Goal: Task Accomplishment & Management: Use online tool/utility

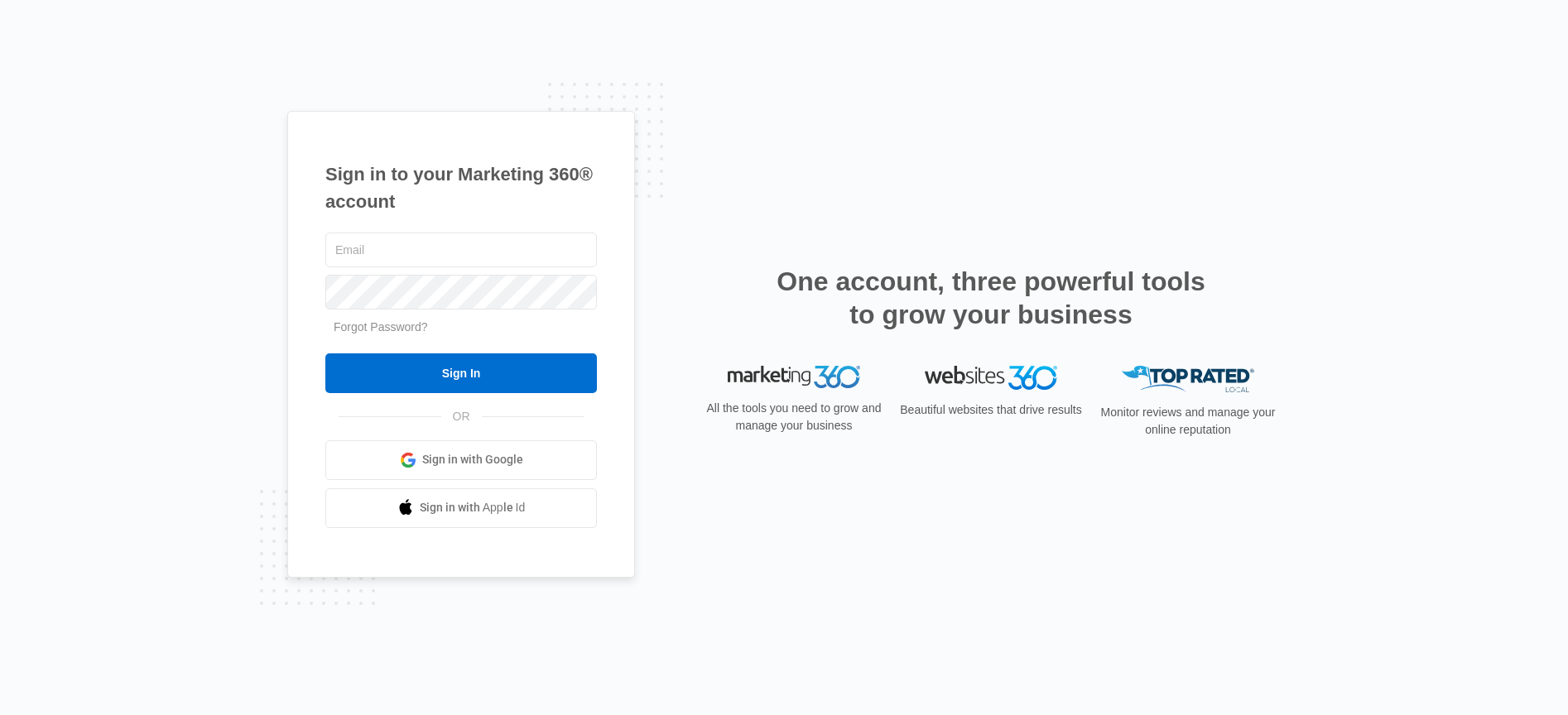
click at [438, 471] on link "Sign in with Google" at bounding box center [461, 460] width 272 height 39
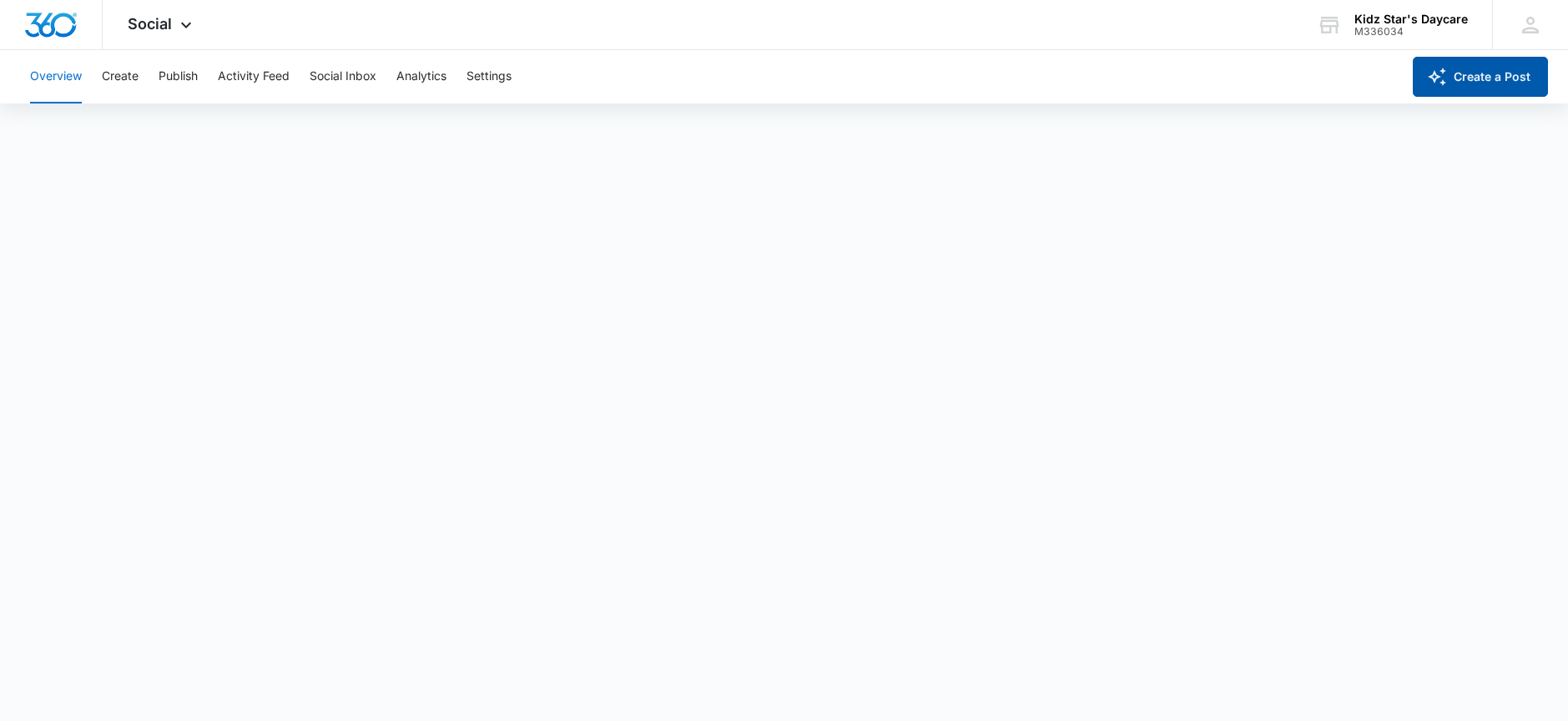
click at [1473, 75] on button "Create a Post" at bounding box center [1480, 76] width 135 height 40
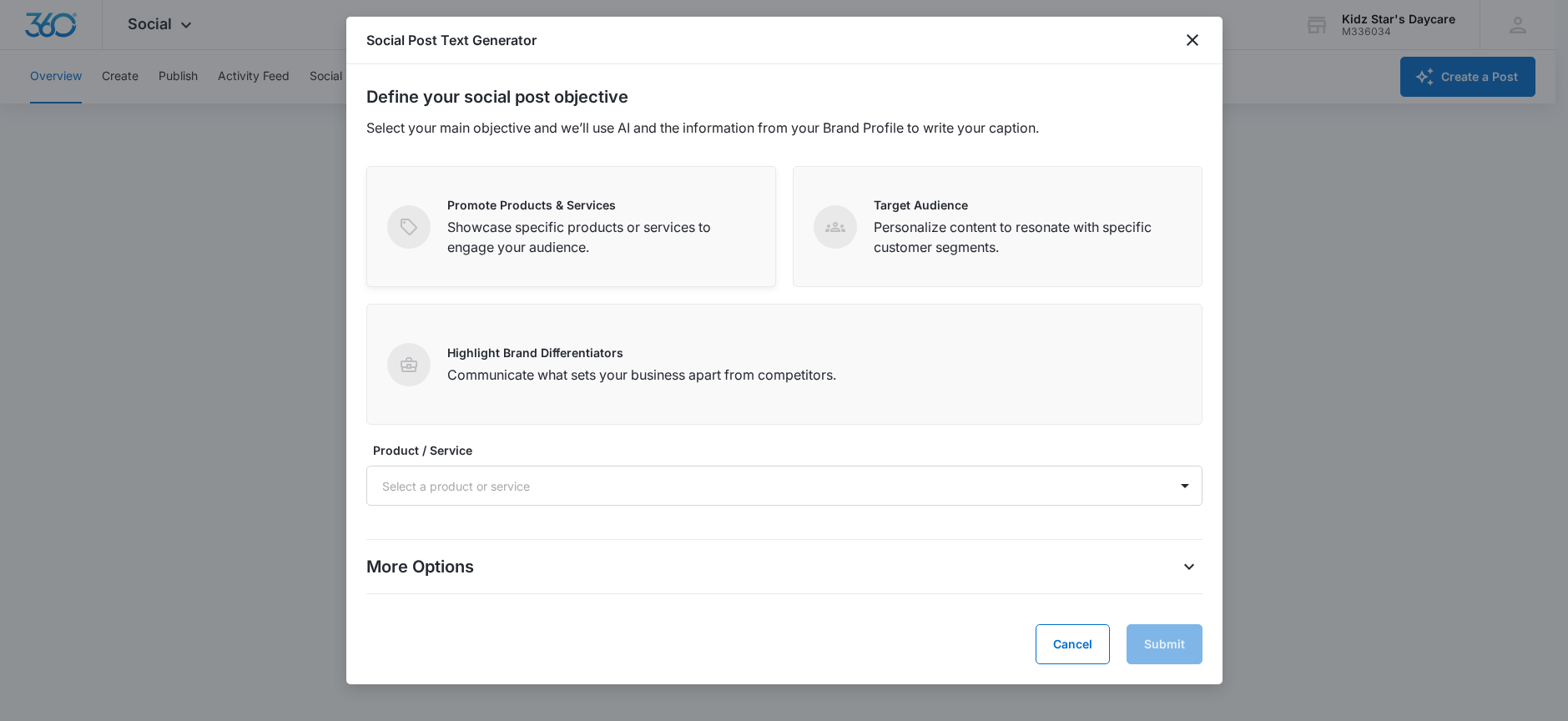
click at [652, 250] on p "Showcase specific products or services to engage your audience." at bounding box center [601, 237] width 308 height 40
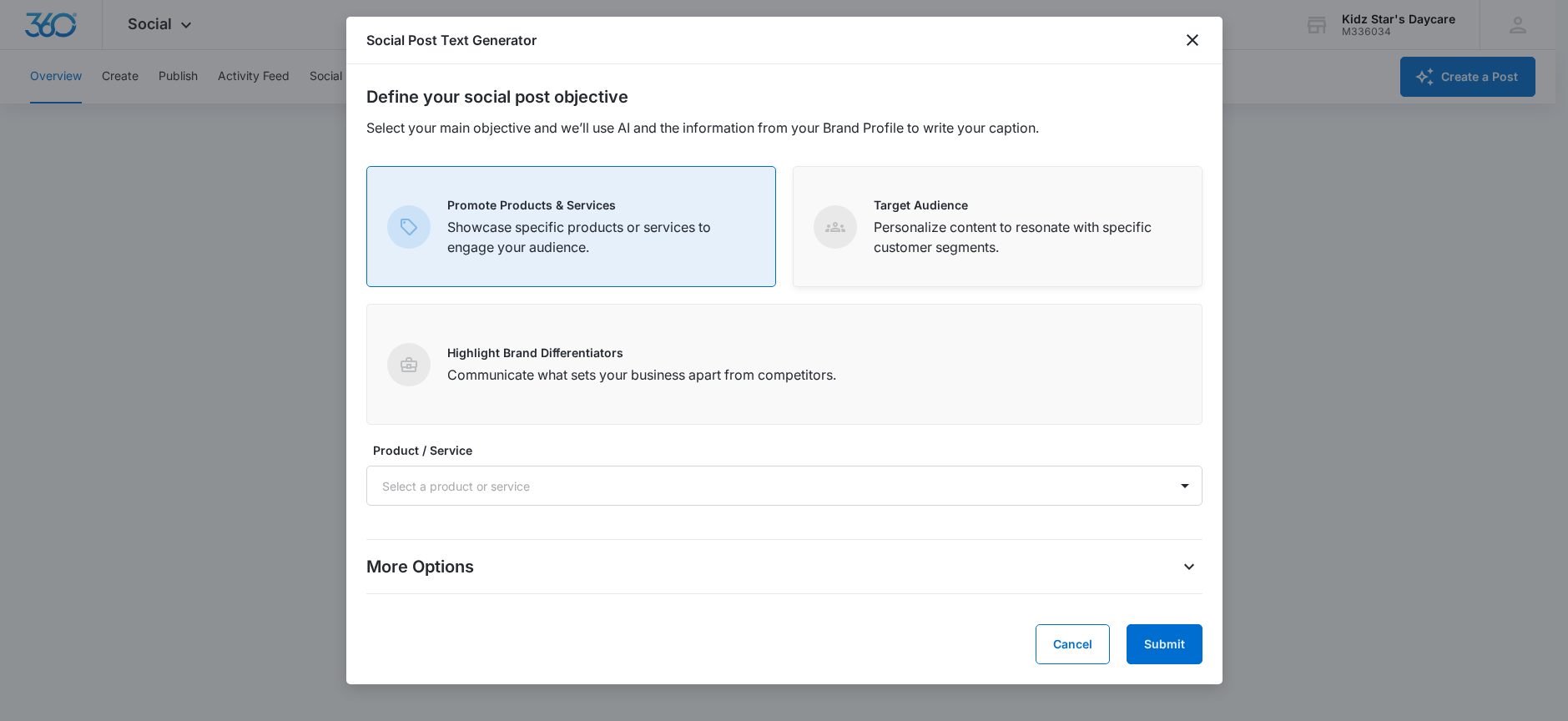
click at [854, 253] on div "Target Audience Personalize content to resonate with specific customer segments." at bounding box center [997, 226] width 368 height 61
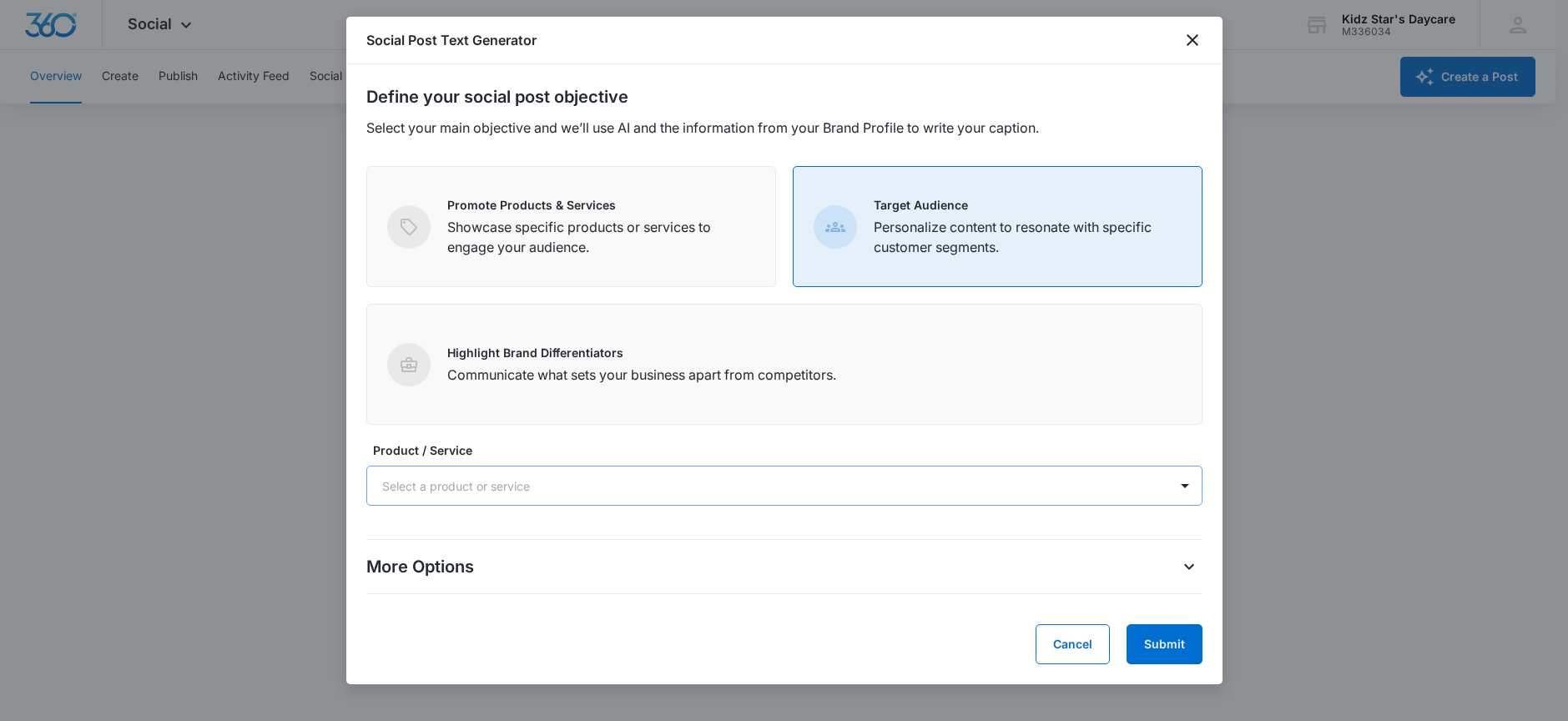
click at [492, 475] on div at bounding box center [764, 486] width 764 height 21
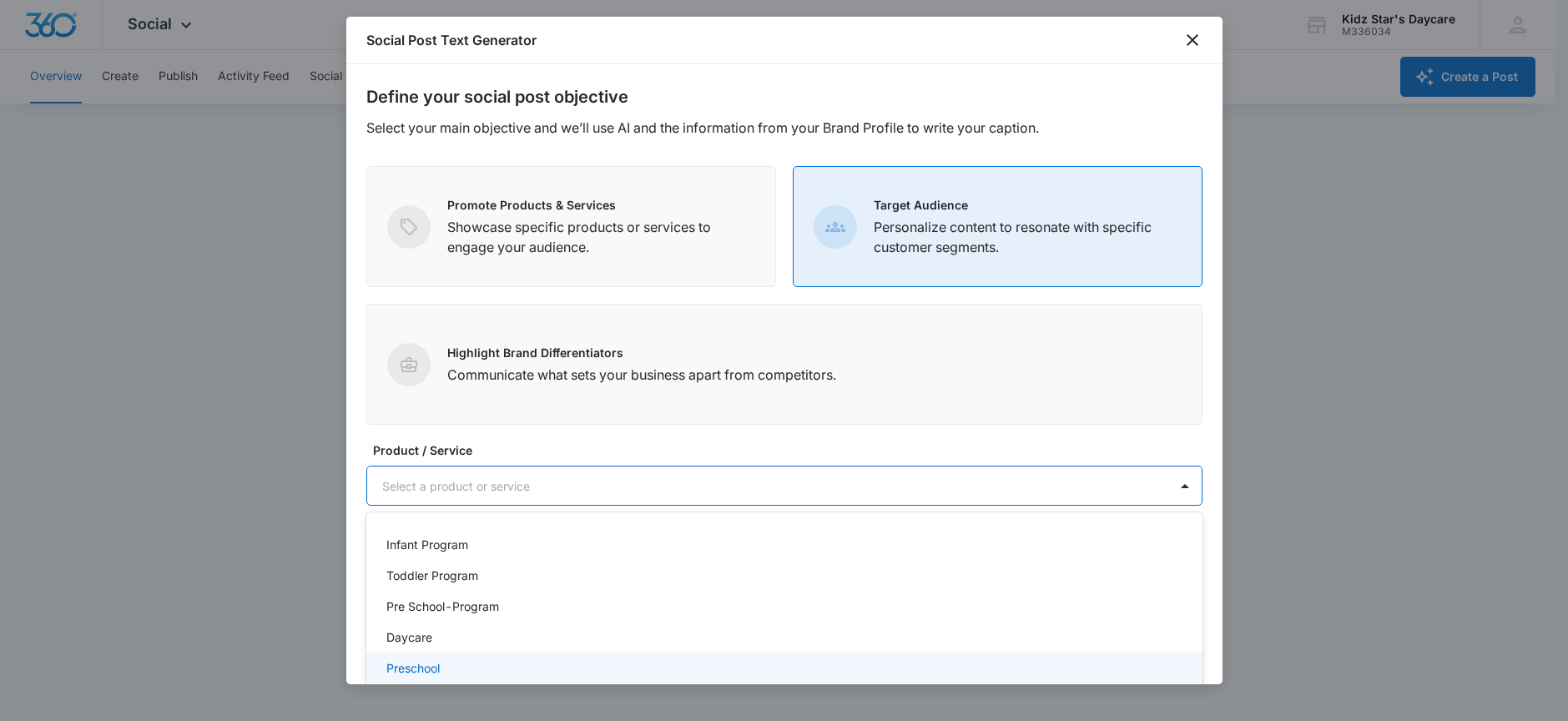
click at [387, 684] on div "Infant Program Toddler Program Pre School-Program Daycare Preschool" at bounding box center [784, 606] width 837 height 161
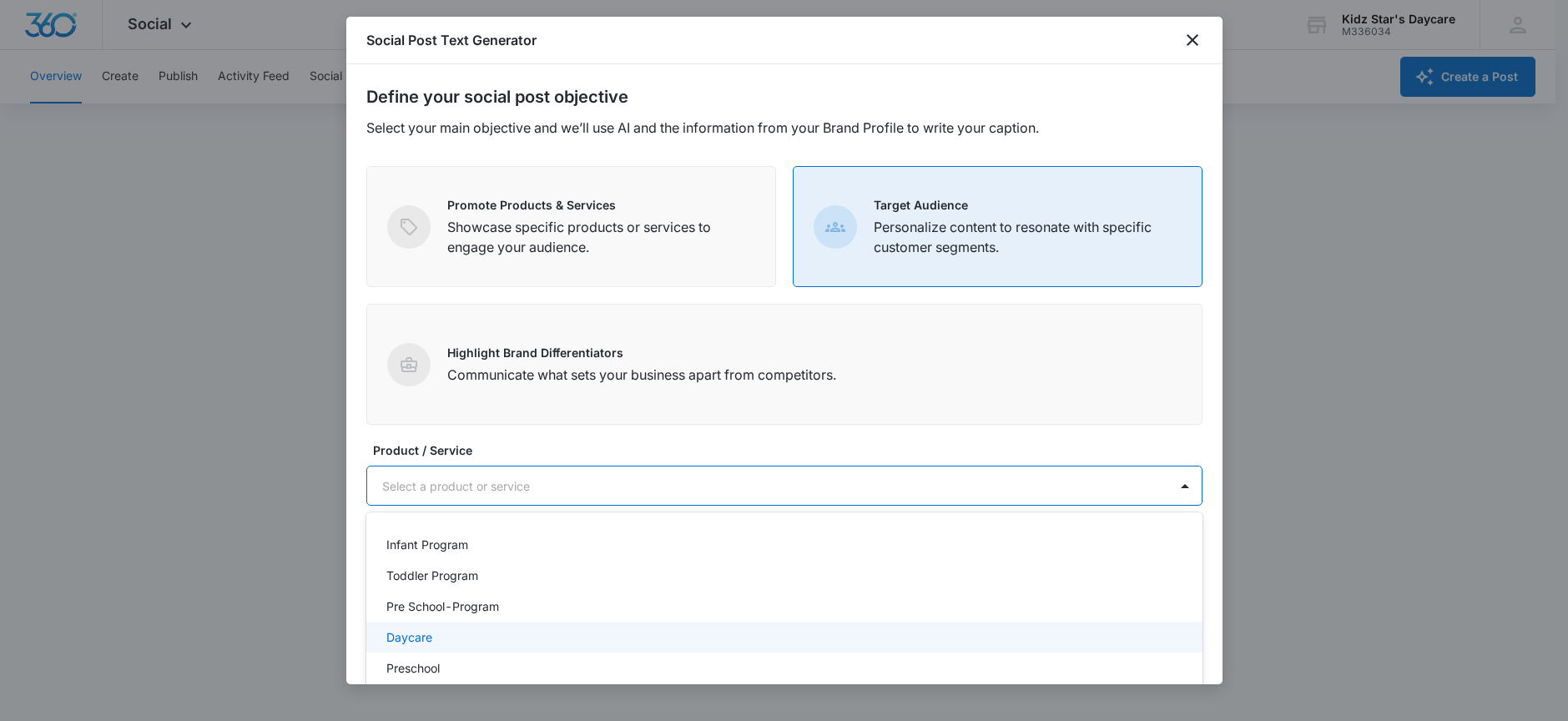
click at [398, 651] on div "Daycare" at bounding box center [784, 637] width 837 height 31
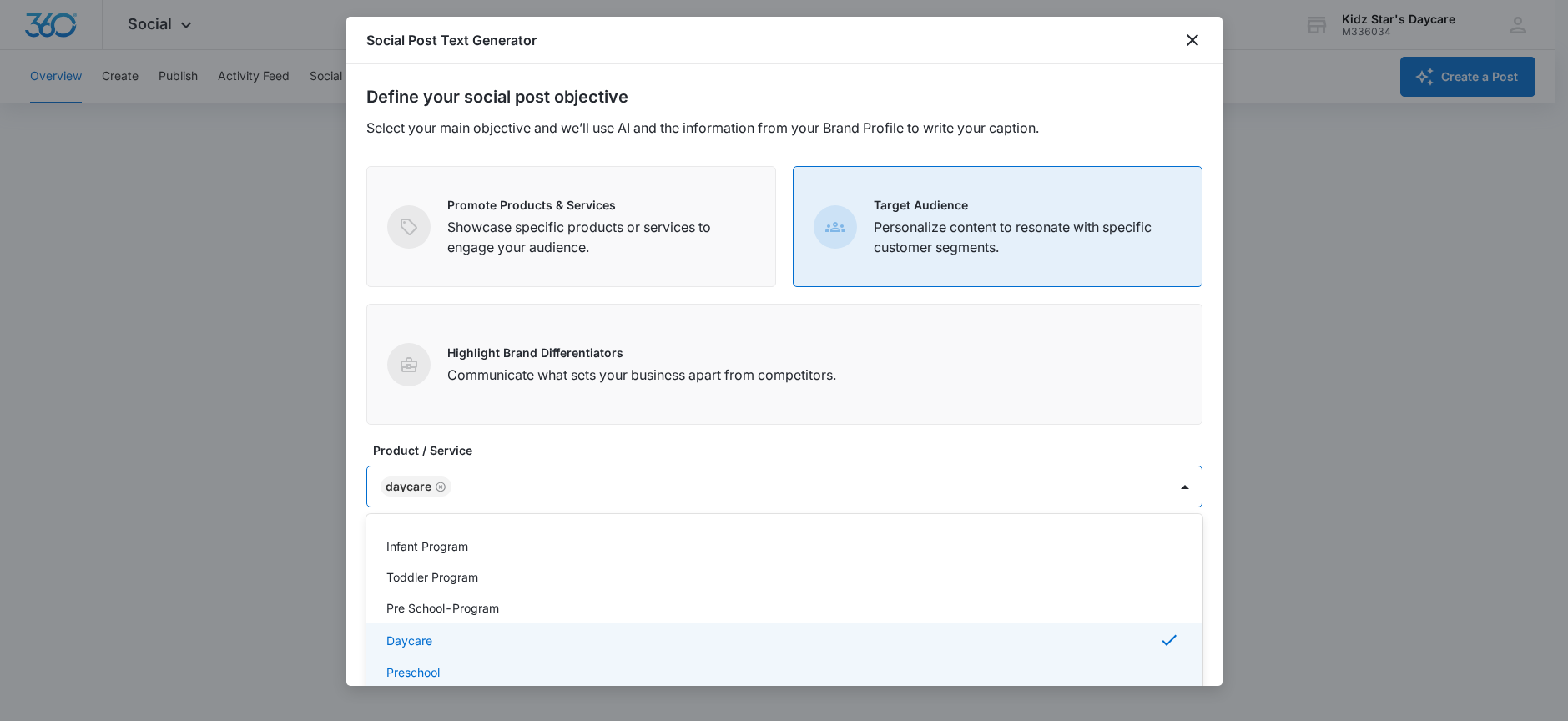
click at [397, 664] on p "Preschool" at bounding box center [413, 672] width 53 height 18
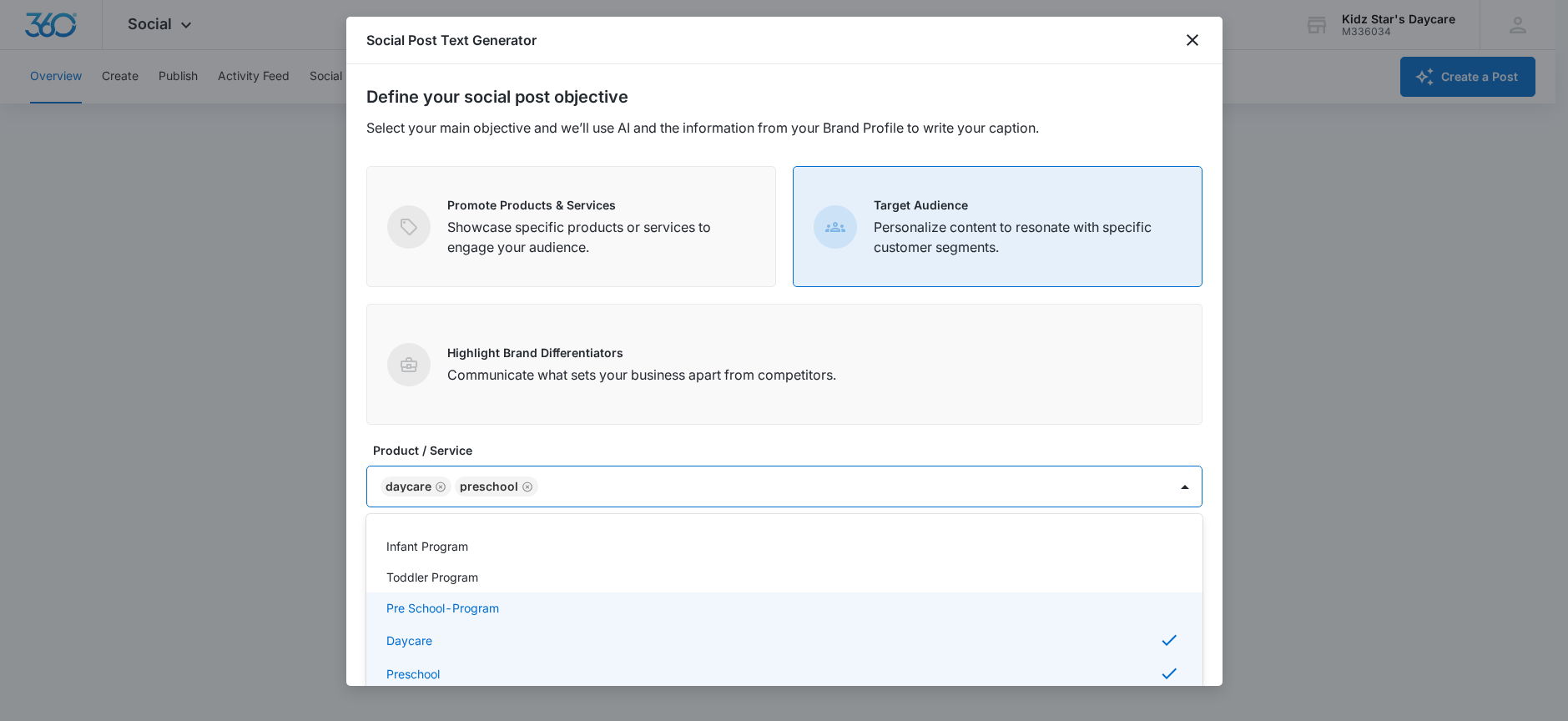
click at [416, 611] on p "Pre School-Program" at bounding box center [443, 608] width 113 height 18
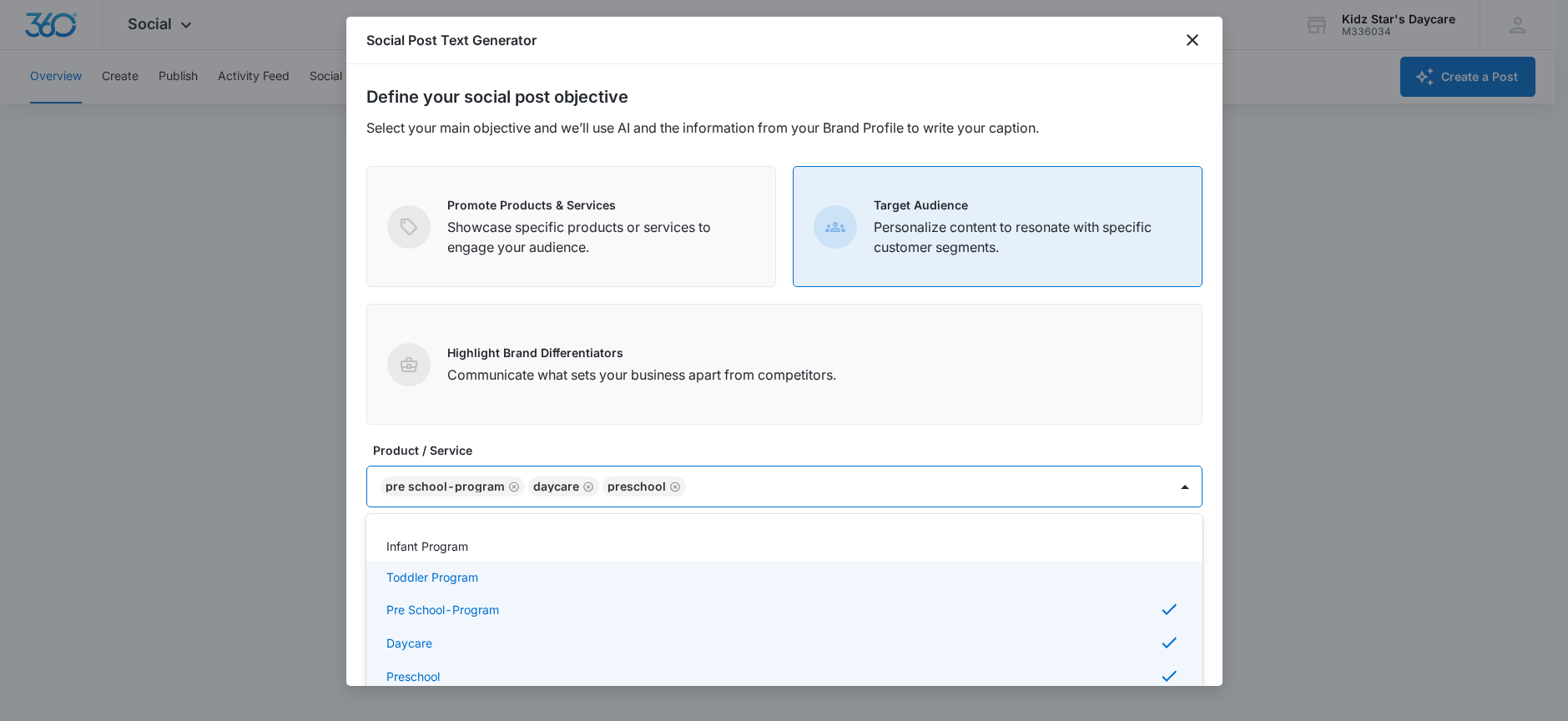
click at [416, 579] on p "Toddler Program" at bounding box center [432, 577] width 92 height 18
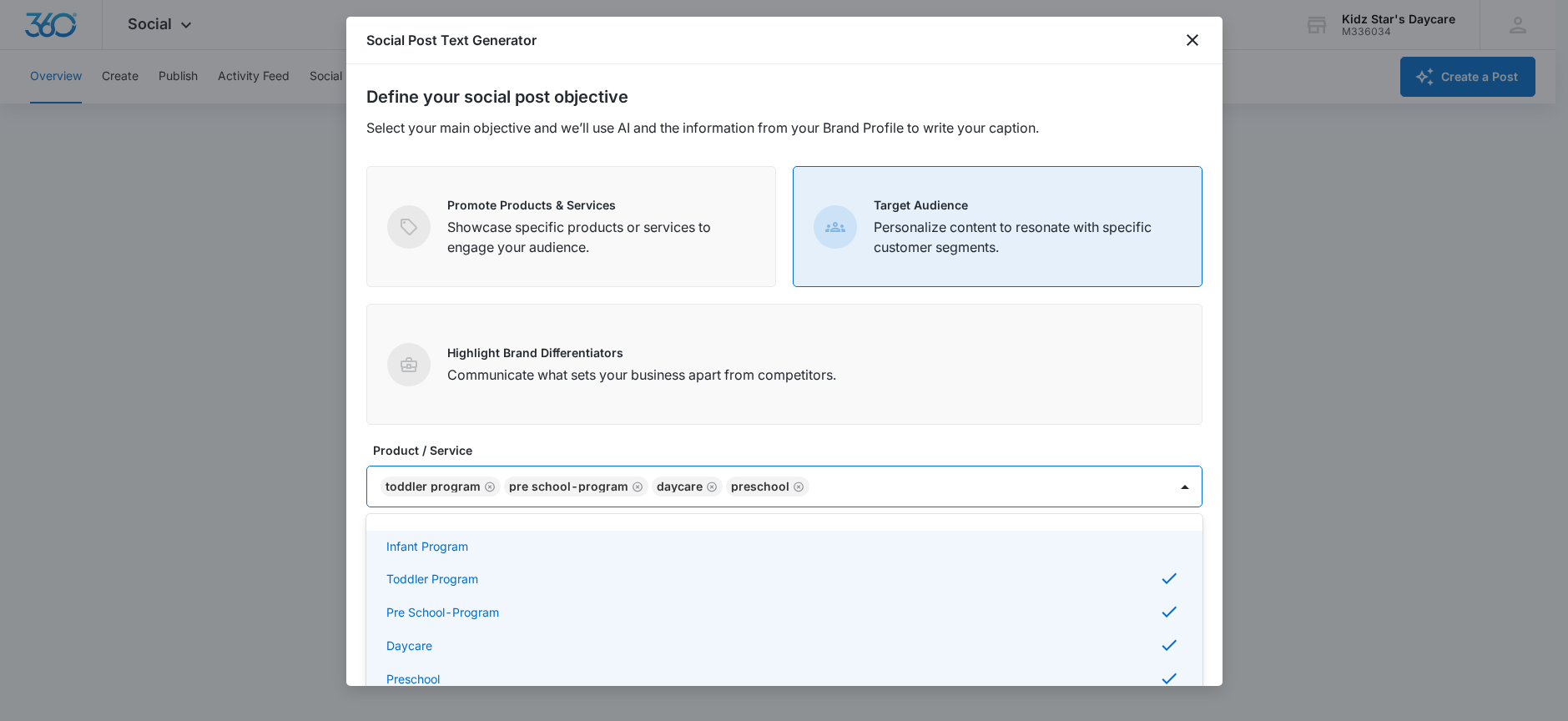
click at [417, 555] on div "Infant Program" at bounding box center [784, 546] width 837 height 31
click at [750, 436] on form "Define your social post objective Select your main objective and we’ll use AI a…" at bounding box center [784, 375] width 837 height 581
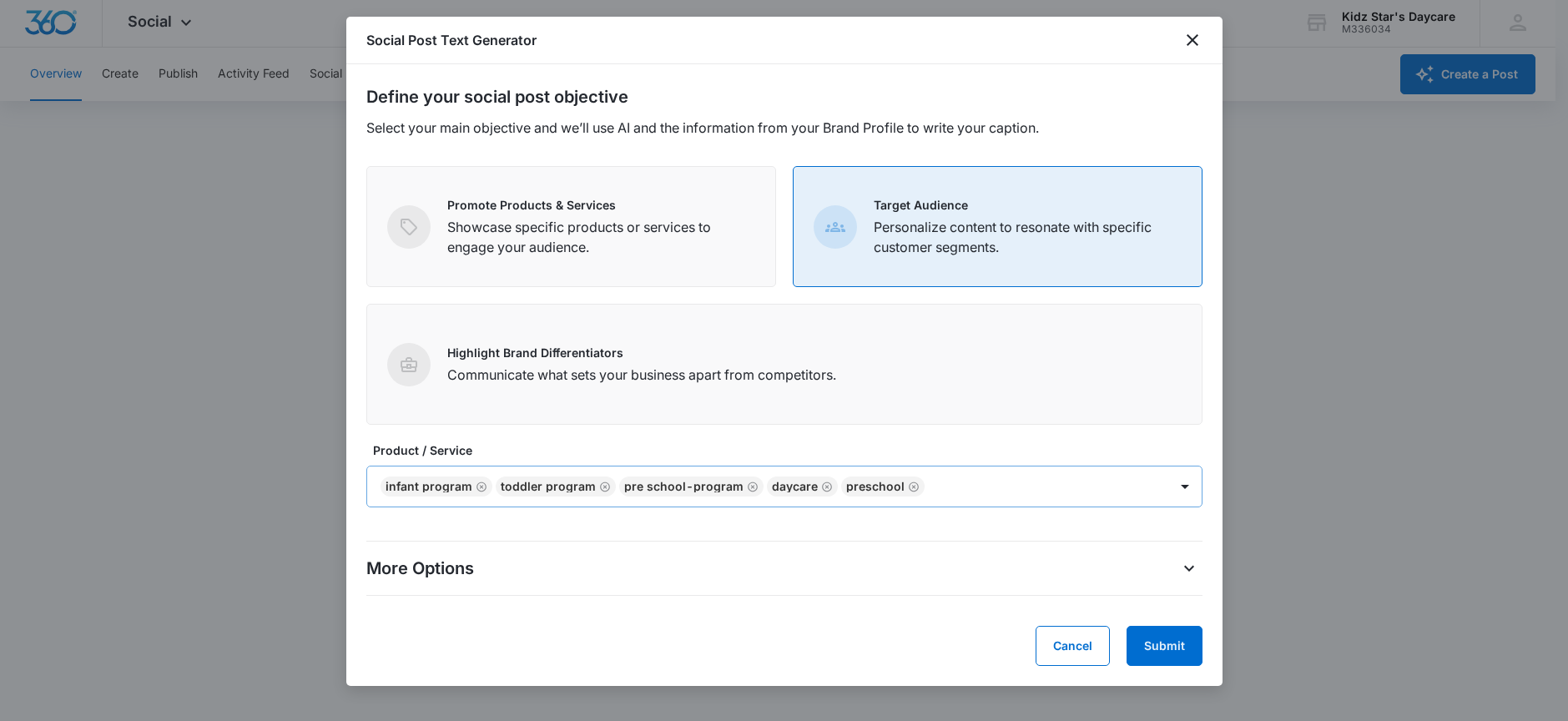
scroll to position [4, 0]
click at [1143, 562] on div "More Options" at bounding box center [784, 568] width 837 height 27
click at [1179, 565] on icon "More Options" at bounding box center [1189, 568] width 20 height 20
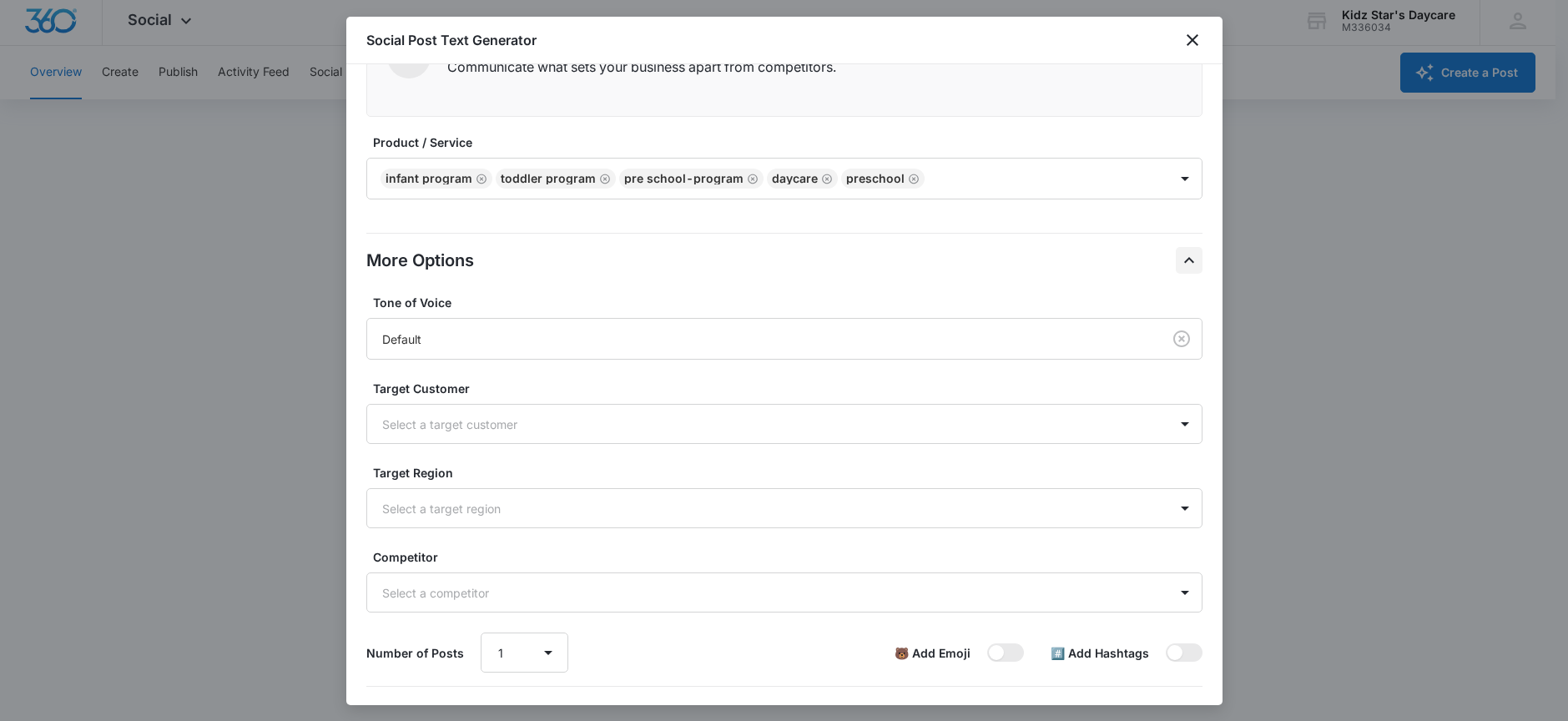
scroll to position [340, 0]
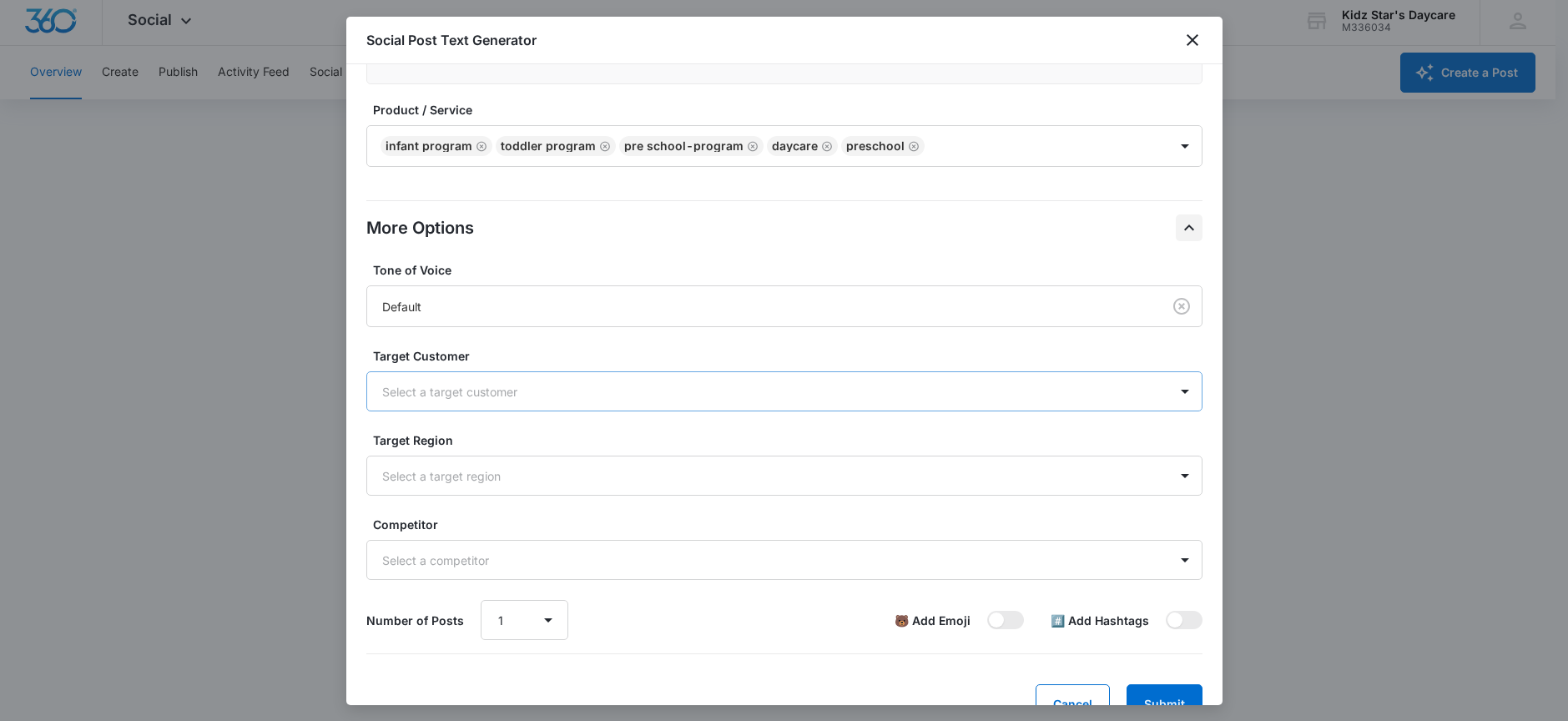
click at [595, 396] on div at bounding box center [764, 392] width 764 height 21
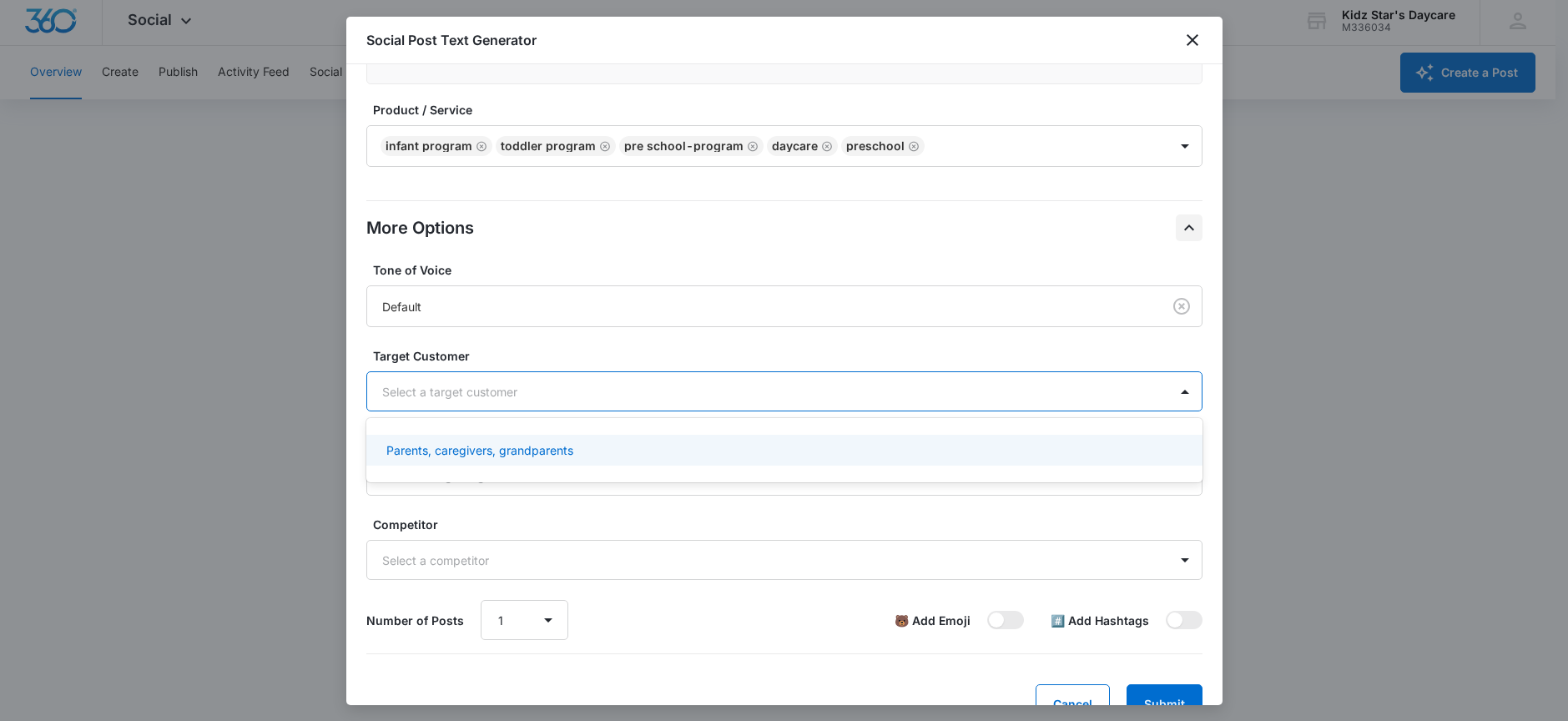
click at [557, 451] on p "Parents, caregivers, grandparents" at bounding box center [480, 451] width 187 height 18
click at [531, 511] on div "Tone of Voice Default Target Customer option Parents, caregivers, grandparents,…" at bounding box center [784, 452] width 837 height 381
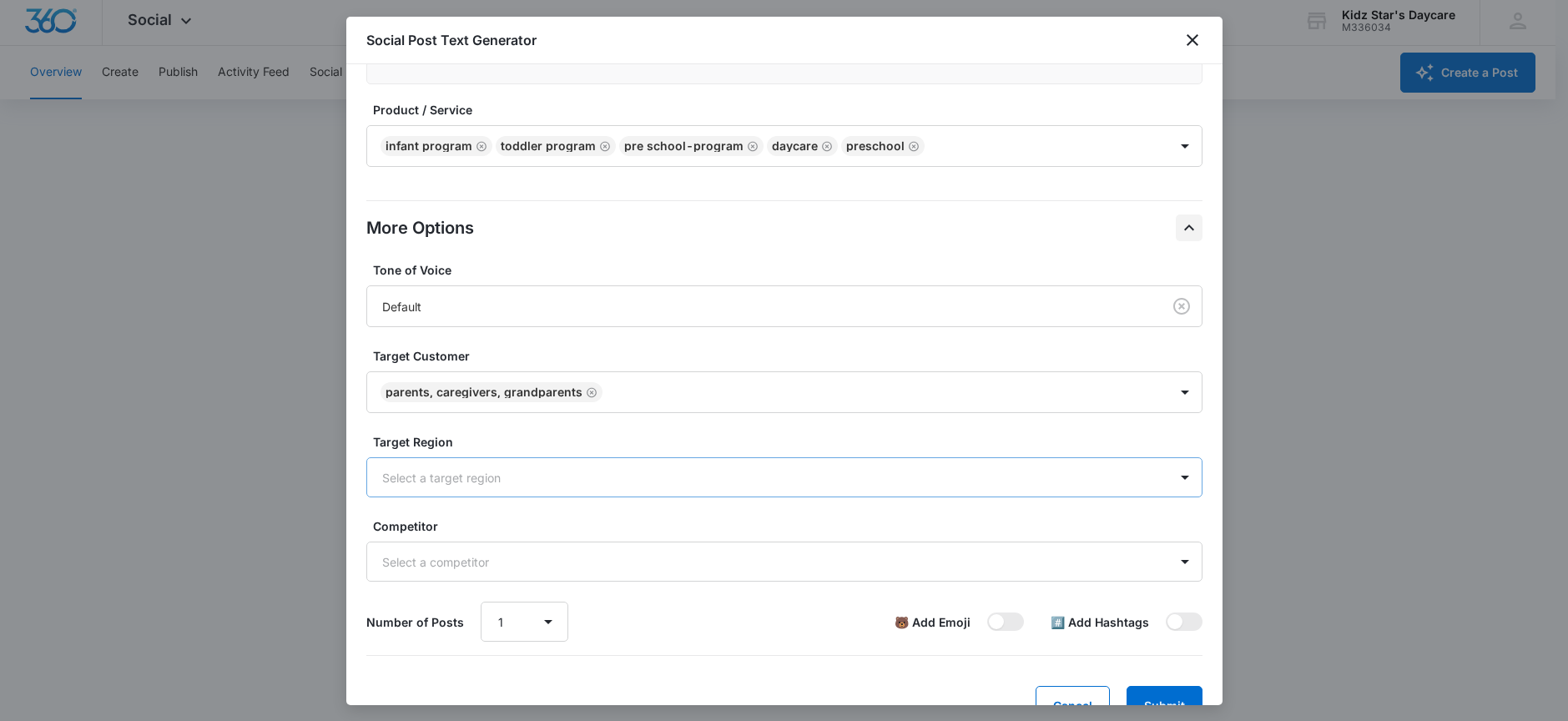
click at [530, 479] on div at bounding box center [764, 478] width 764 height 21
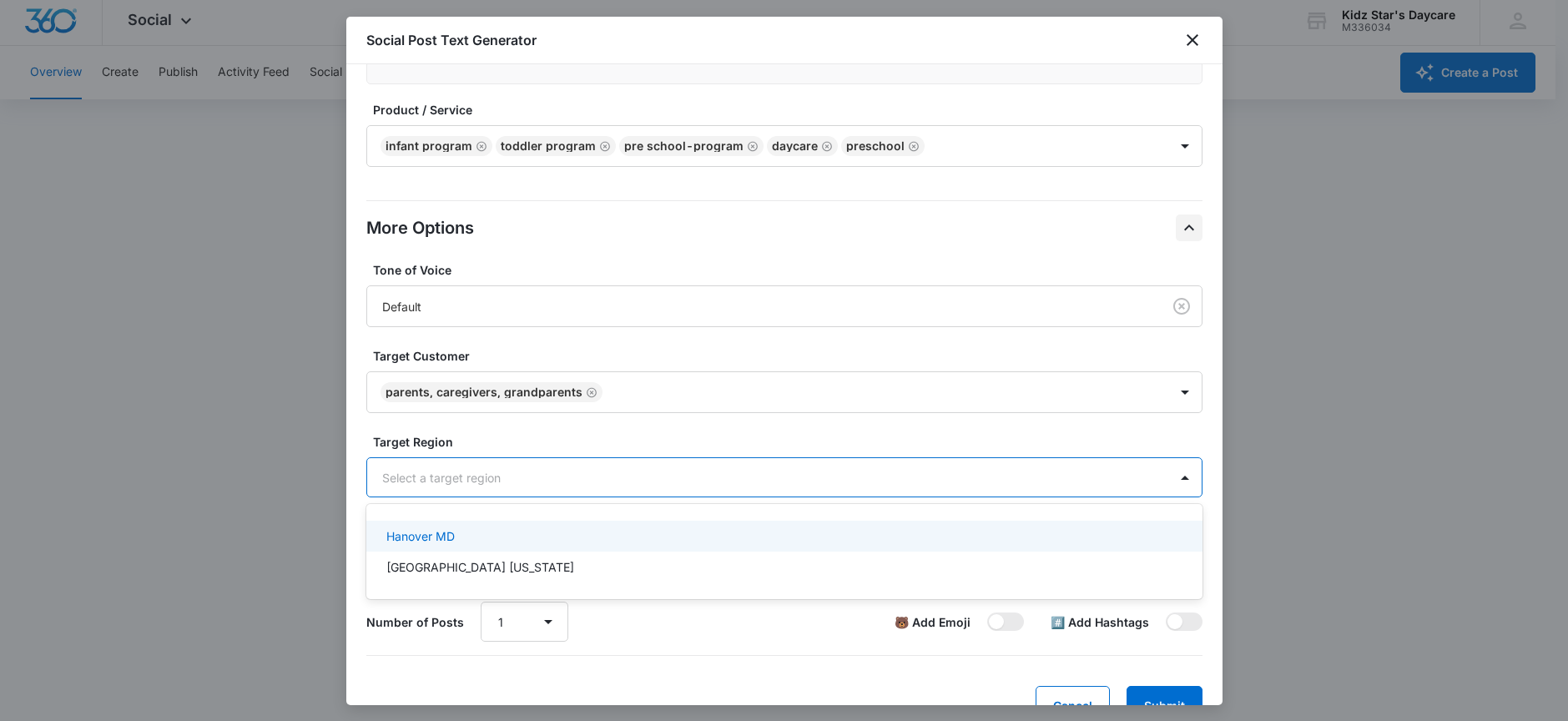
click at [493, 543] on div "Hanover MD" at bounding box center [782, 536] width 792 height 18
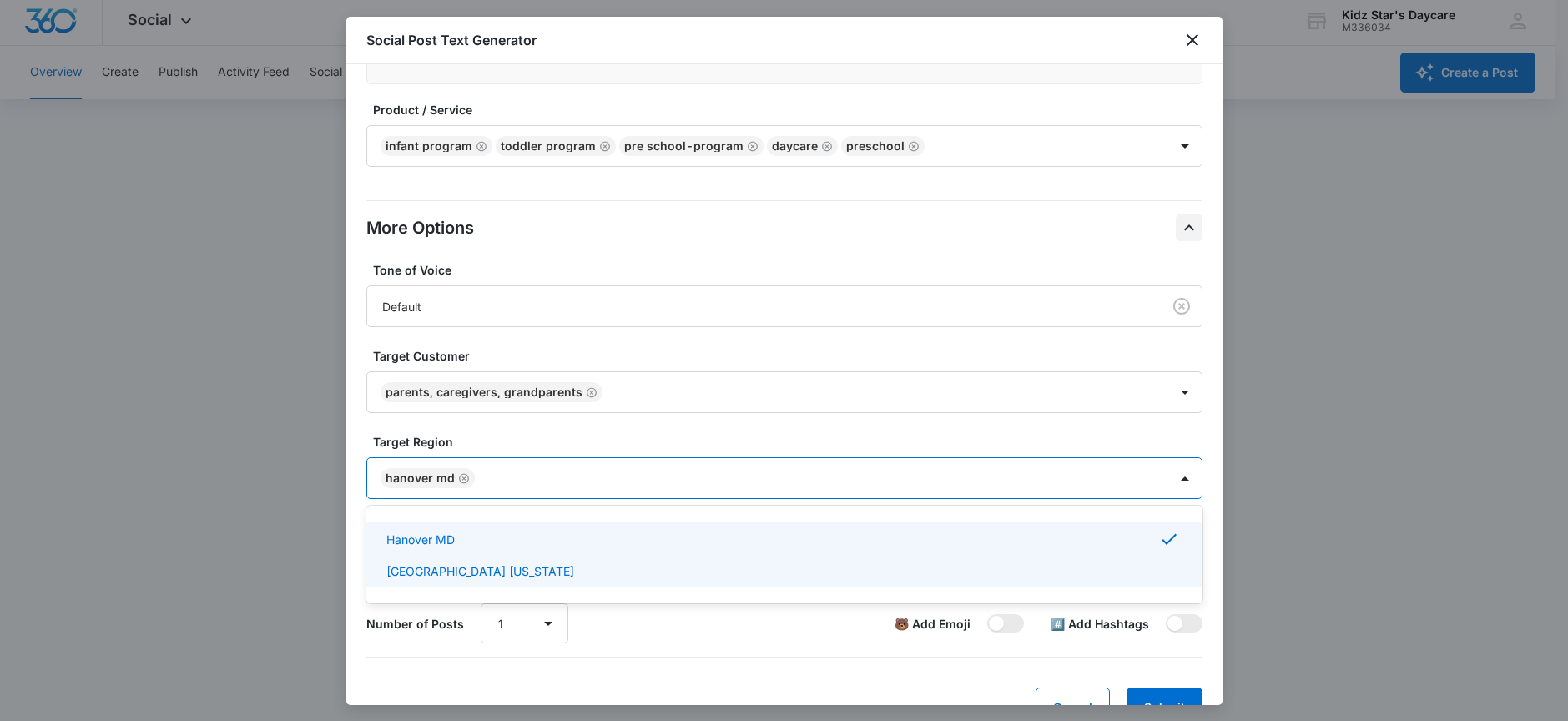
click at [486, 572] on p "Hanover Maryland" at bounding box center [480, 572] width 188 height 18
click at [673, 489] on div at bounding box center [910, 479] width 473 height 21
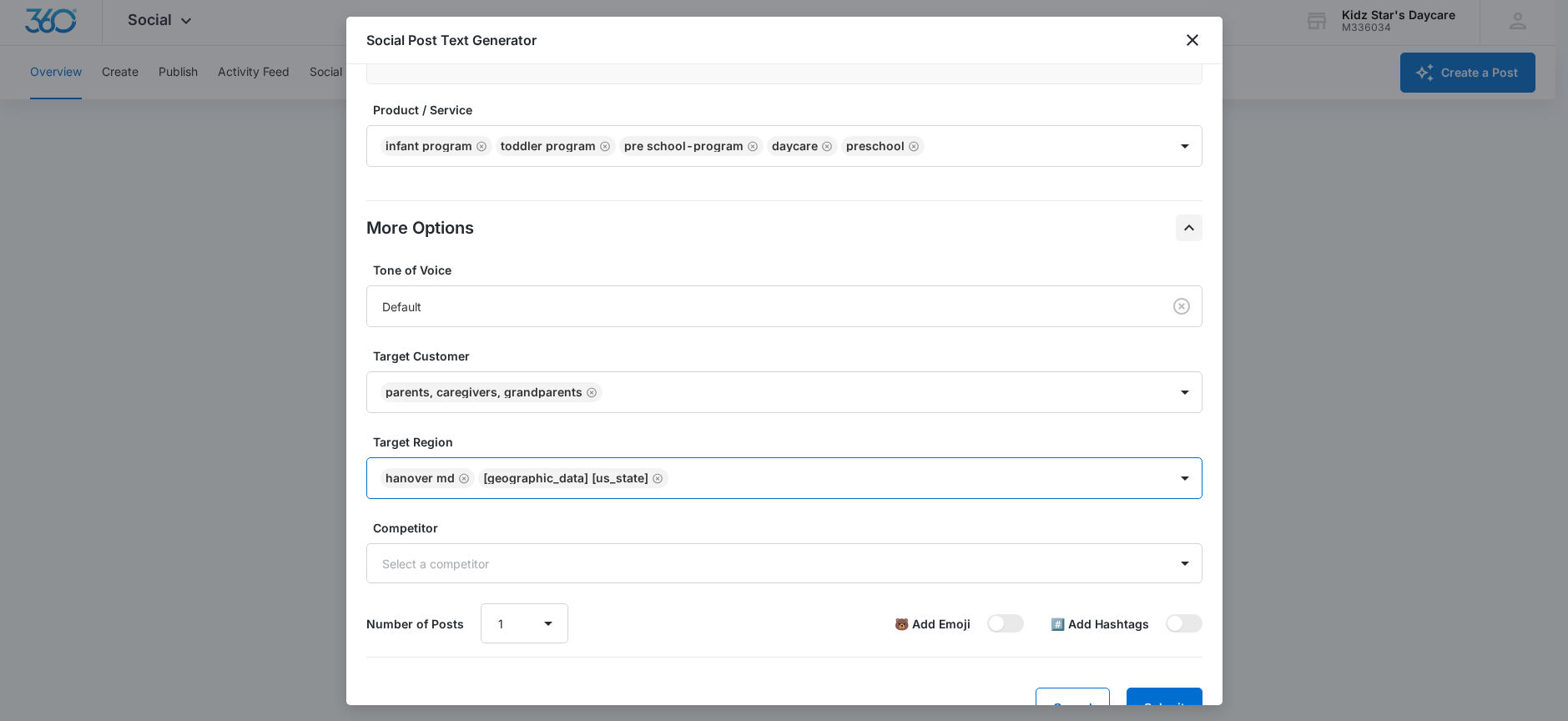
click at [673, 482] on div at bounding box center [910, 479] width 473 height 21
type input "c"
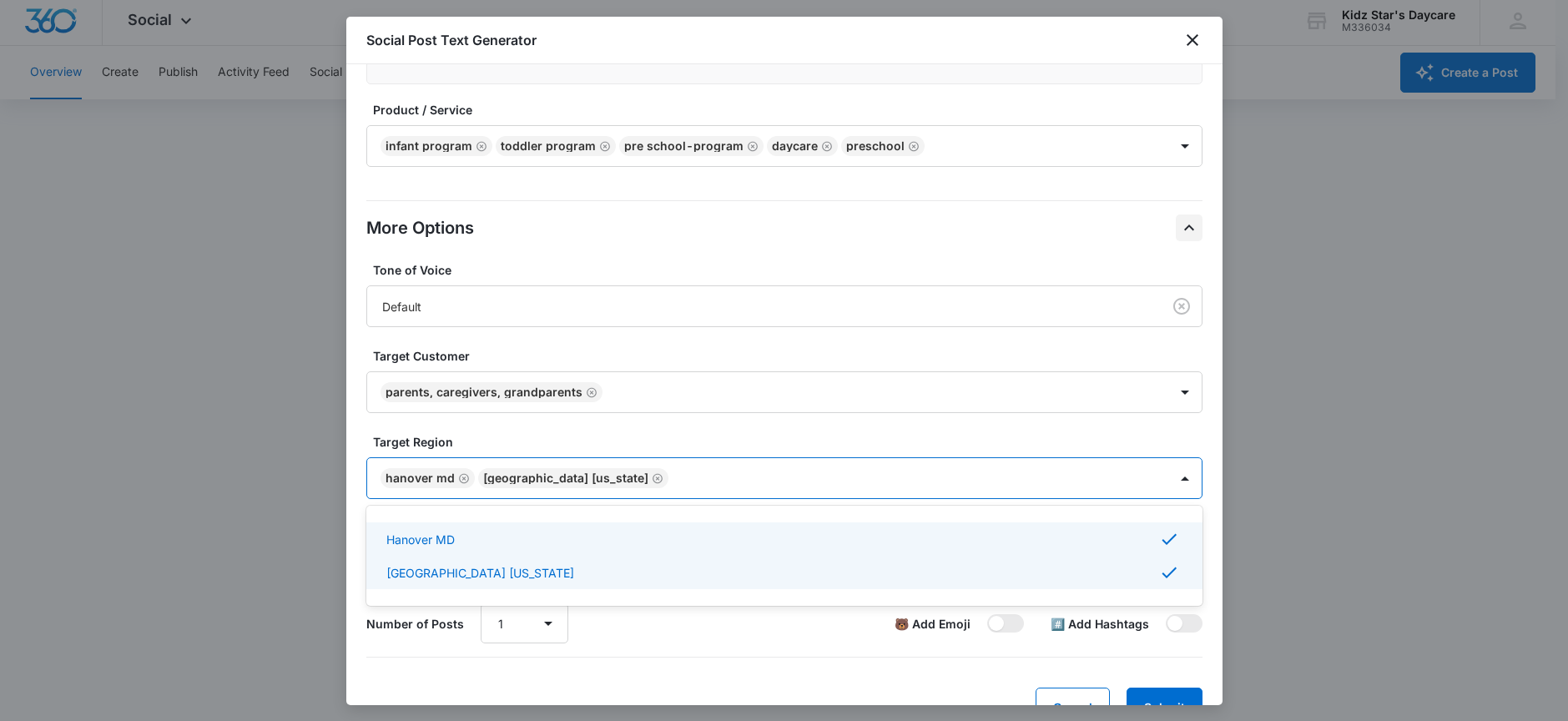
click at [670, 437] on label "Target Region" at bounding box center [791, 442] width 837 height 18
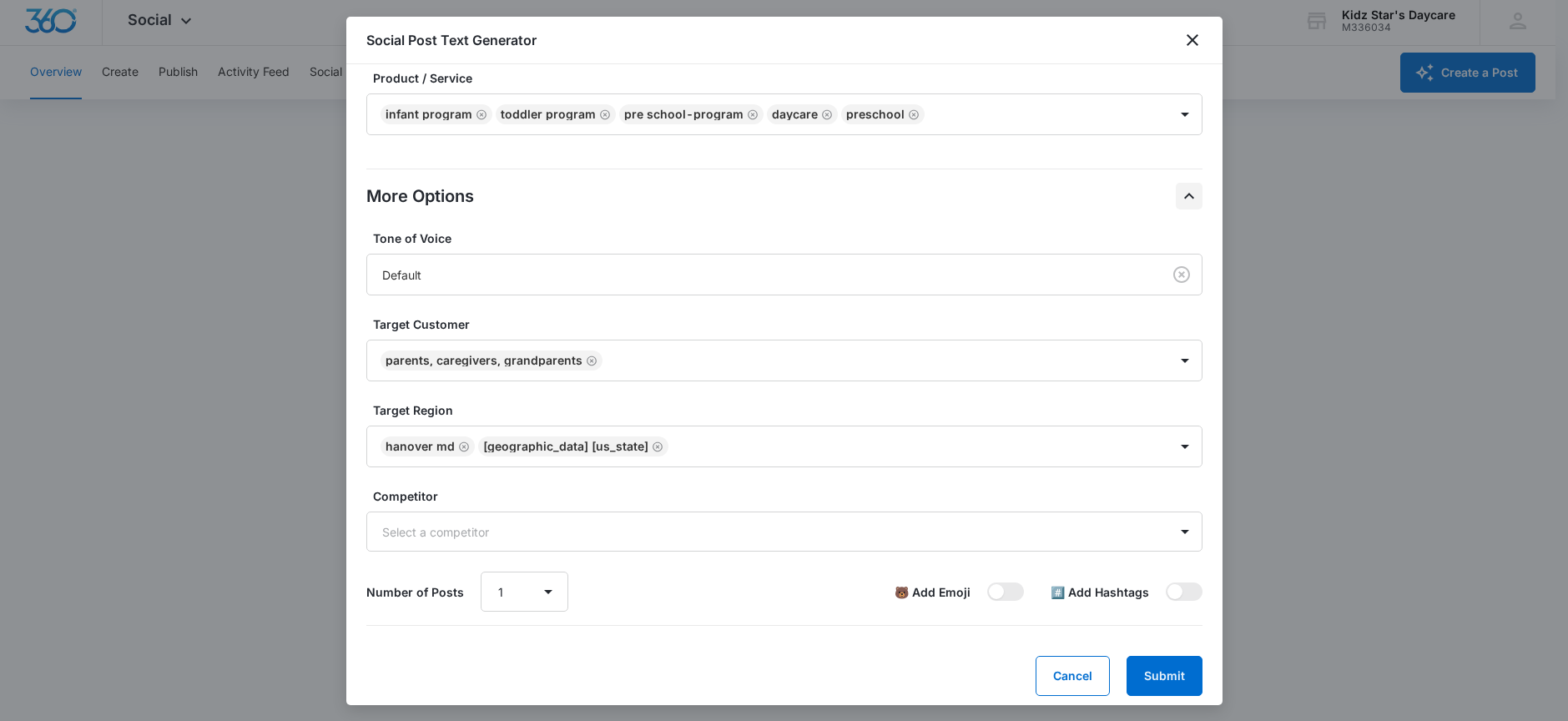
scroll to position [373, 0]
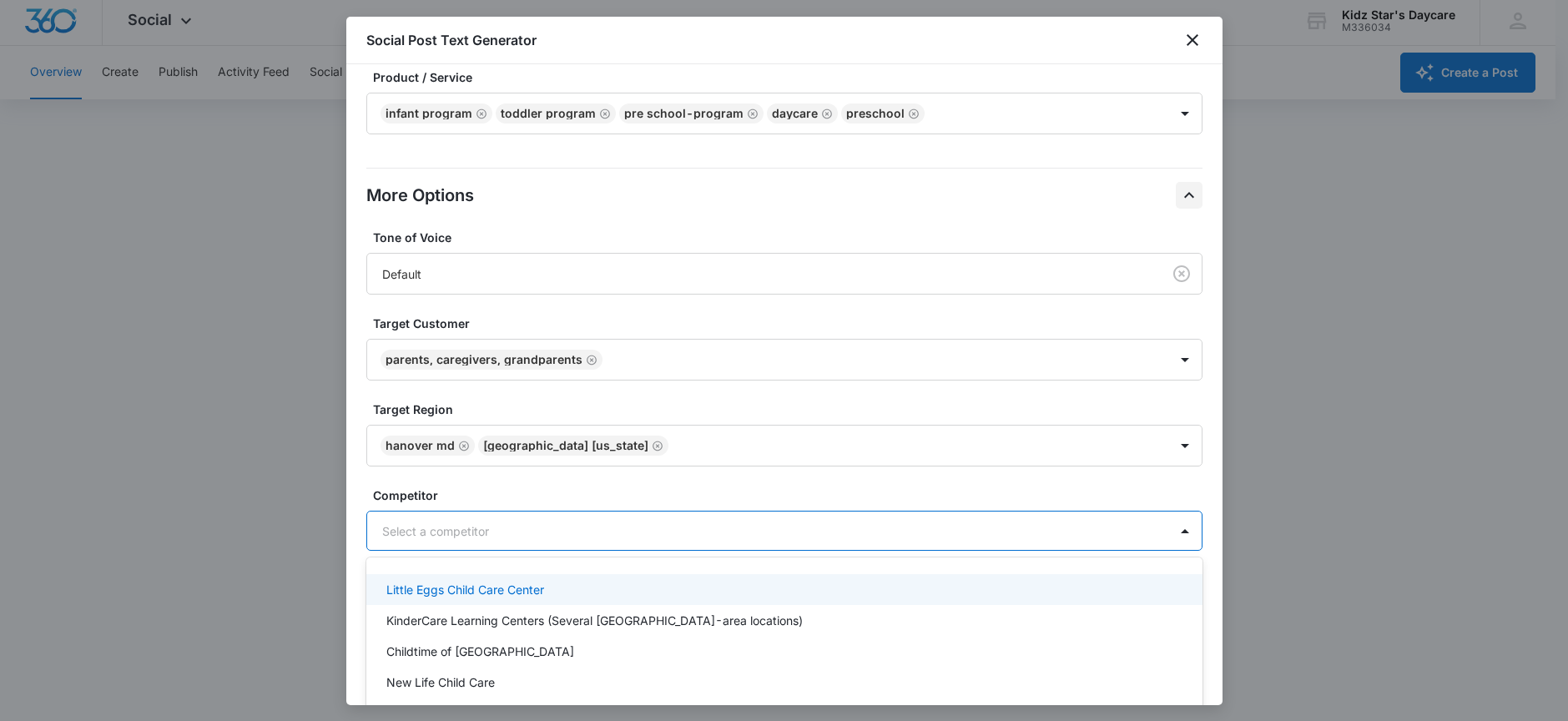
click at [610, 522] on div at bounding box center [764, 531] width 764 height 21
click at [549, 581] on div "Little Eggs Child Care Center" at bounding box center [782, 589] width 792 height 18
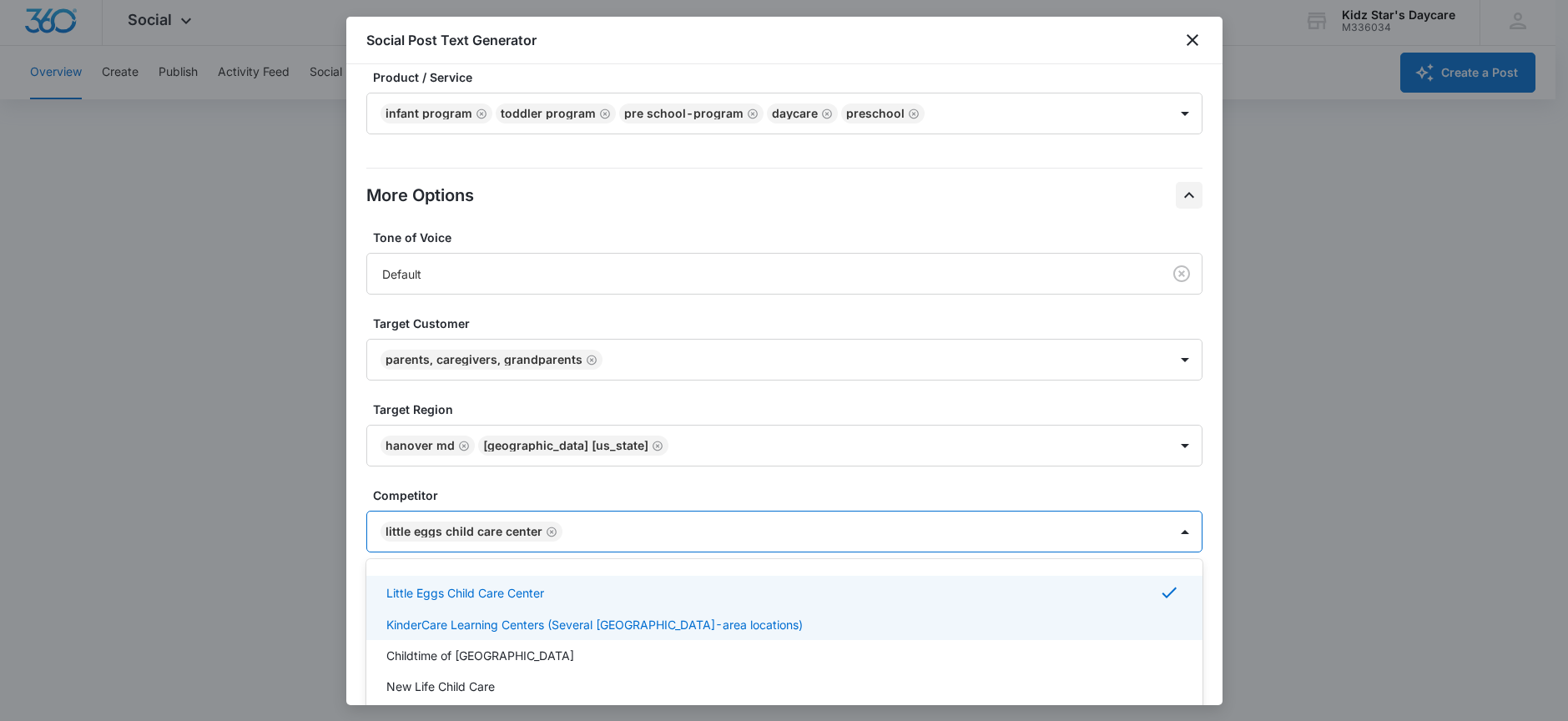
click at [530, 616] on p "KinderCare Learning Centers (Several Hanover-area locations)" at bounding box center [594, 625] width 416 height 18
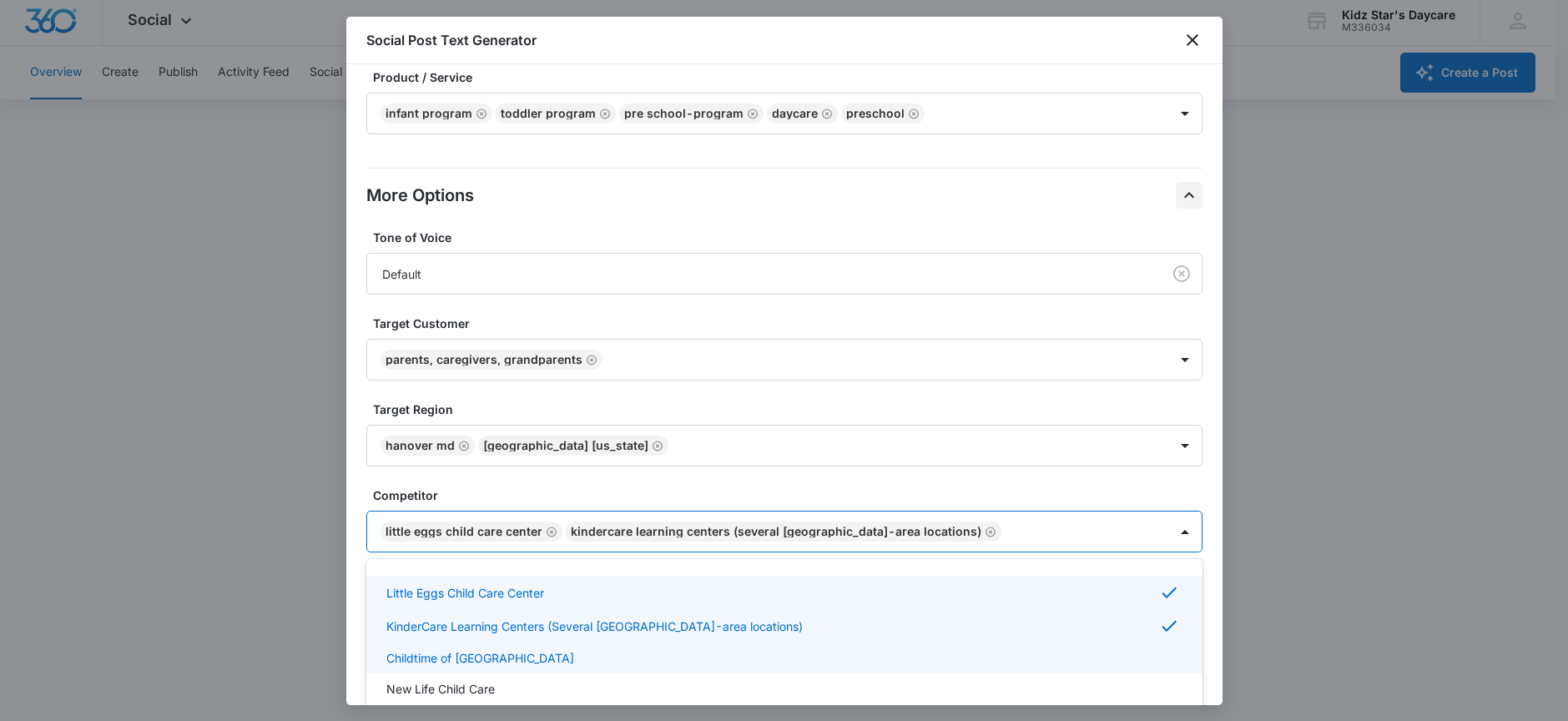
click at [488, 667] on div "Childtime of Hanover" at bounding box center [784, 657] width 837 height 31
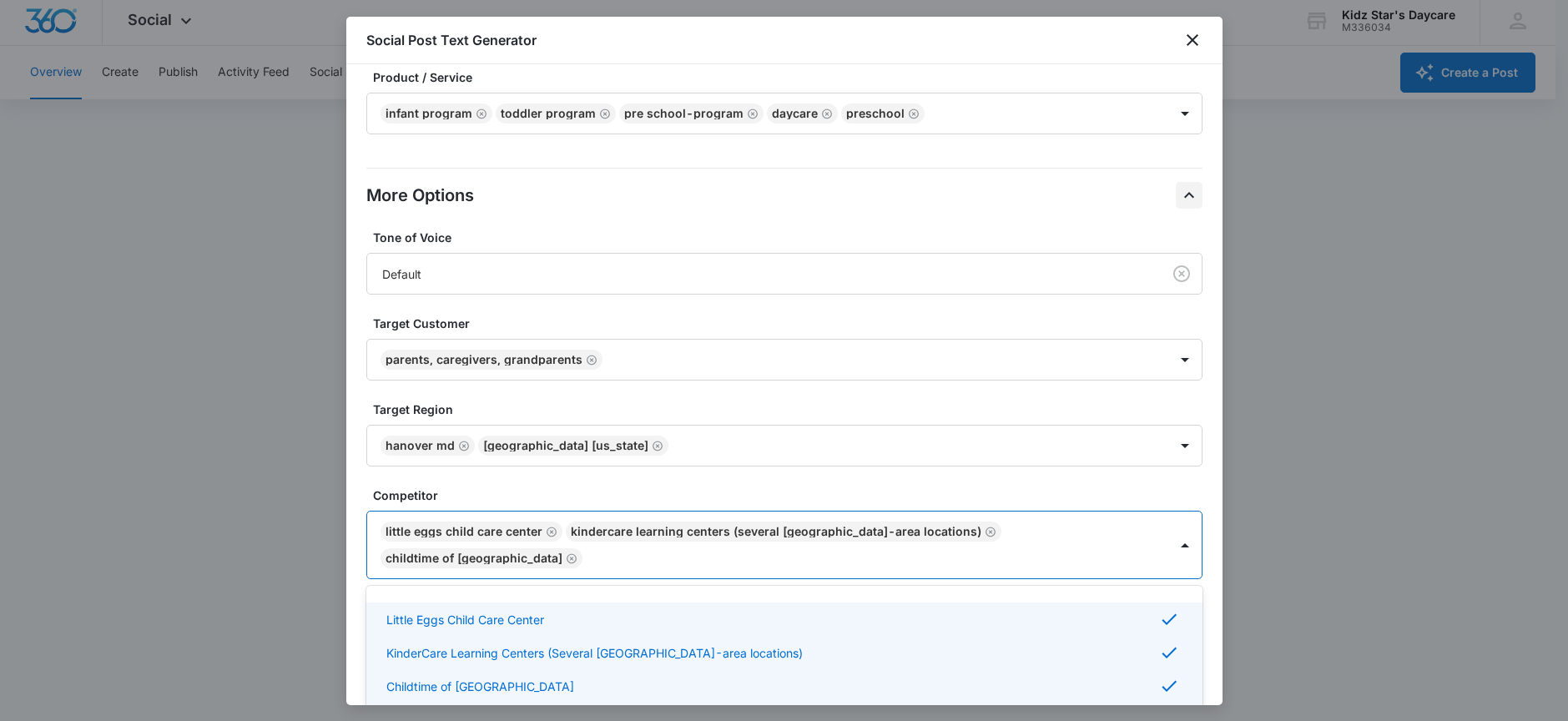
click at [481, 710] on p "New Life Child Care" at bounding box center [440, 718] width 109 height 18
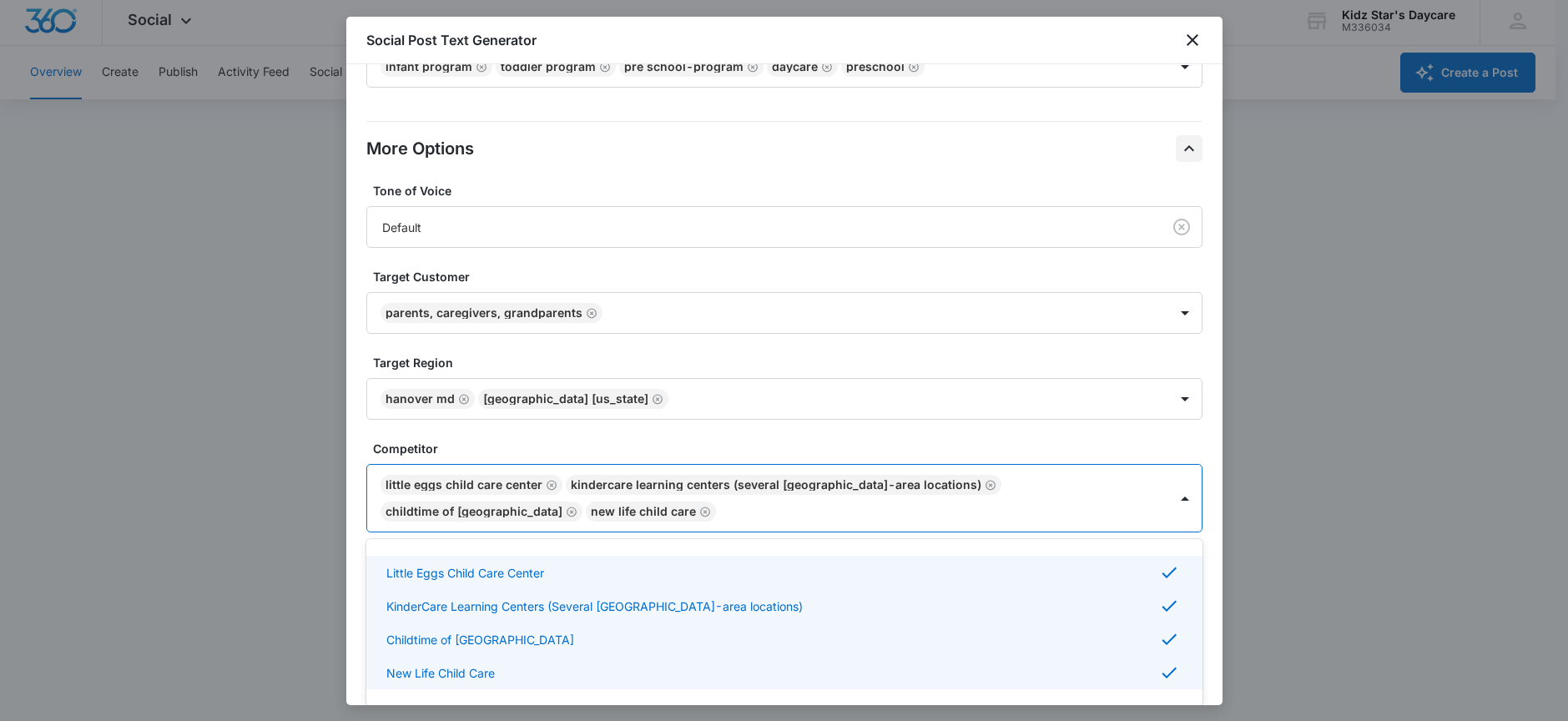
scroll to position [421, 0]
click at [650, 429] on div "Tone of Voice Default Target Customer Parents, caregivers, grandparents Target …" at bounding box center [784, 386] width 837 height 411
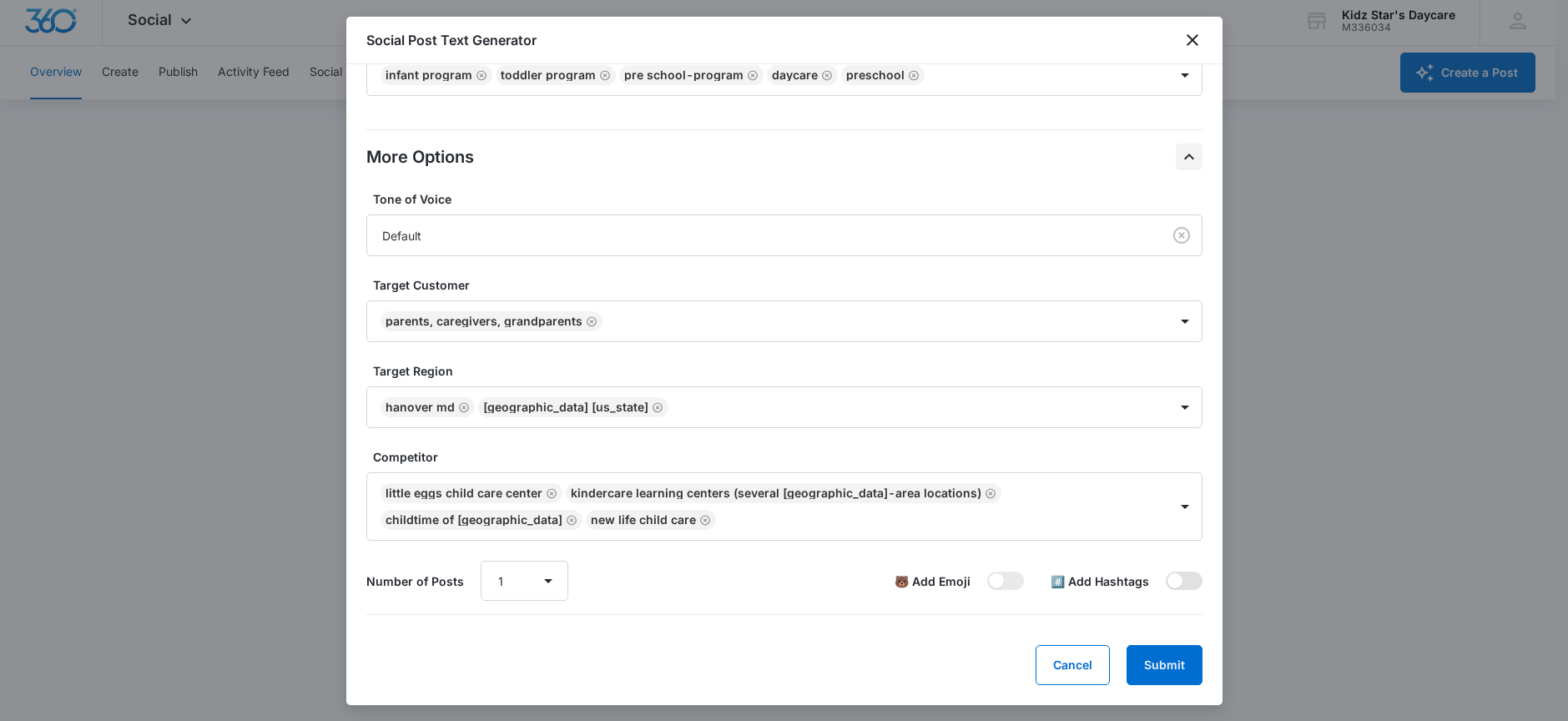
click at [1168, 588] on span at bounding box center [1175, 581] width 15 height 15
click at [1165, 572] on input "checkbox" at bounding box center [1165, 571] width 1 height 1
checkbox input "true"
click at [989, 581] on span at bounding box center [996, 581] width 15 height 15
click at [987, 572] on input "checkbox" at bounding box center [987, 571] width 1 height 1
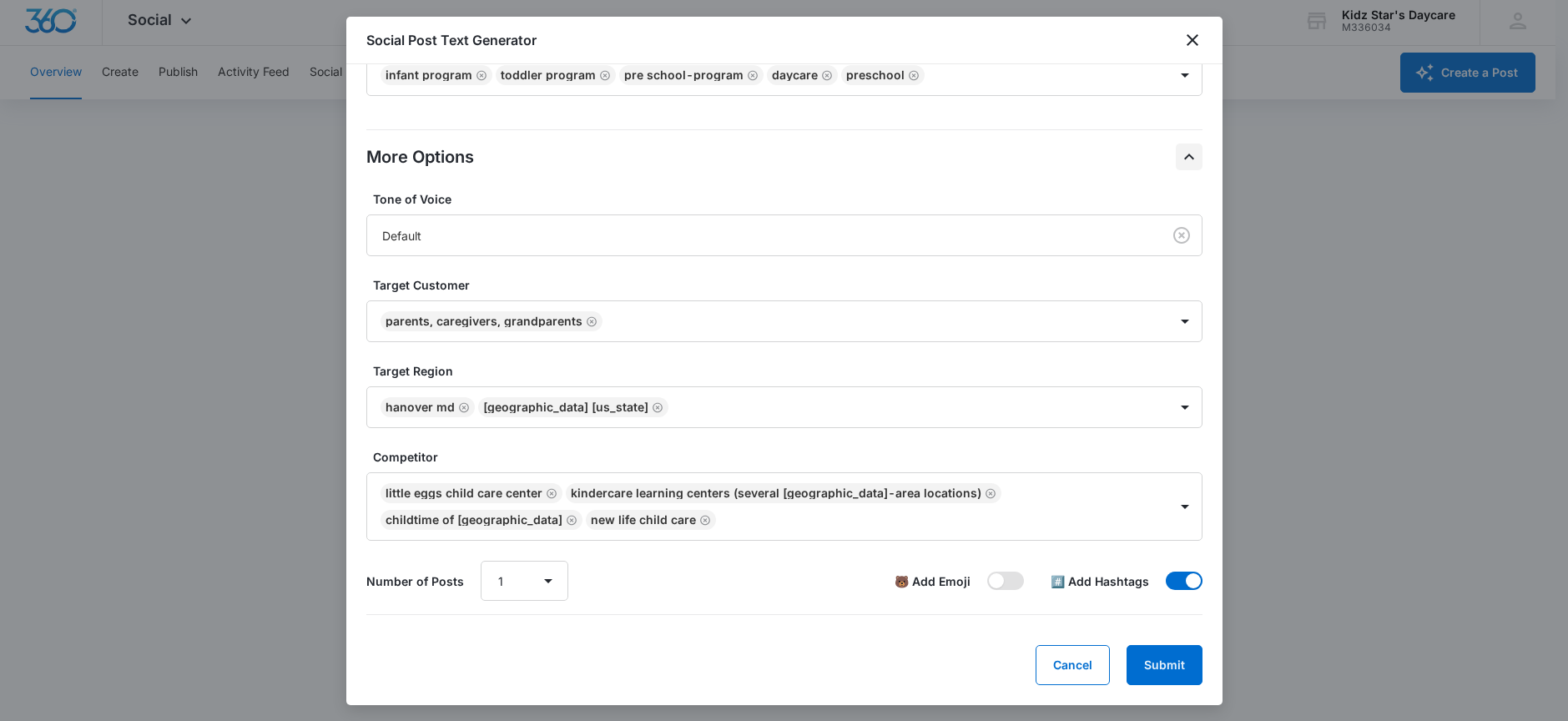
checkbox input "true"
click at [1148, 668] on button "Submit" at bounding box center [1164, 664] width 76 height 40
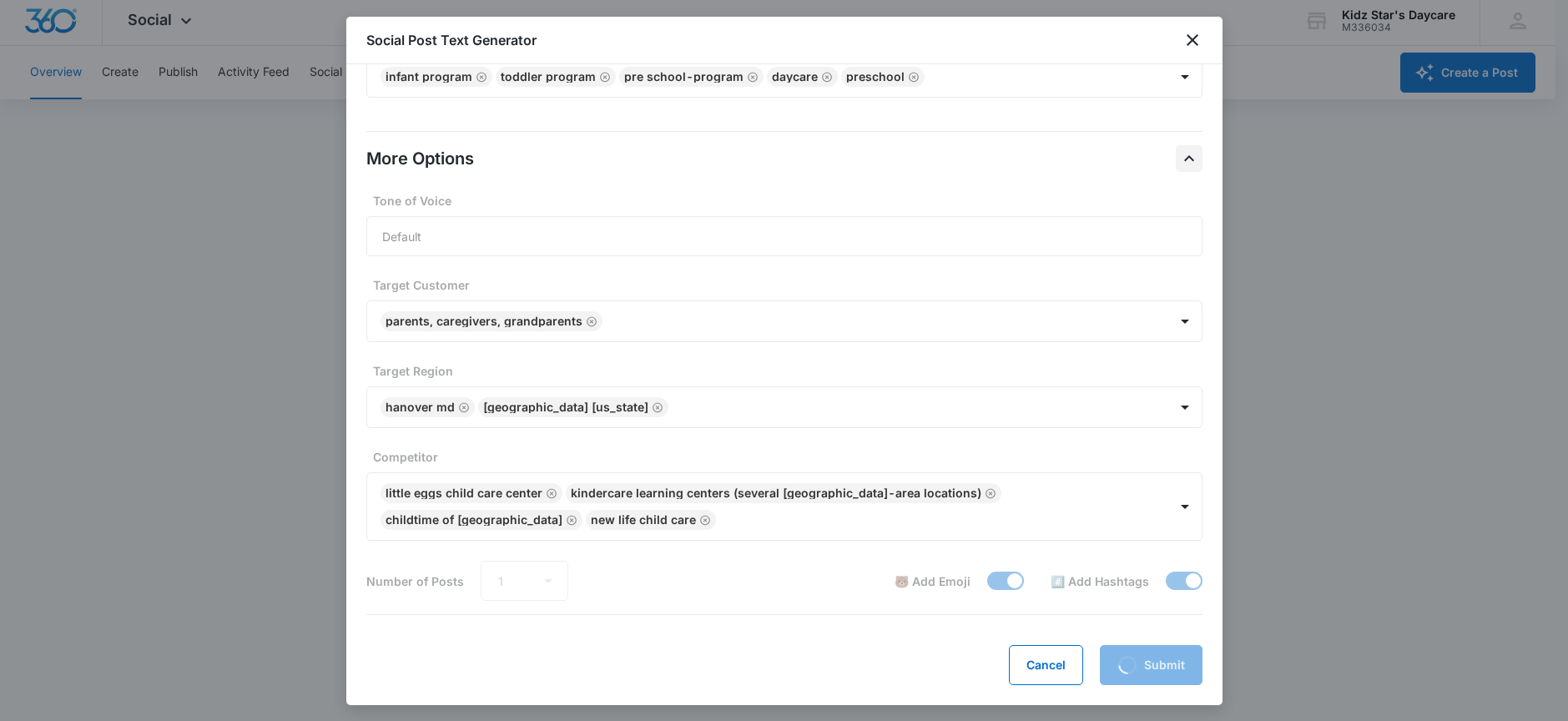
scroll to position [410, 0]
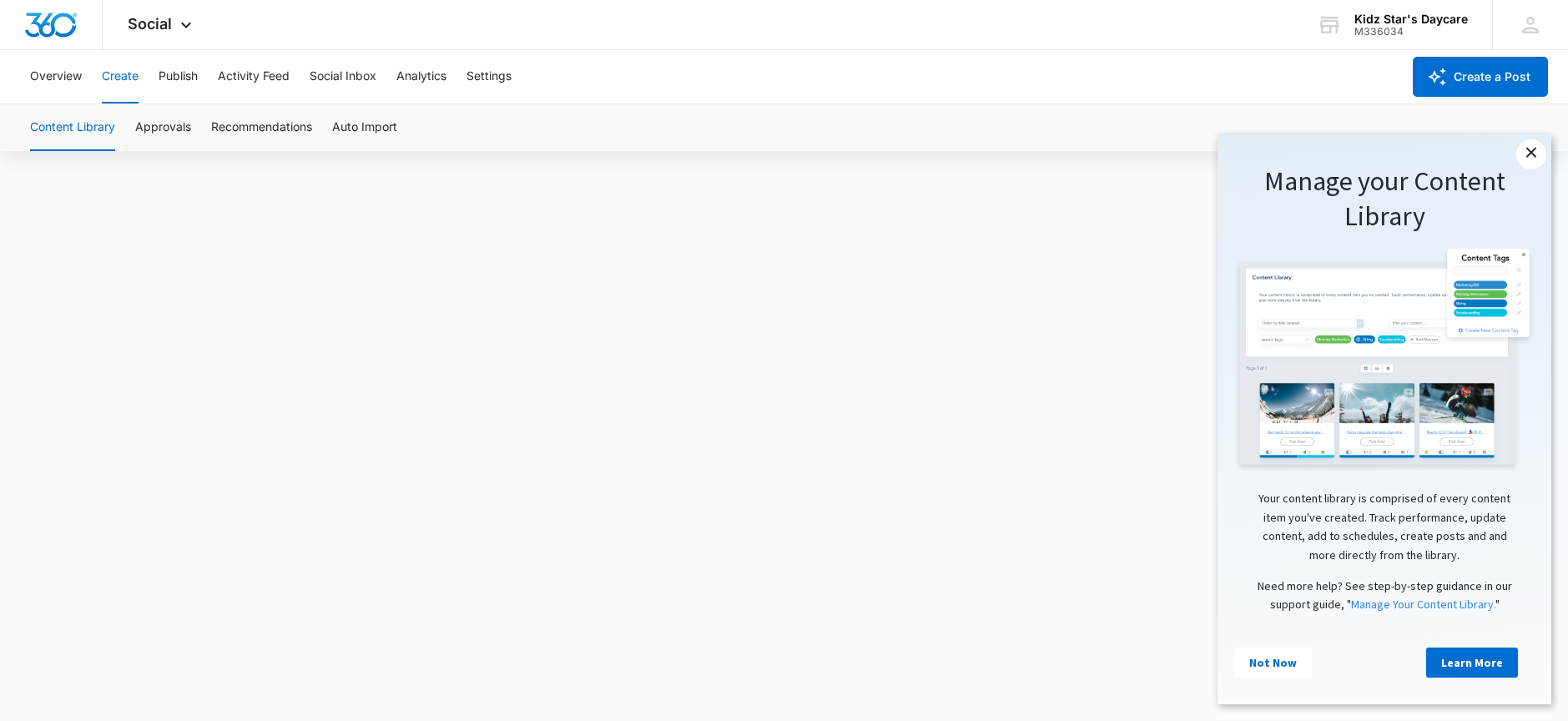
click at [1522, 153] on link "×" at bounding box center [1531, 155] width 30 height 30
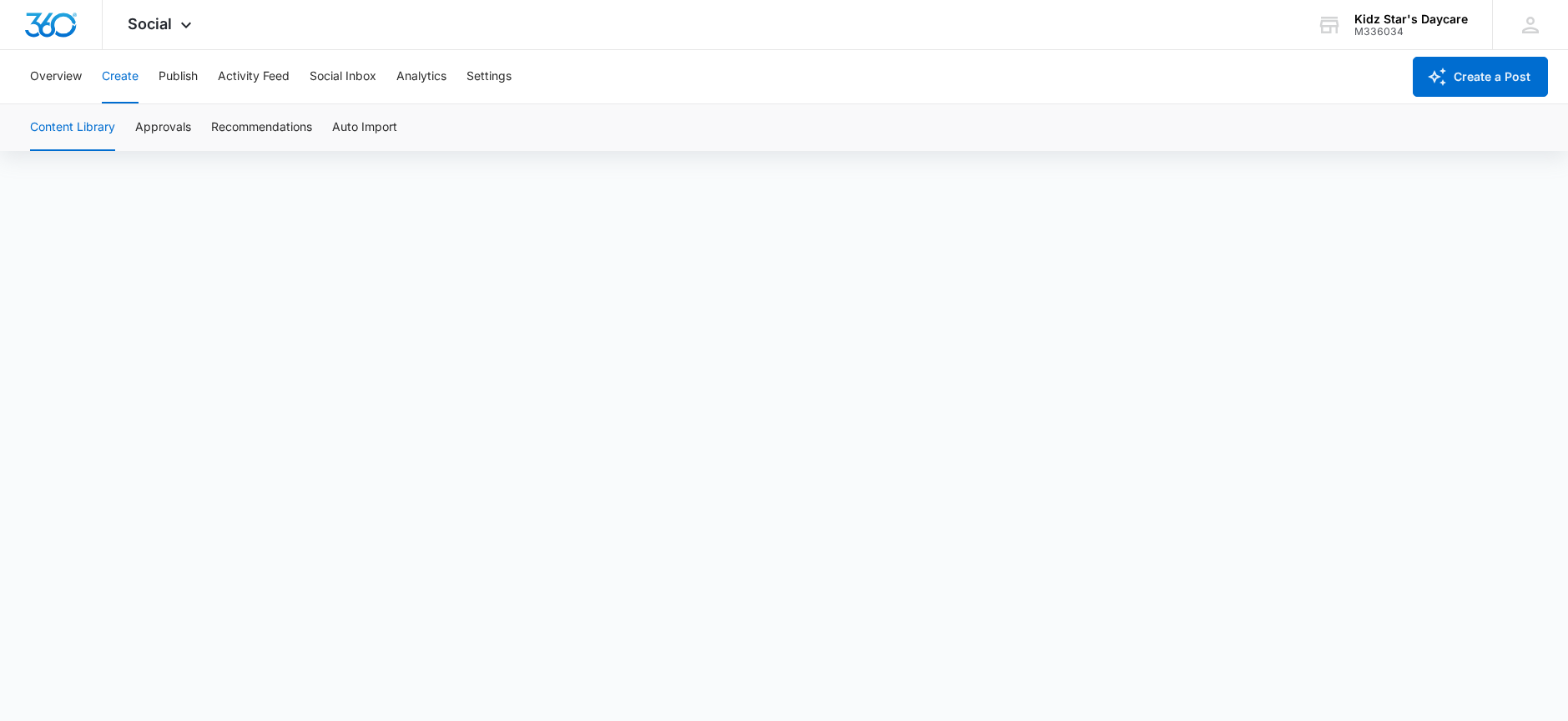
scroll to position [11, 0]
click at [1089, 148] on div "Content Library Approvals Recommendations Auto Import" at bounding box center [784, 127] width 1528 height 47
click at [153, 19] on span "Social" at bounding box center [150, 24] width 44 height 18
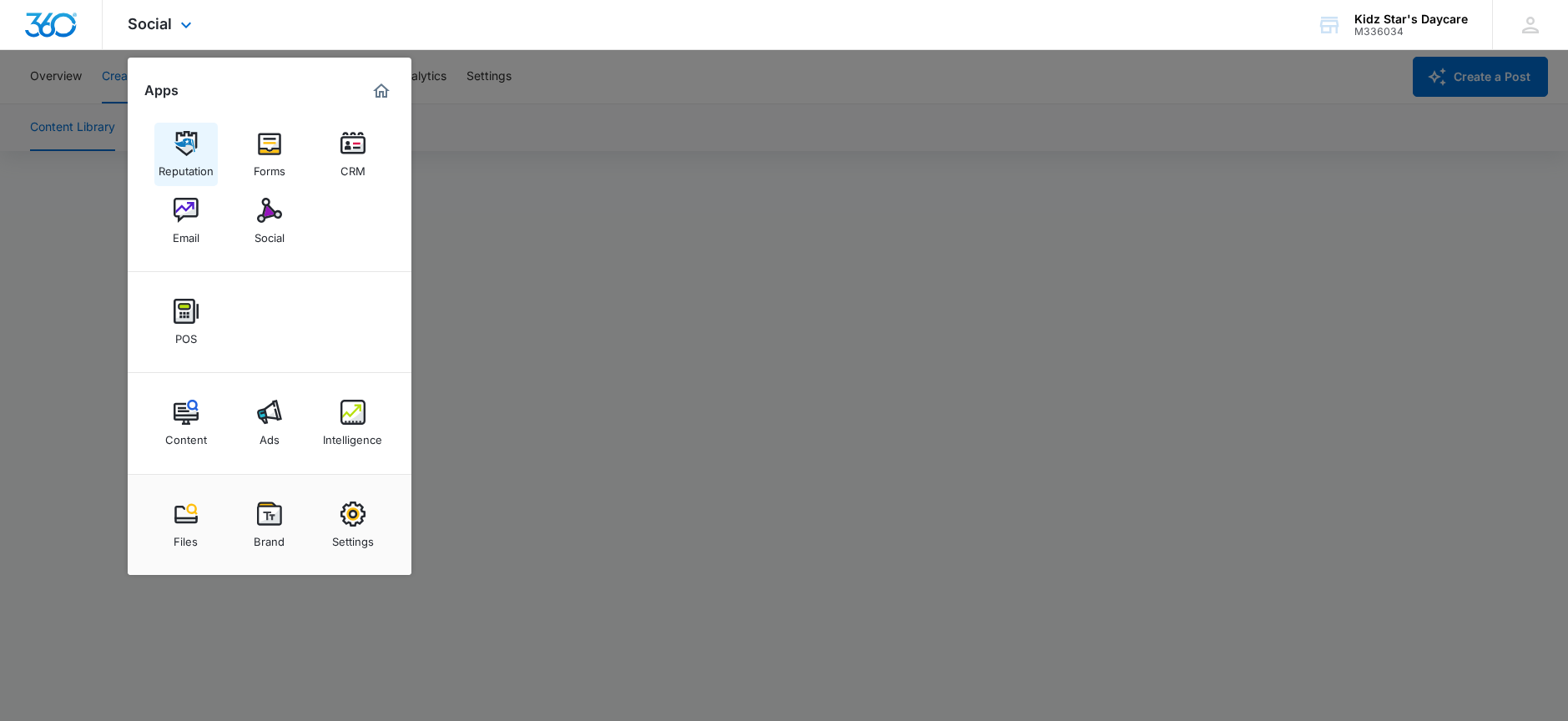
click at [199, 145] on link "Reputation" at bounding box center [186, 155] width 64 height 64
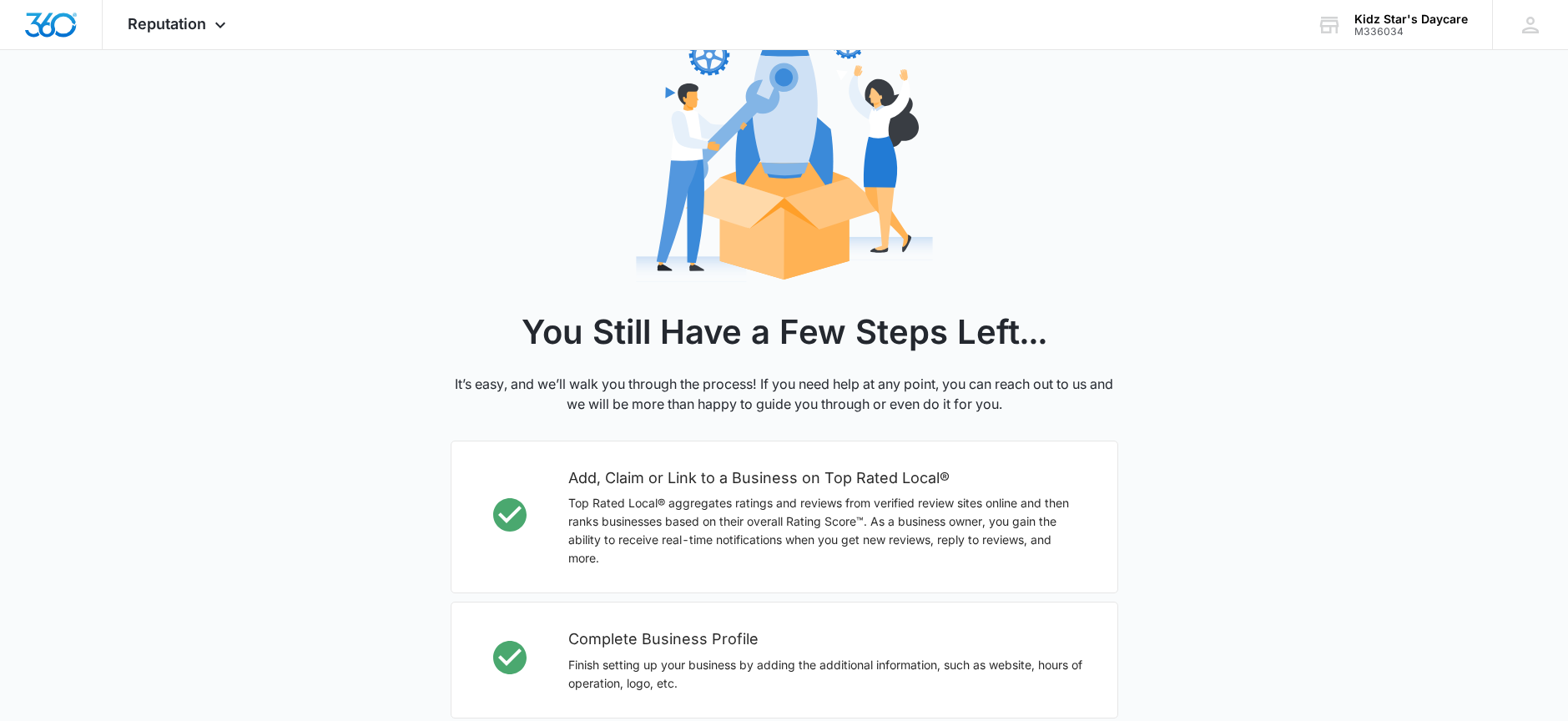
scroll to position [469, 0]
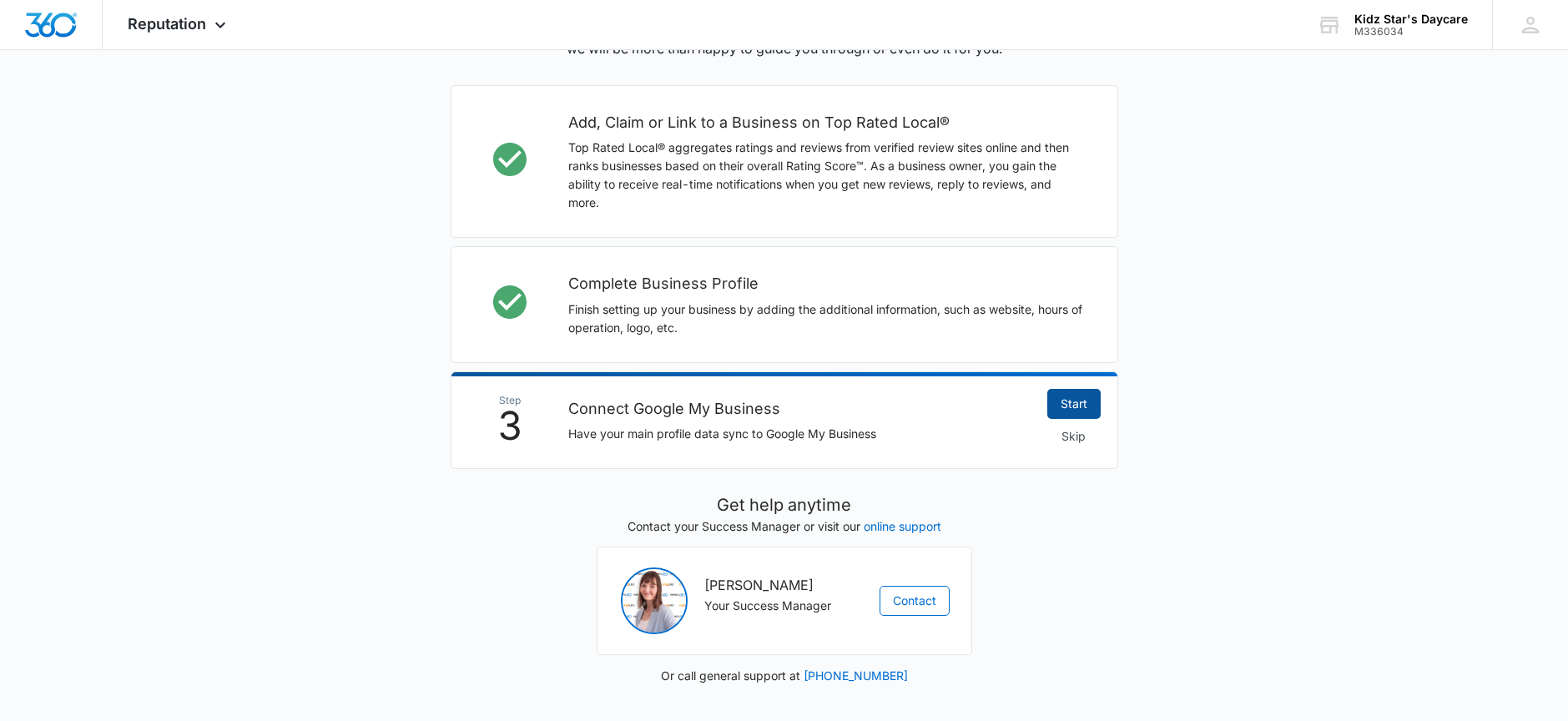
click at [1078, 394] on link "Start" at bounding box center [1073, 404] width 53 height 30
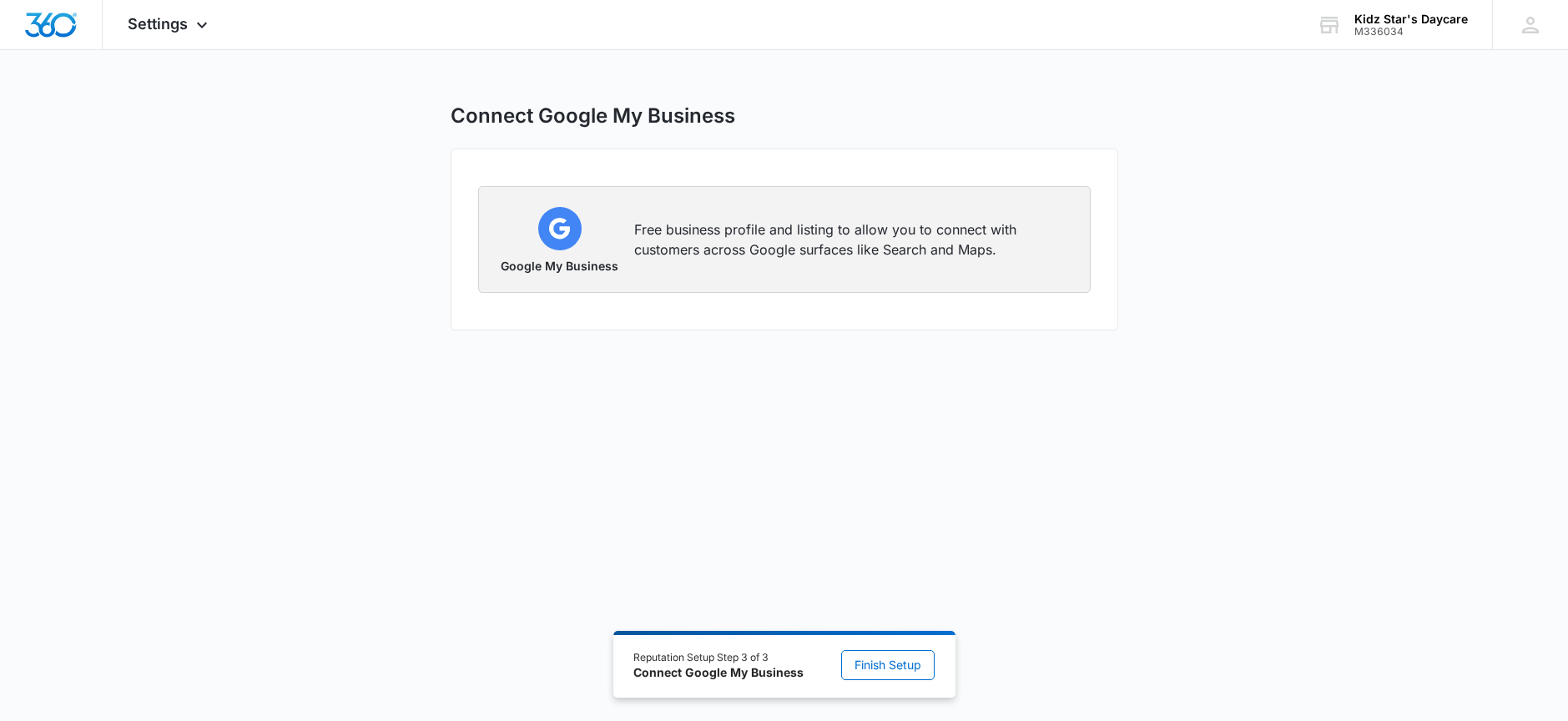
click at [672, 262] on div "Google My Business Free business profile and listing to allow you to connect wi…" at bounding box center [784, 239] width 571 height 65
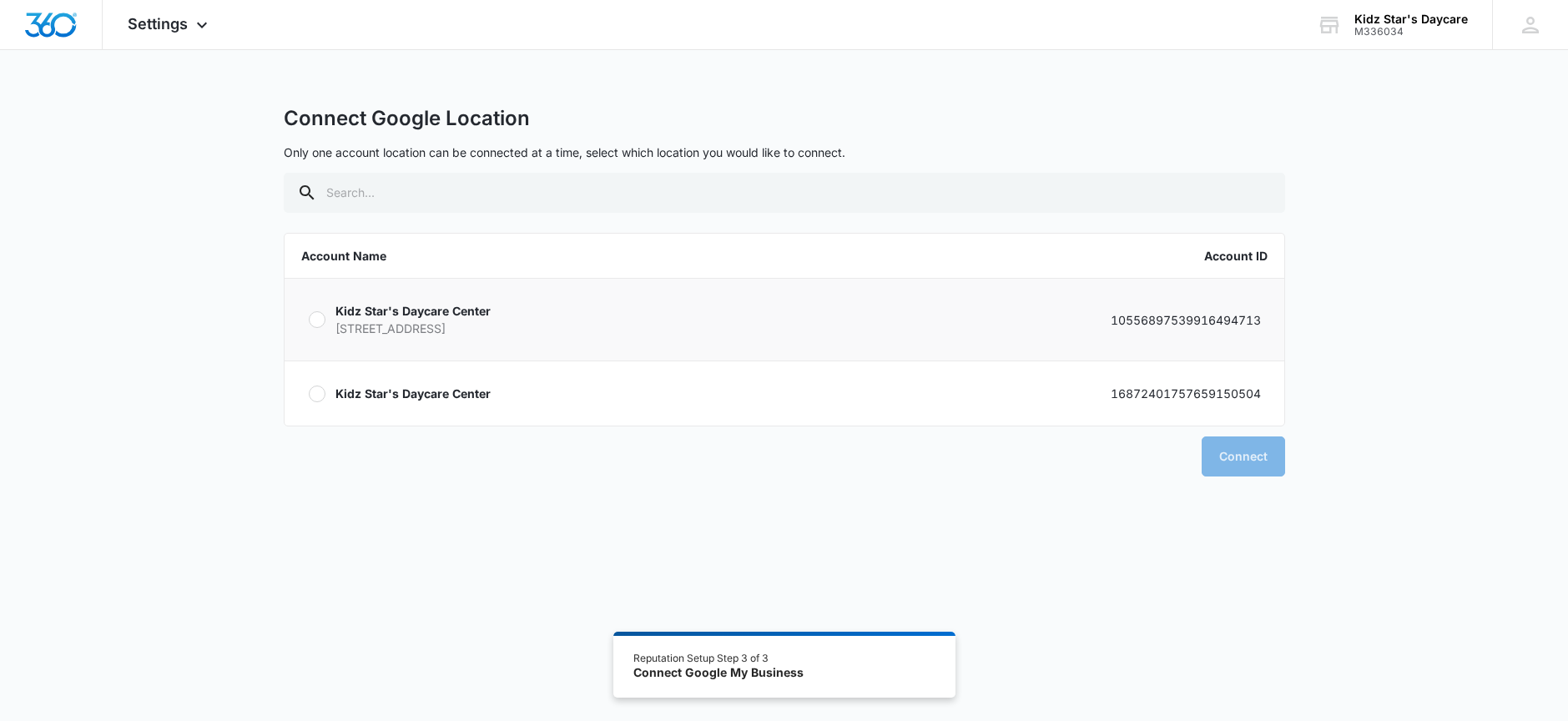
click at [777, 342] on label "Kidz Star's Daycare Center 7480 CANDLEWOOD RD HANOVER MD 21076 1055689753991649…" at bounding box center [784, 320] width 1000 height 82
click at [309, 321] on input "Kidz Star's Daycare Center 7480 CANDLEWOOD RD HANOVER MD 21076 1055689753991649…" at bounding box center [308, 320] width 1 height 1
click at [780, 371] on label "Kidz Star's Daycare Center 16872401757659150504" at bounding box center [784, 393] width 1000 height 65
click at [309, 393] on input "Kidz Star's Daycare Center 16872401757659150504" at bounding box center [308, 393] width 1 height 1
radio input "false"
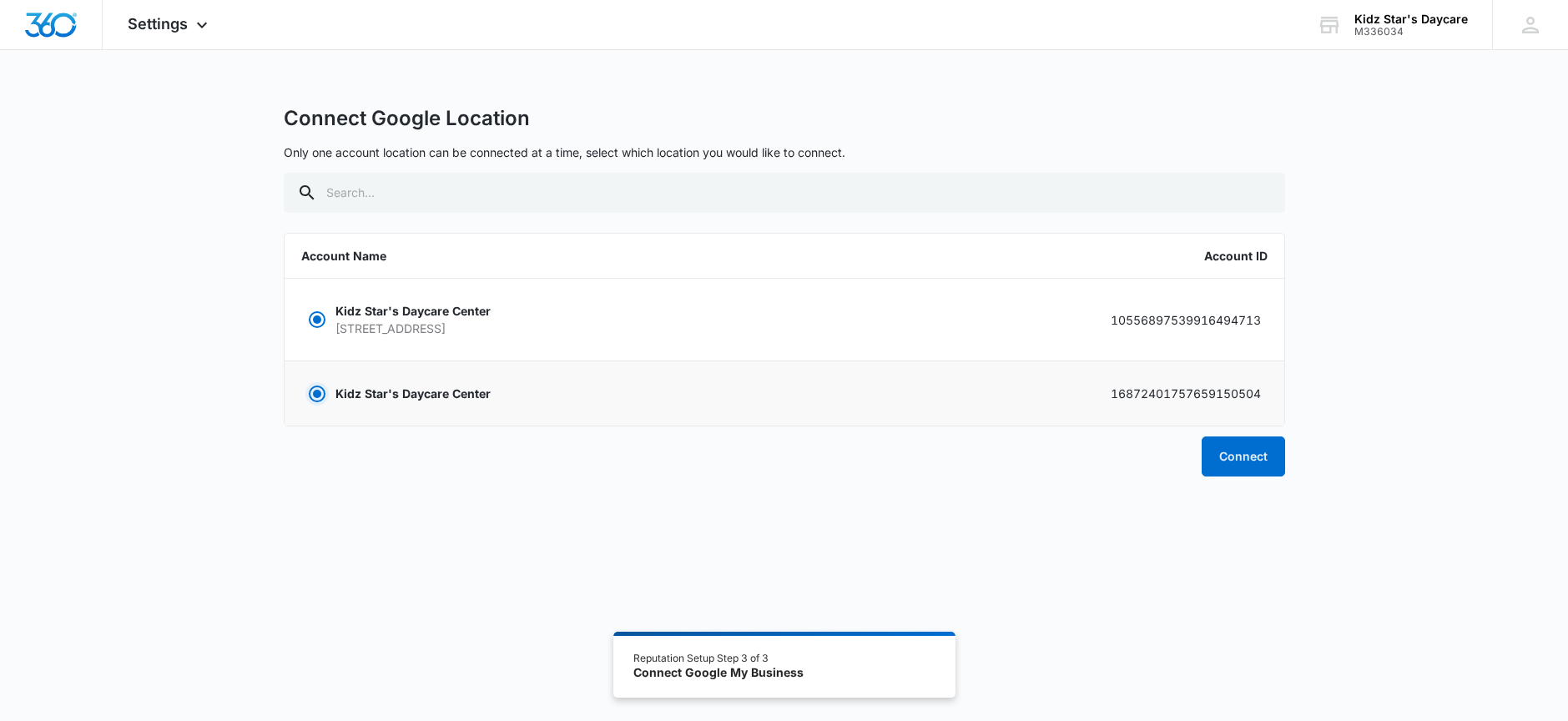
radio input "true"
click at [782, 341] on label "Kidz Star's Daycare Center 7480 CANDLEWOOD RD HANOVER MD 21076 1055689753991649…" at bounding box center [784, 320] width 1000 height 82
click at [309, 321] on input "Kidz Star's Daycare Center 7480 CANDLEWOOD RD HANOVER MD 21076 1055689753991649…" at bounding box center [308, 320] width 1 height 1
radio input "true"
radio input "false"
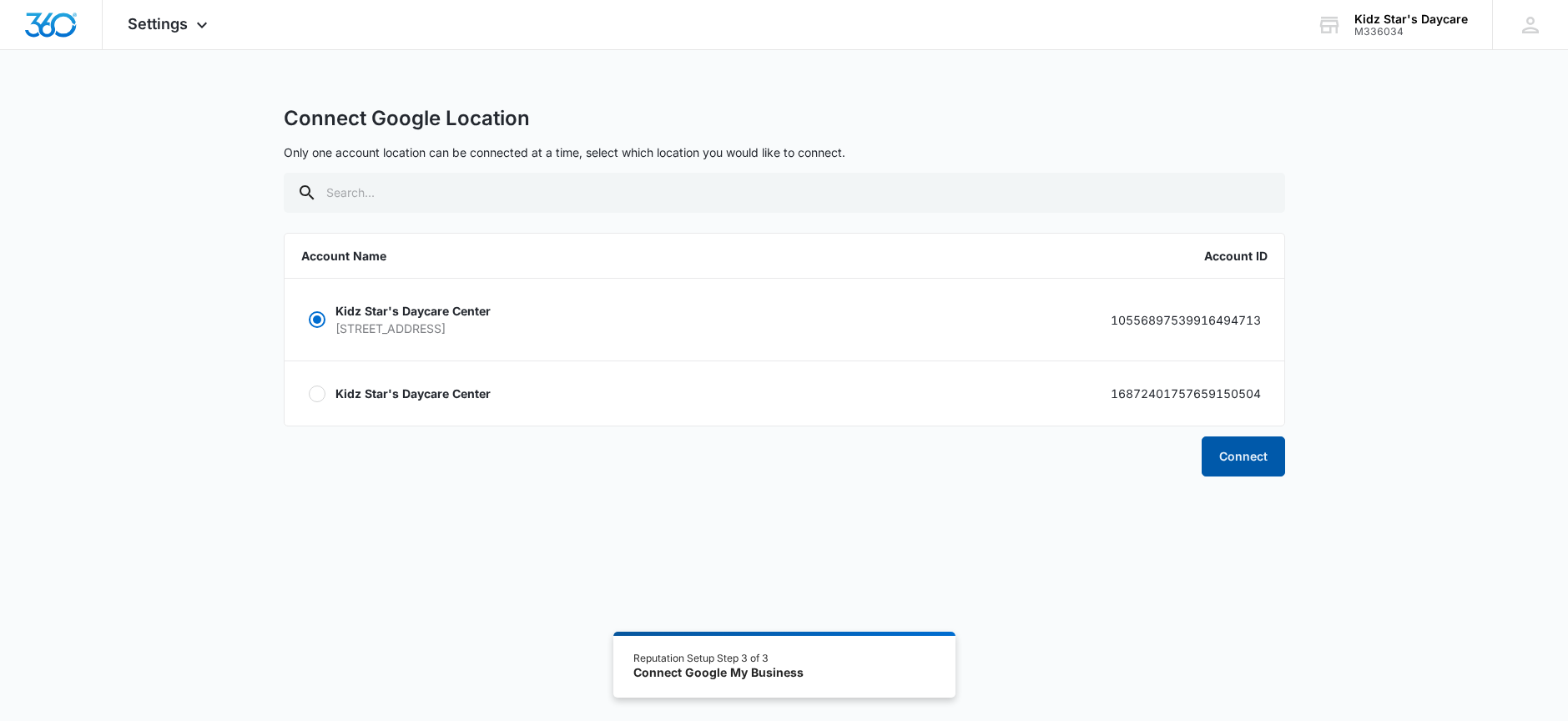
click at [1212, 455] on button "Connect" at bounding box center [1243, 456] width 83 height 40
click at [1246, 452] on button "Connect" at bounding box center [1243, 456] width 83 height 40
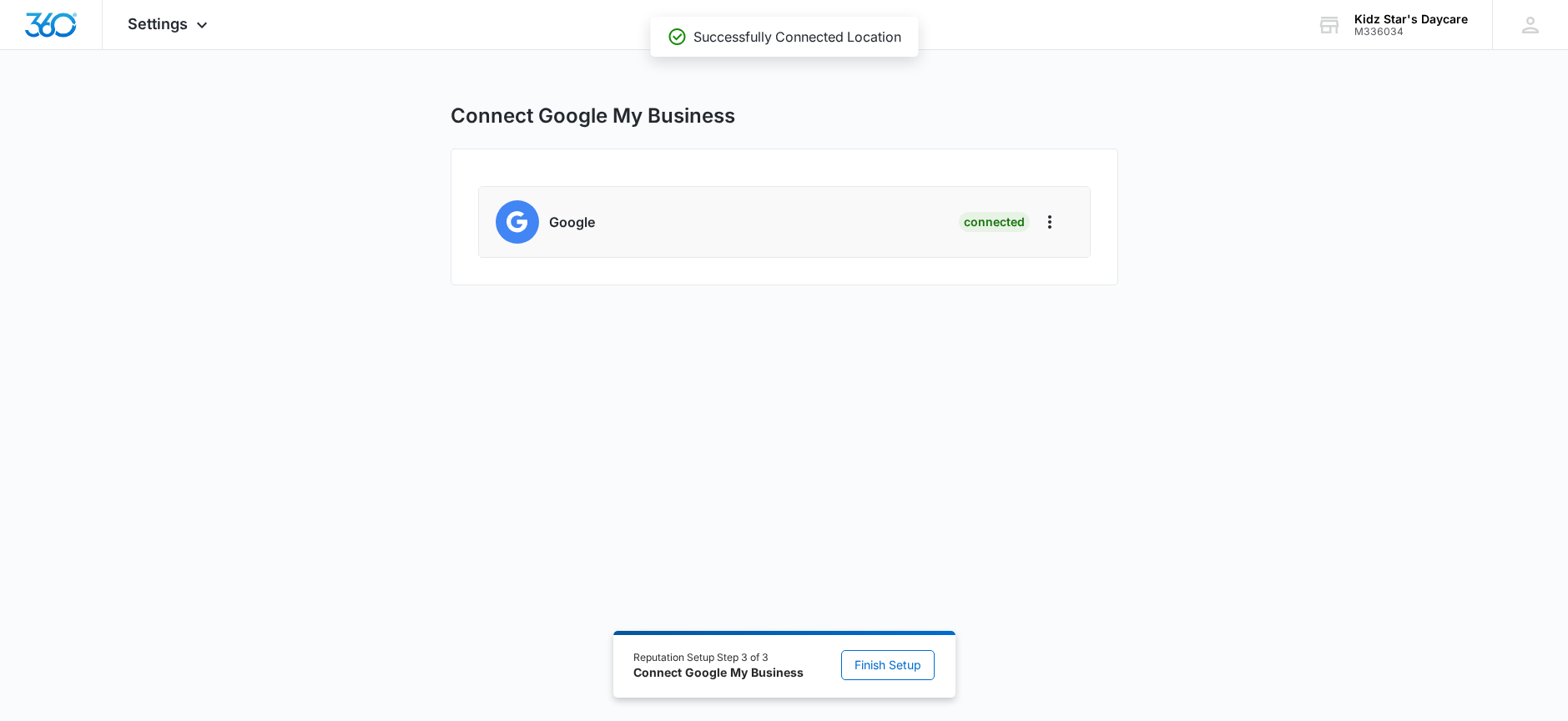
click at [939, 224] on div "Google Connected" at bounding box center [784, 222] width 578 height 43
click at [905, 655] on button "Finish Setup" at bounding box center [888, 665] width 94 height 30
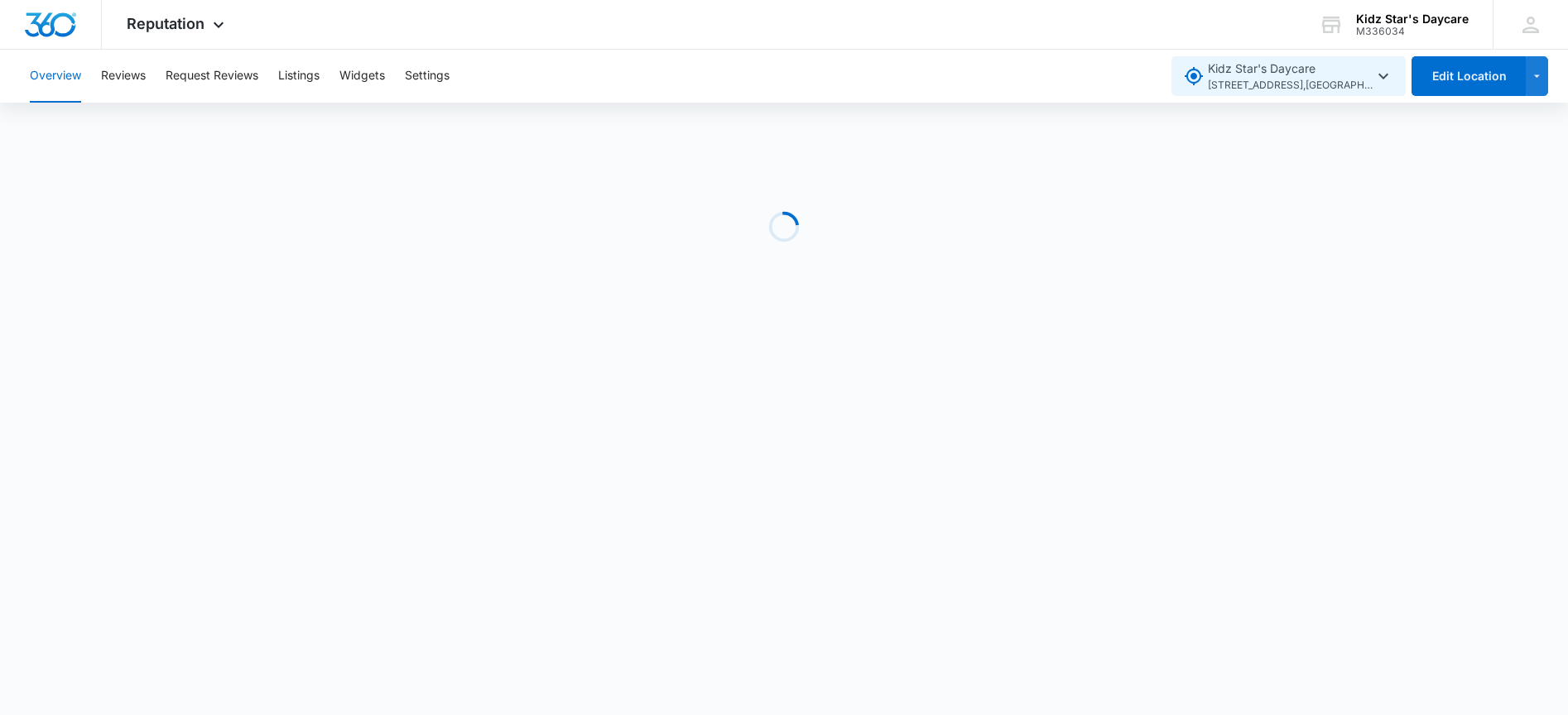
click at [1212, 78] on span "7480 Candlewood Rd , Hanover , MD" at bounding box center [1290, 86] width 166 height 16
click at [1213, 78] on span "7480 Candlewood Rd , Hanover , MD" at bounding box center [1290, 86] width 166 height 16
click at [127, 81] on button "Reviews" at bounding box center [123, 76] width 45 height 53
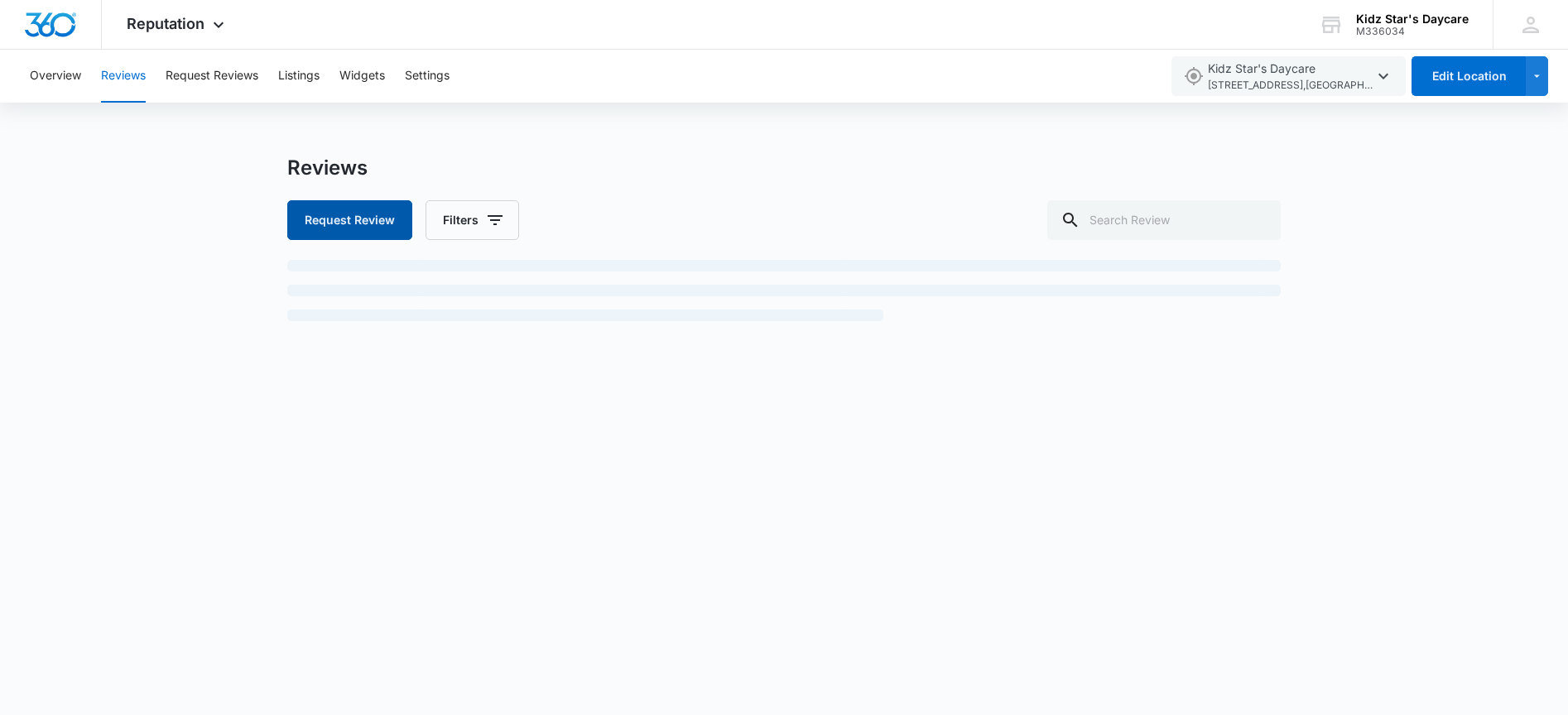
click at [336, 217] on button "Request Review" at bounding box center [350, 220] width 125 height 39
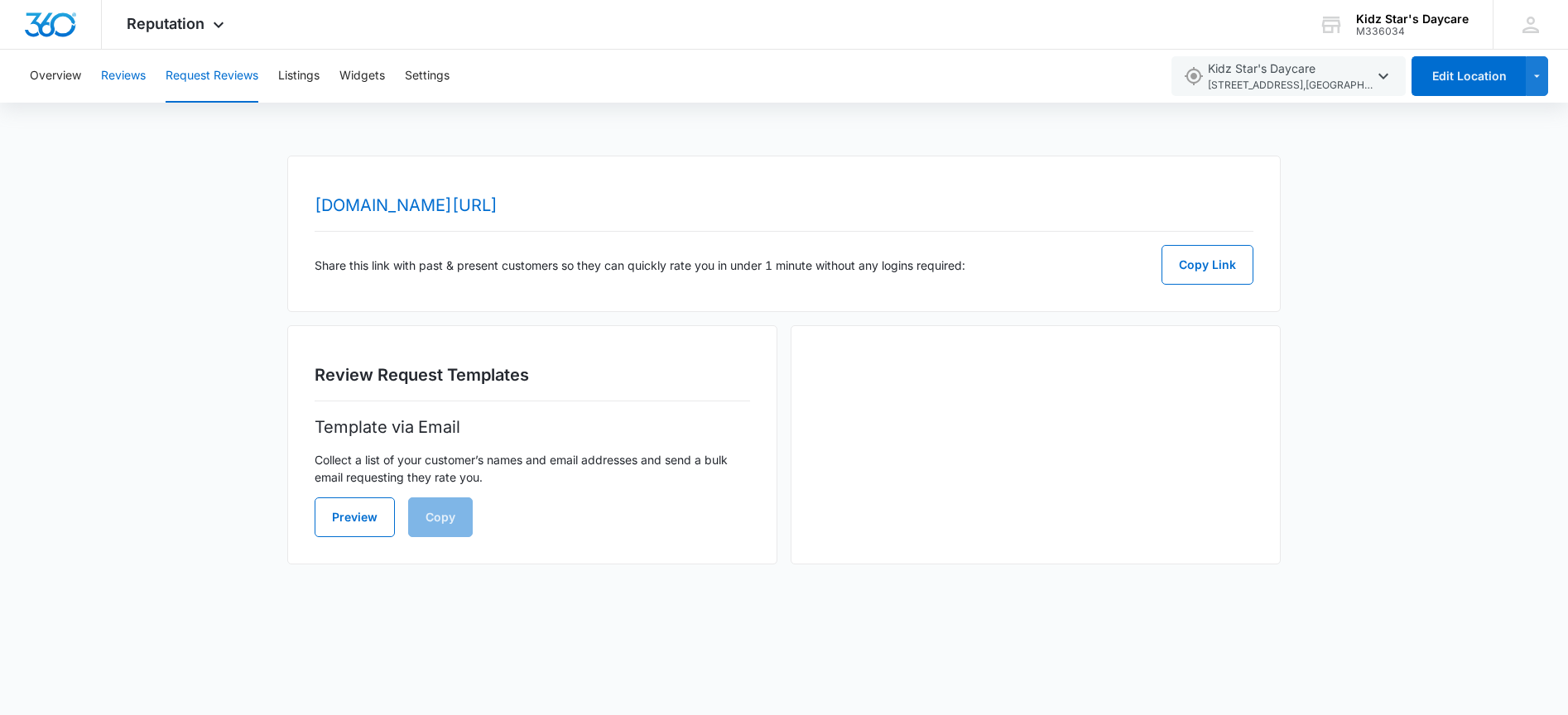
click at [117, 78] on button "Reviews" at bounding box center [123, 76] width 45 height 53
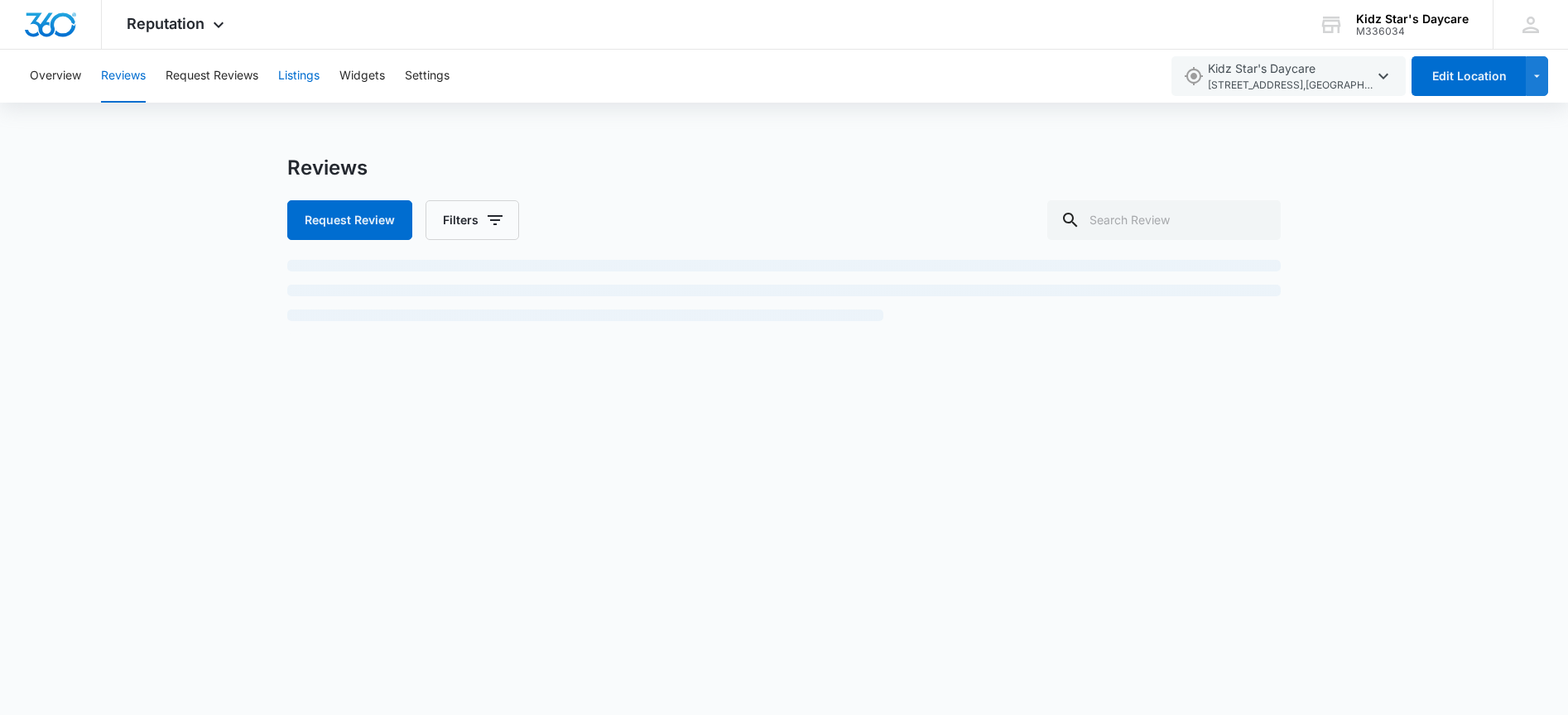
click at [315, 96] on button "Listings" at bounding box center [298, 76] width 41 height 53
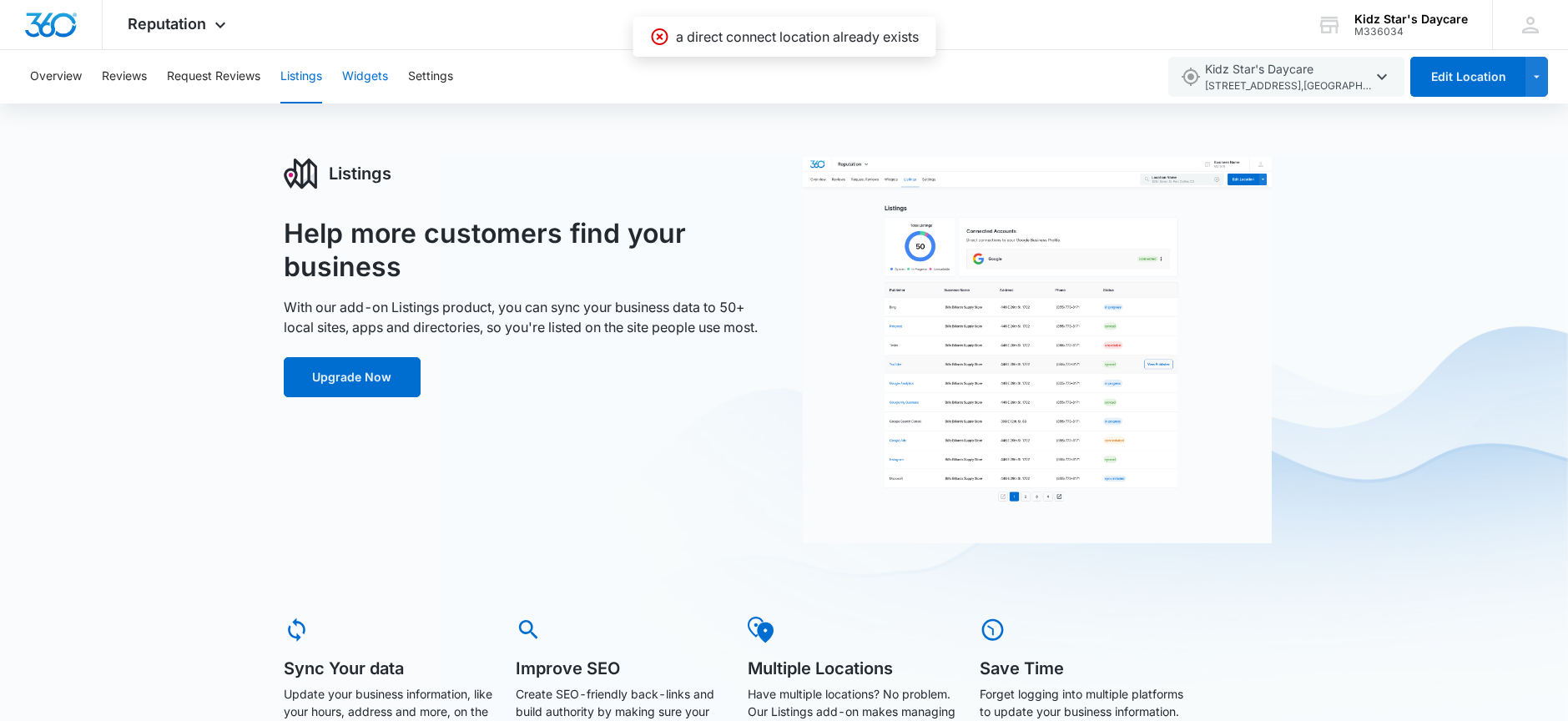
click at [385, 89] on button "Widgets" at bounding box center [365, 77] width 46 height 53
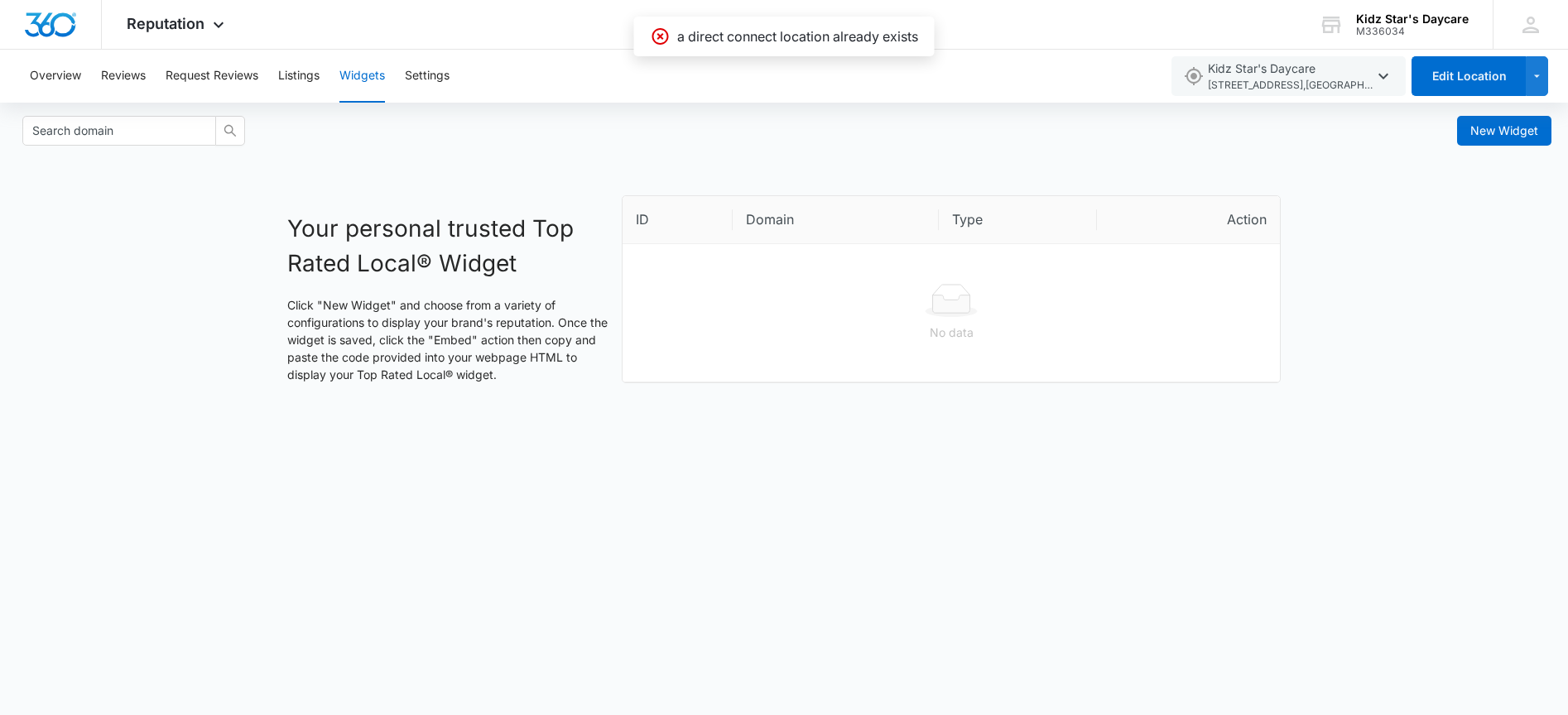
click at [460, 84] on div "Overview Reviews Request Reviews Listings Widgets Settings" at bounding box center [590, 76] width 1140 height 53
click at [405, 75] on div "Overview Reviews Request Reviews Listings Widgets Settings" at bounding box center [590, 76] width 1140 height 53
click at [55, 76] on button "Overview" at bounding box center [55, 76] width 52 height 53
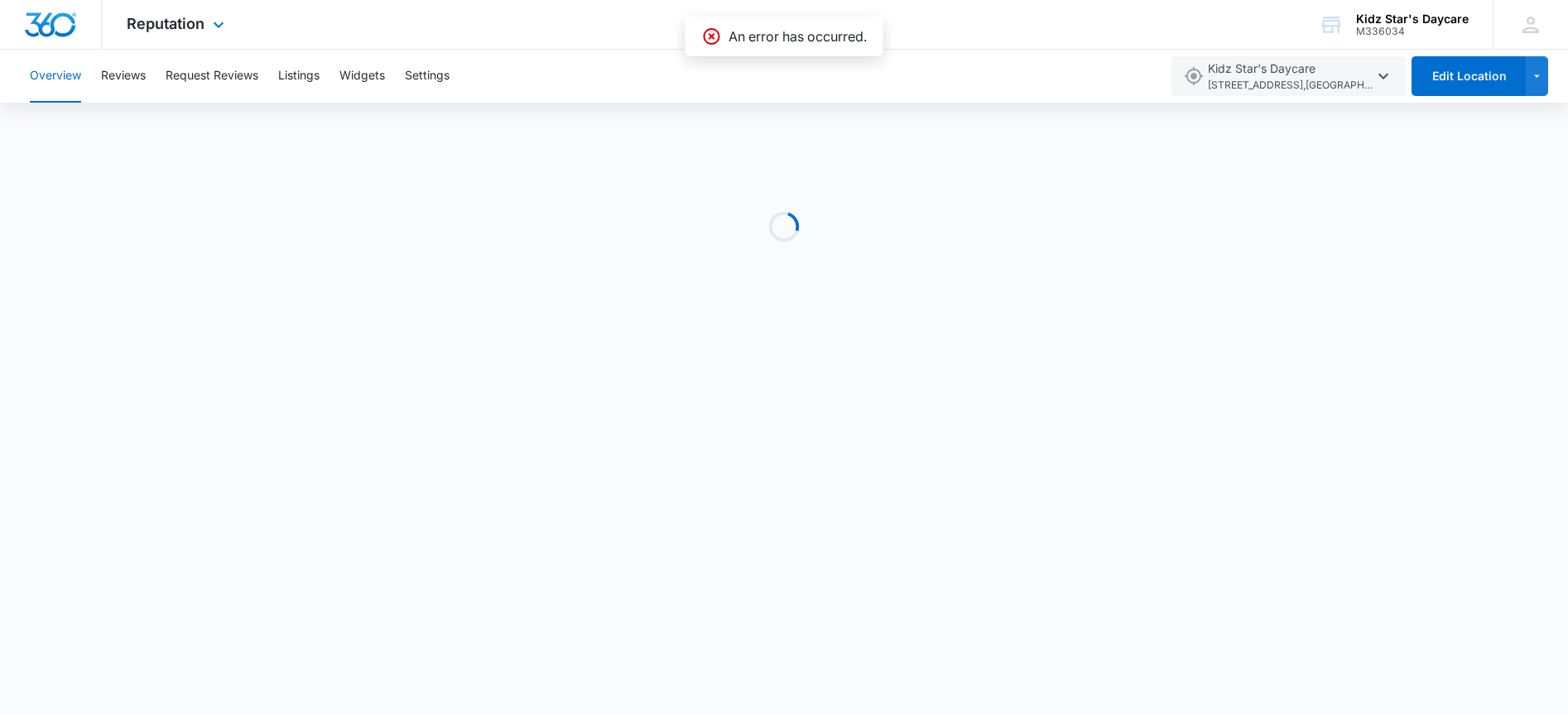
click at [171, 36] on div "Reputation Apps Reputation Forms CRM Email Social POS Content Ads Intelligence …" at bounding box center [177, 25] width 152 height 49
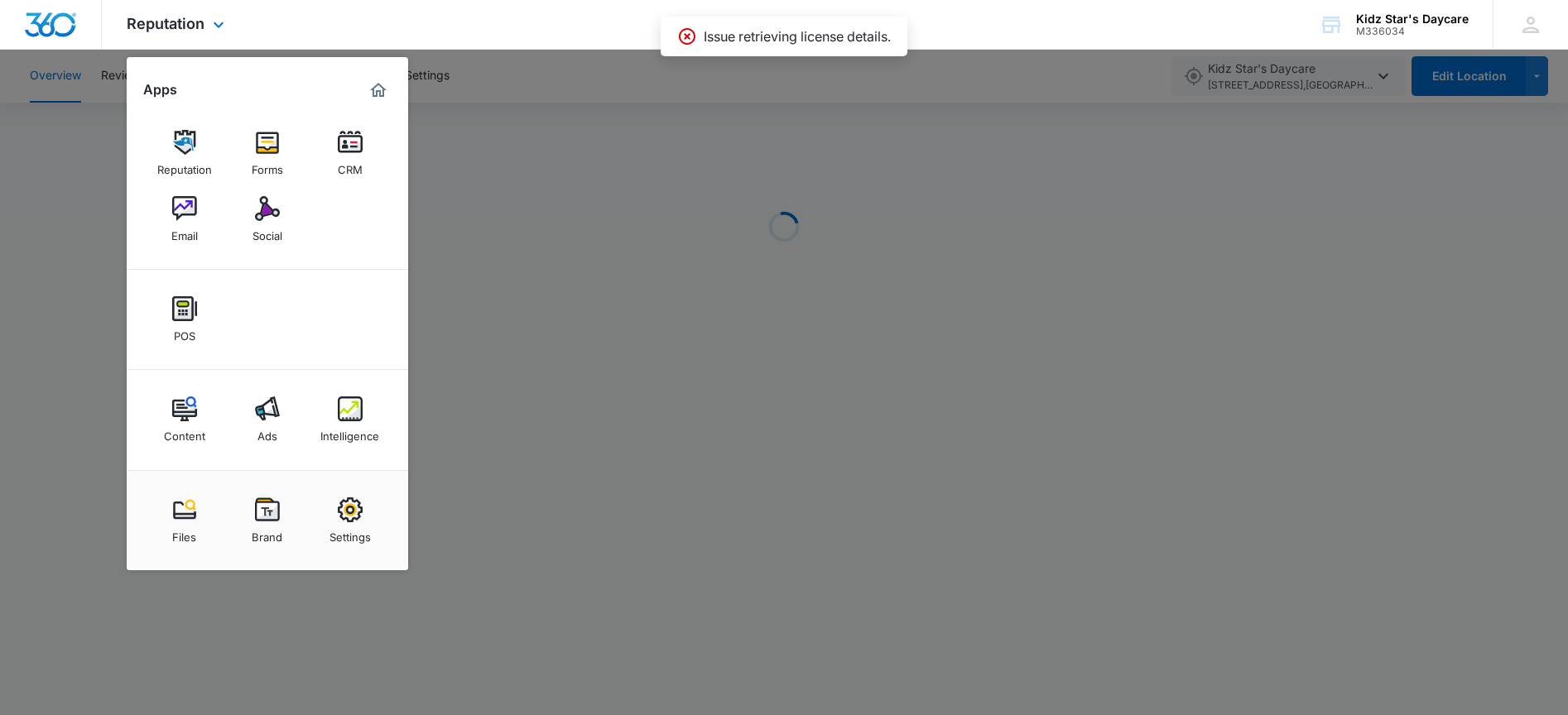
drag, startPoint x: 277, startPoint y: 331, endPoint x: 270, endPoint y: 322, distance: 11.4
click at [366, 409] on link "Intelligence" at bounding box center [351, 420] width 63 height 63
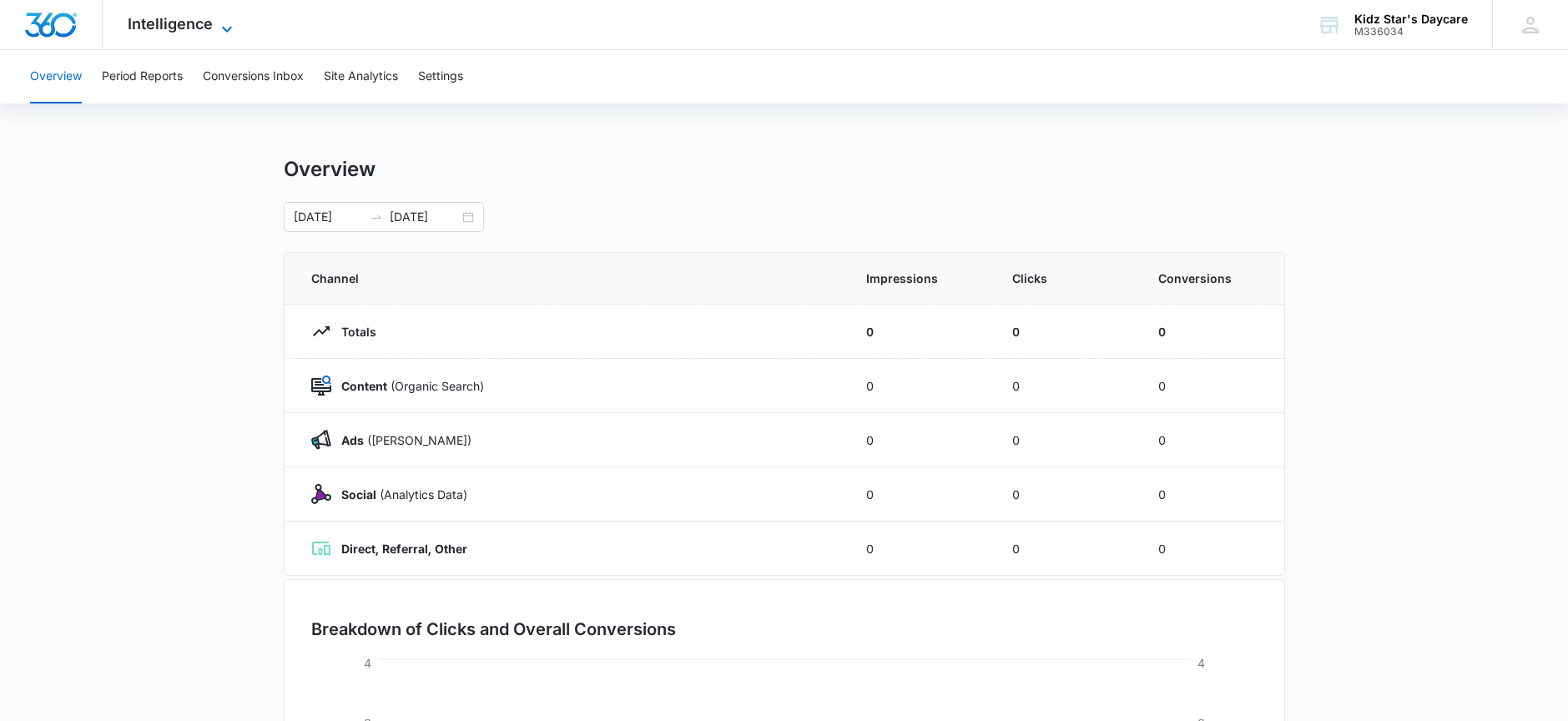
click at [176, 27] on span "Intelligence" at bounding box center [170, 24] width 85 height 18
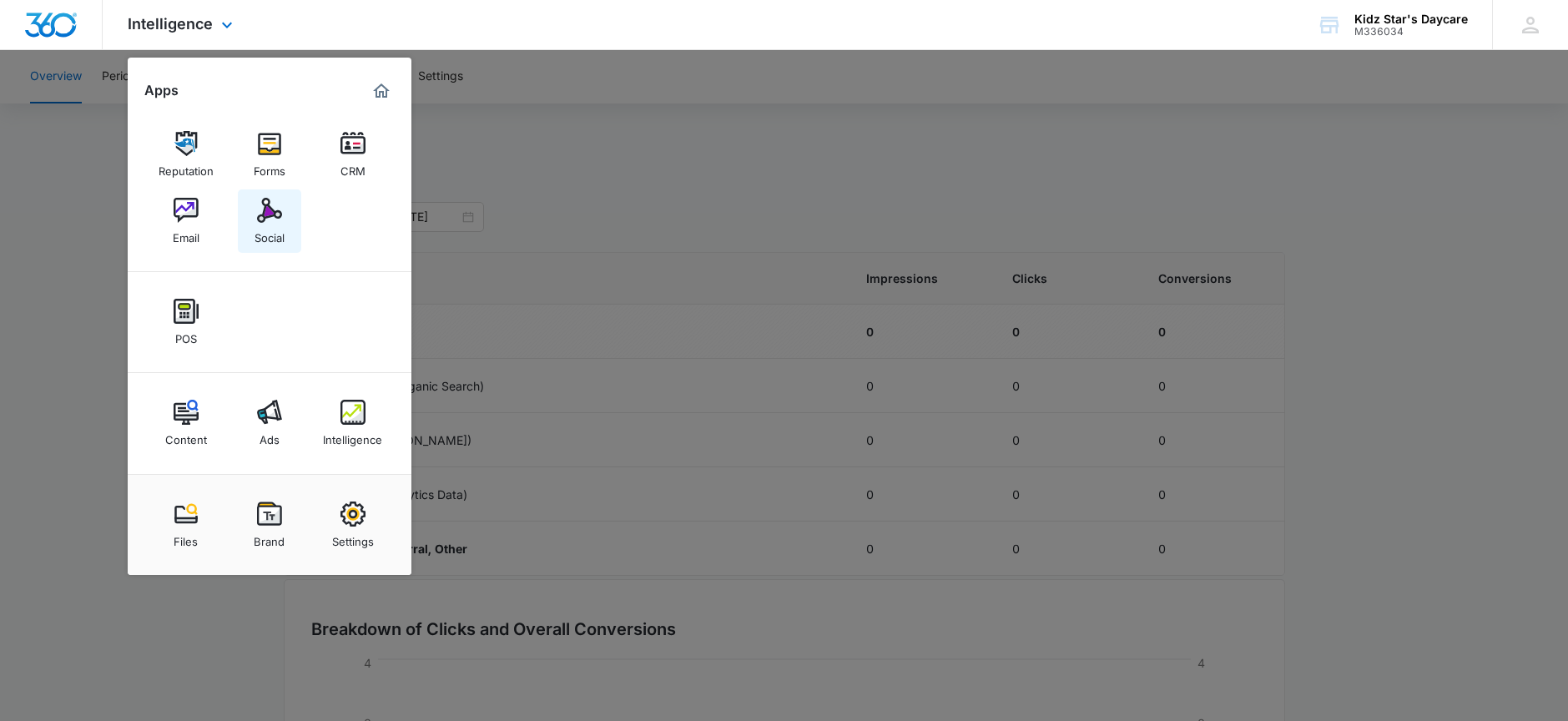
click at [270, 216] on img at bounding box center [269, 210] width 25 height 25
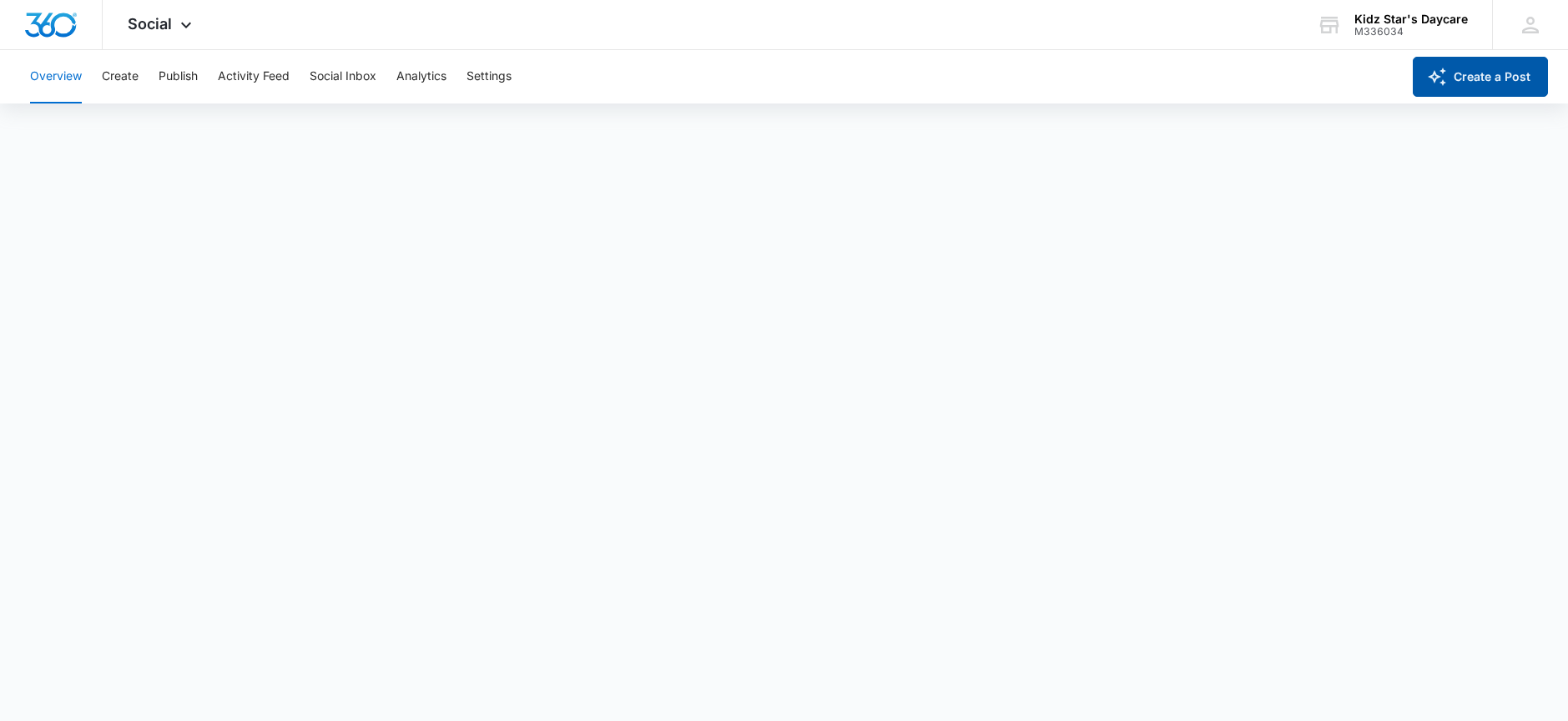
click at [1511, 85] on button "Create a Post" at bounding box center [1480, 76] width 135 height 40
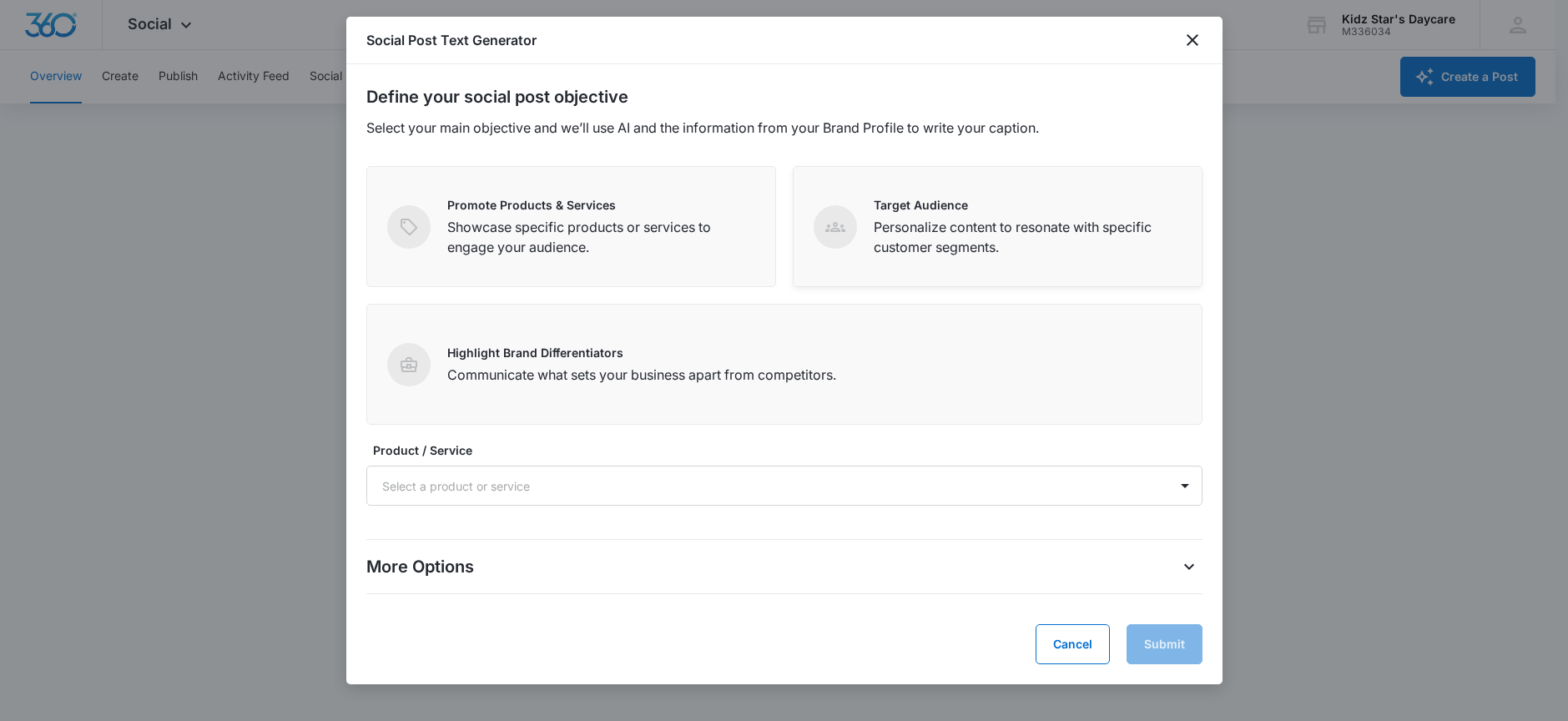
click at [1002, 242] on p "Personalize content to resonate with specific customer segments." at bounding box center [1027, 237] width 308 height 40
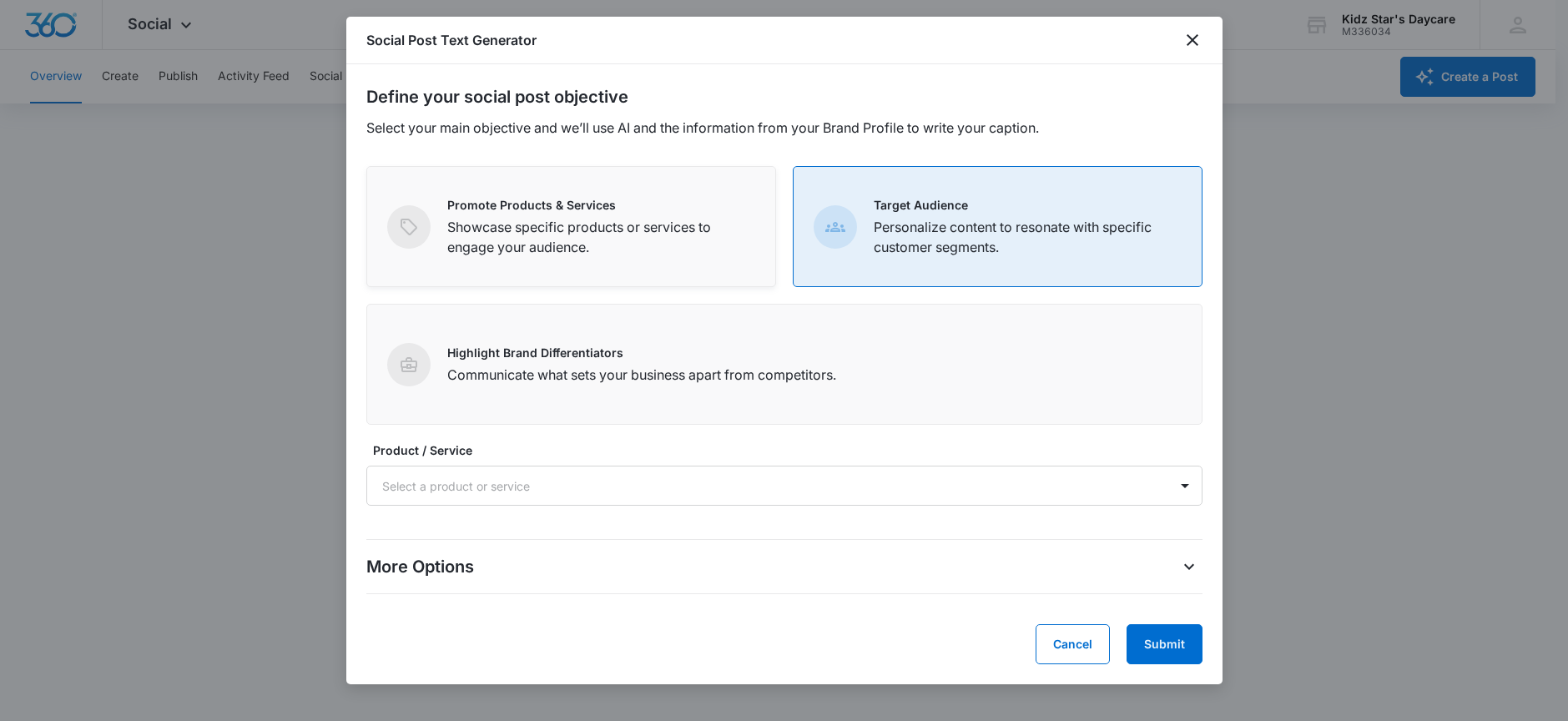
click at [758, 250] on div "Promote Products & Services Showcase specific products or services to engage yo…" at bounding box center [572, 226] width 410 height 121
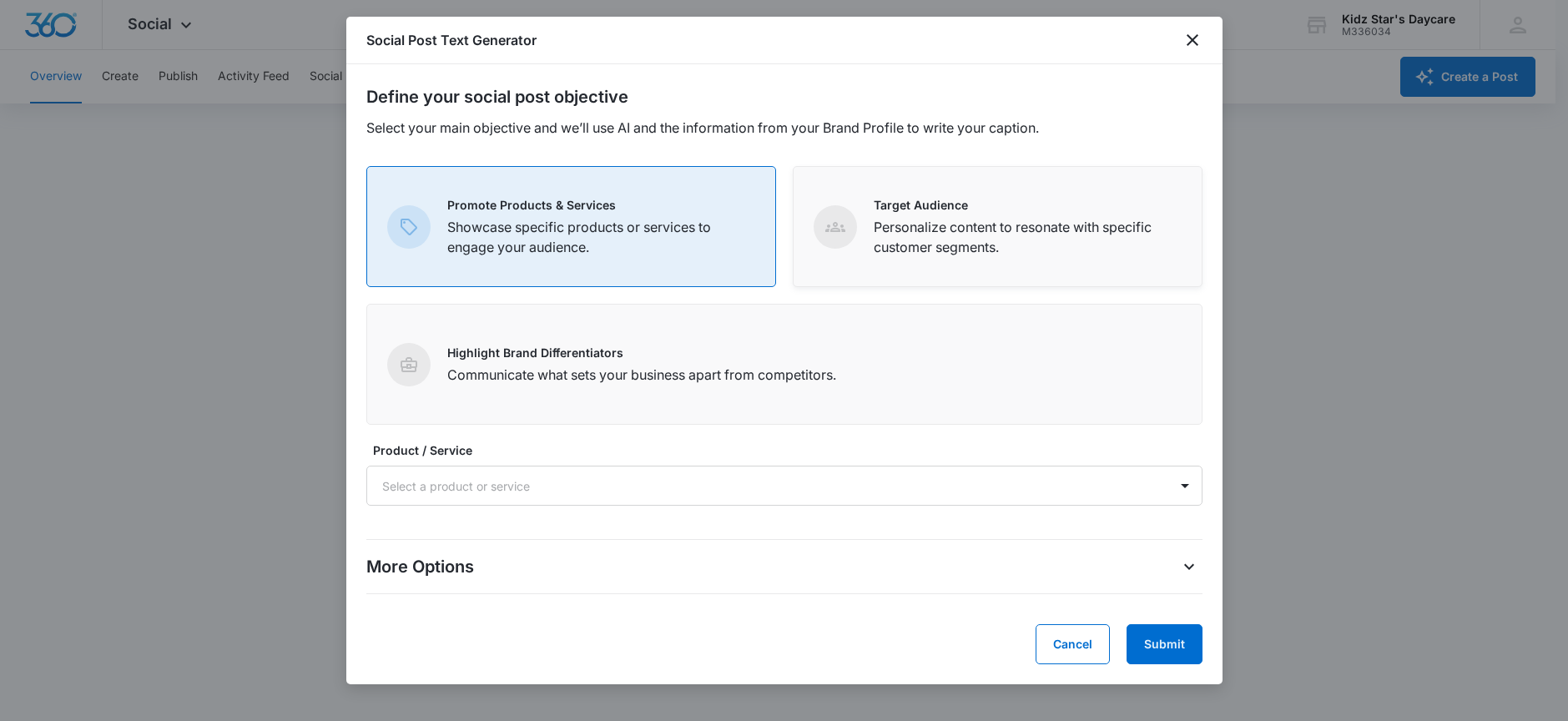
click at [940, 245] on p "Personalize content to resonate with specific customer segments." at bounding box center [1027, 237] width 308 height 40
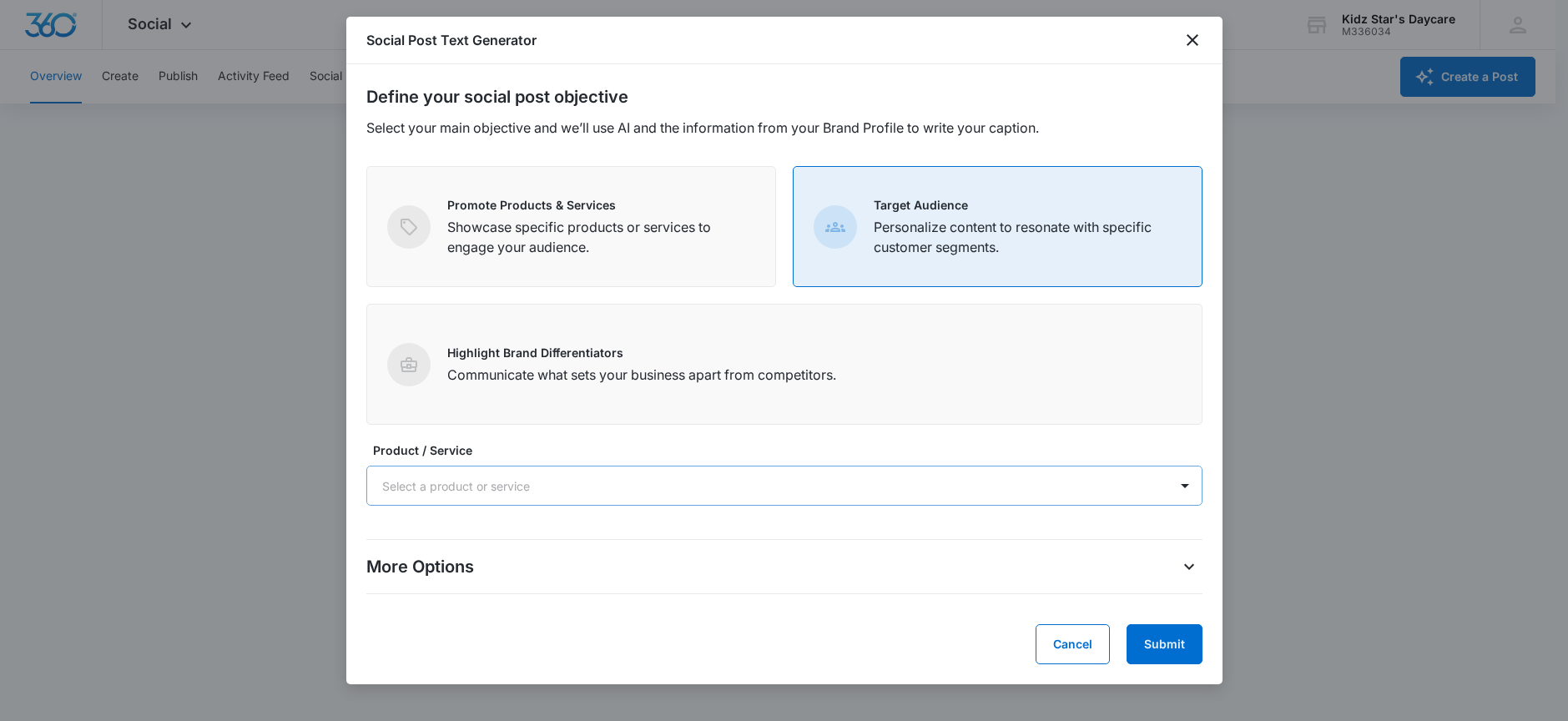
click at [594, 493] on div at bounding box center [764, 486] width 764 height 21
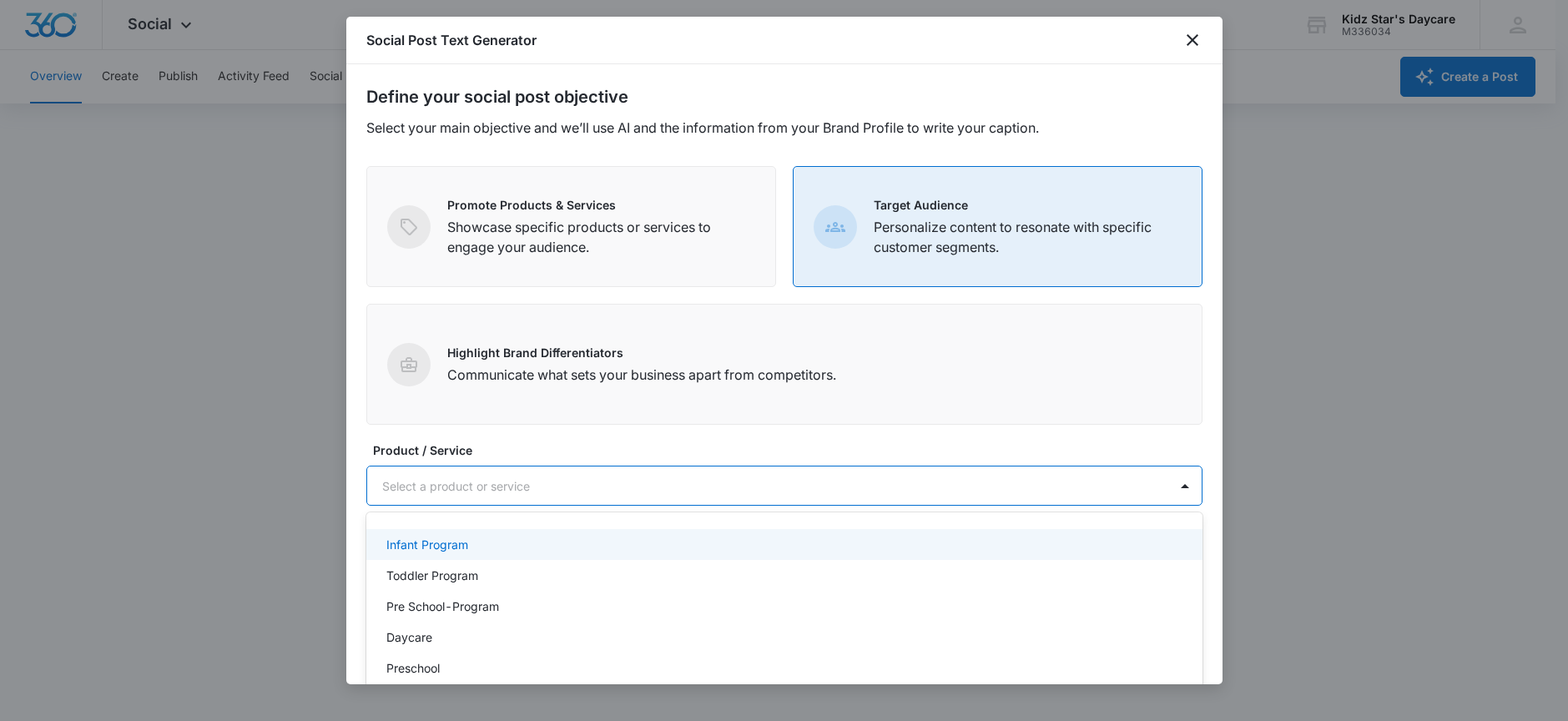
click at [459, 556] on div "Infant Program" at bounding box center [784, 544] width 837 height 31
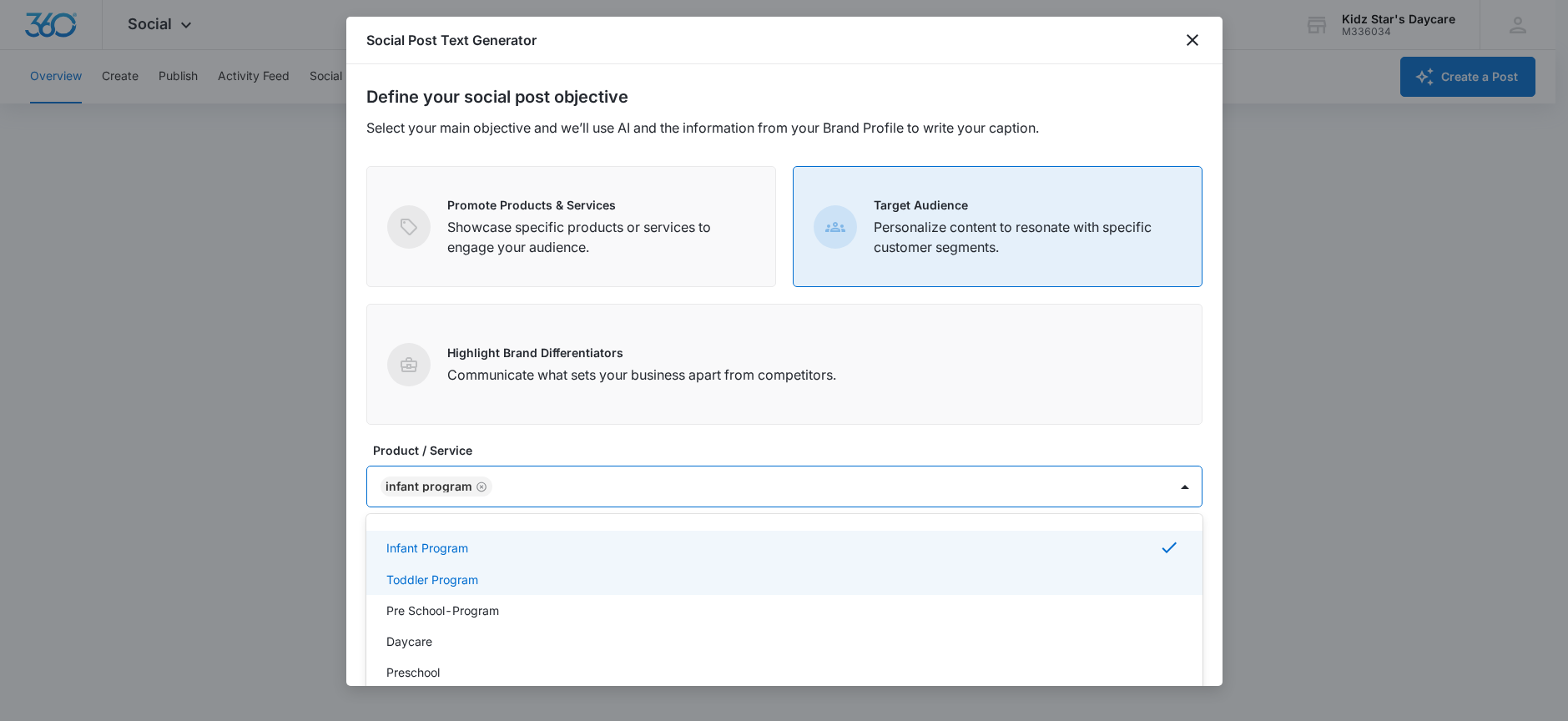
click at [450, 577] on p "Toddler Program" at bounding box center [432, 580] width 92 height 18
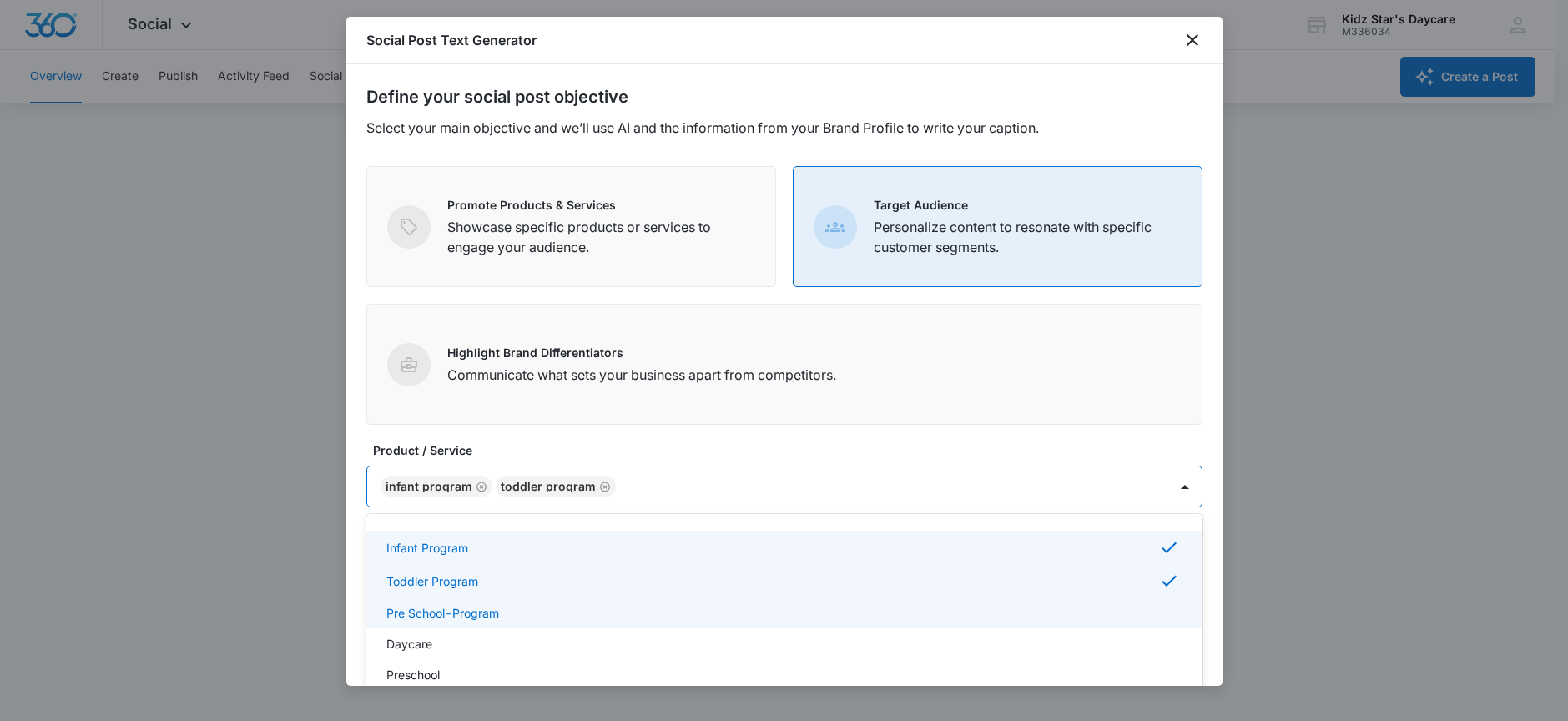
drag, startPoint x: 451, startPoint y: 616, endPoint x: 436, endPoint y: 636, distance: 25.0
click at [451, 616] on p "Pre School-Program" at bounding box center [443, 613] width 113 height 18
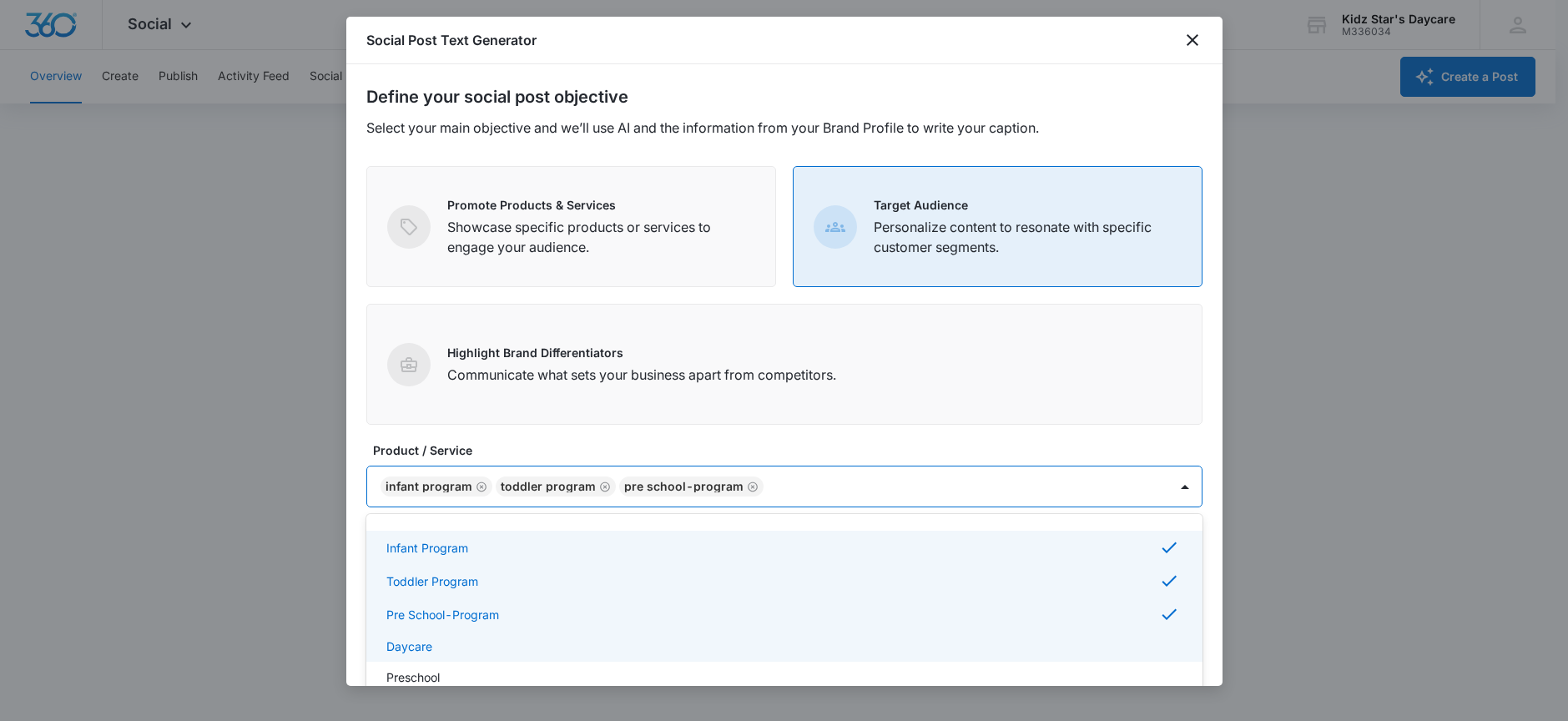
click at [429, 650] on p "Daycare" at bounding box center [409, 647] width 46 height 18
click at [429, 673] on p "Preschool" at bounding box center [413, 679] width 53 height 18
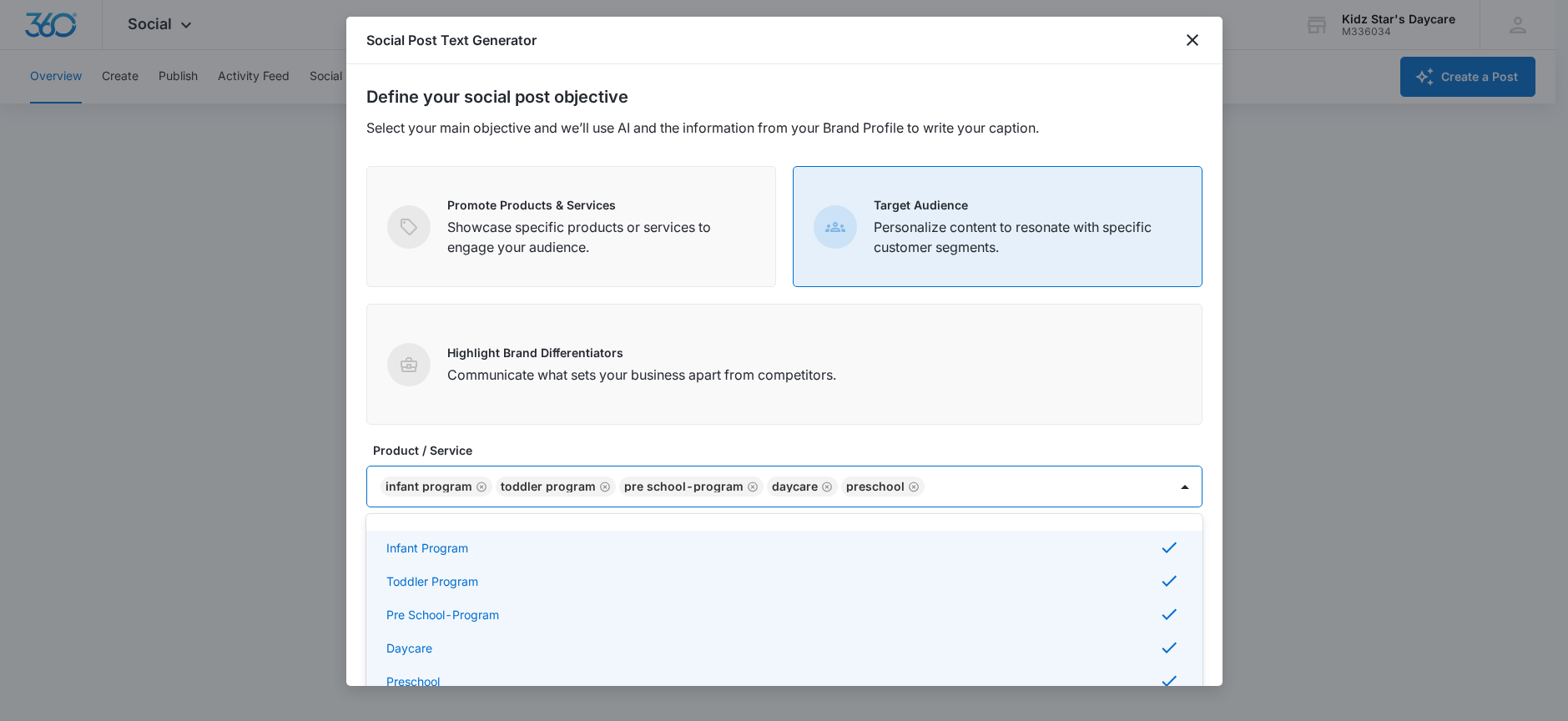
click at [670, 454] on label "Product / Service" at bounding box center [791, 451] width 837 height 18
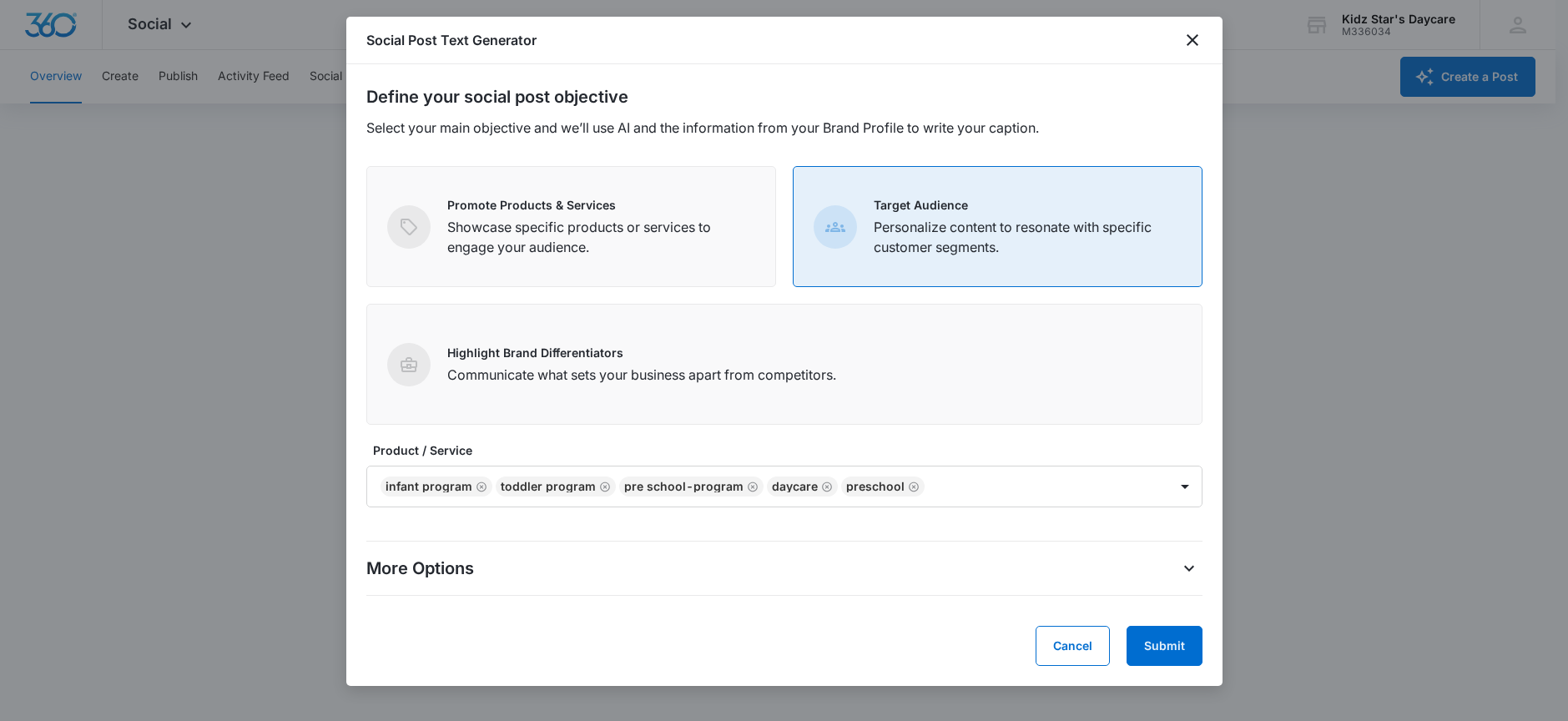
click at [463, 550] on div "More Options Tone of Voice Default Target Customer Select a target customer Tar…" at bounding box center [784, 568] width 837 height 82
click at [464, 571] on p "More Options" at bounding box center [420, 568] width 108 height 25
click at [1185, 569] on icon "More Options" at bounding box center [1189, 568] width 20 height 20
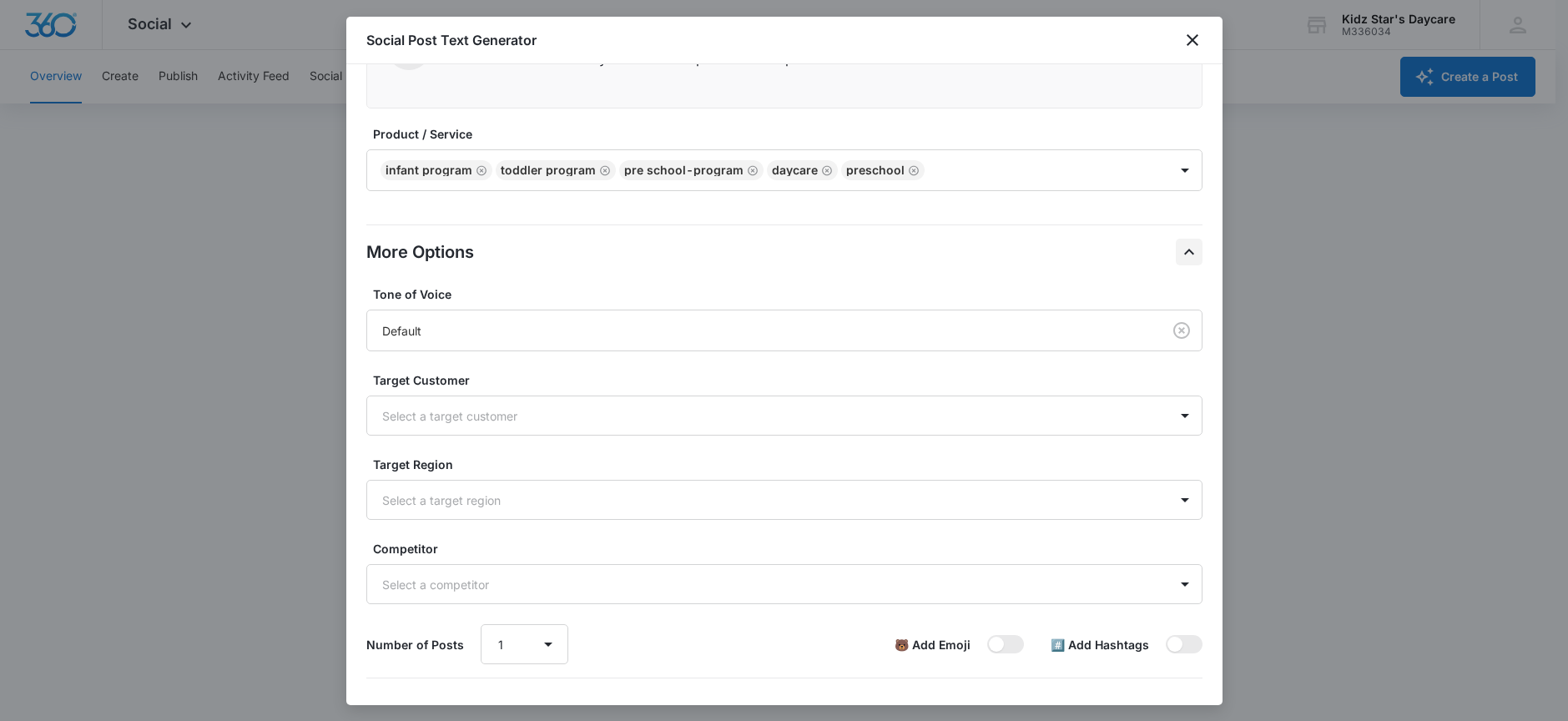
scroll to position [362, 0]
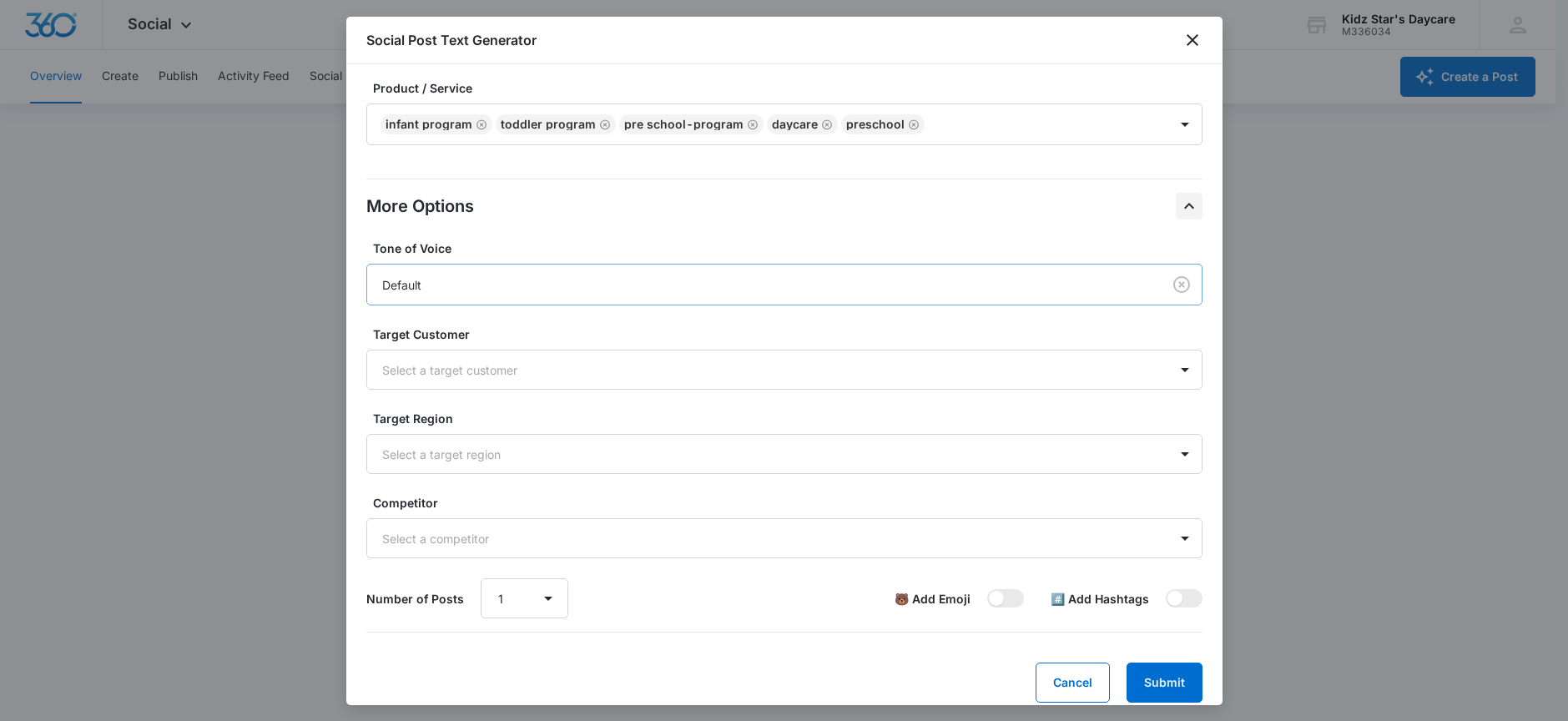
click at [500, 291] on div "Default" at bounding box center [761, 285] width 758 height 18
click at [500, 292] on div "Default" at bounding box center [761, 285] width 758 height 18
click at [489, 370] on div at bounding box center [764, 370] width 764 height 21
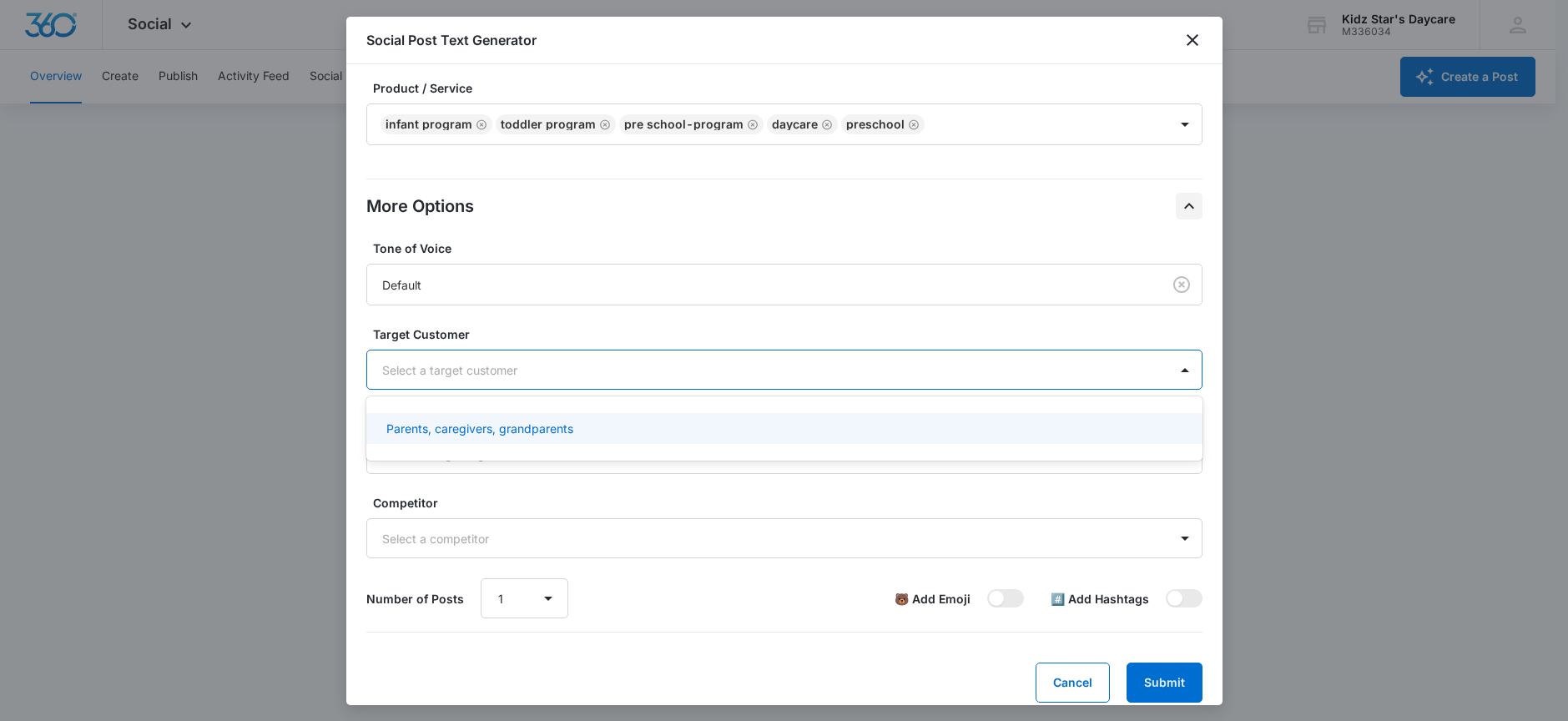
click at [487, 424] on p "Parents, caregivers, grandparents" at bounding box center [480, 429] width 187 height 18
click at [476, 444] on div "Parents, caregivers, grandparents" at bounding box center [784, 431] width 837 height 34
click at [475, 436] on p "Parents, caregivers, grandparents" at bounding box center [480, 429] width 187 height 18
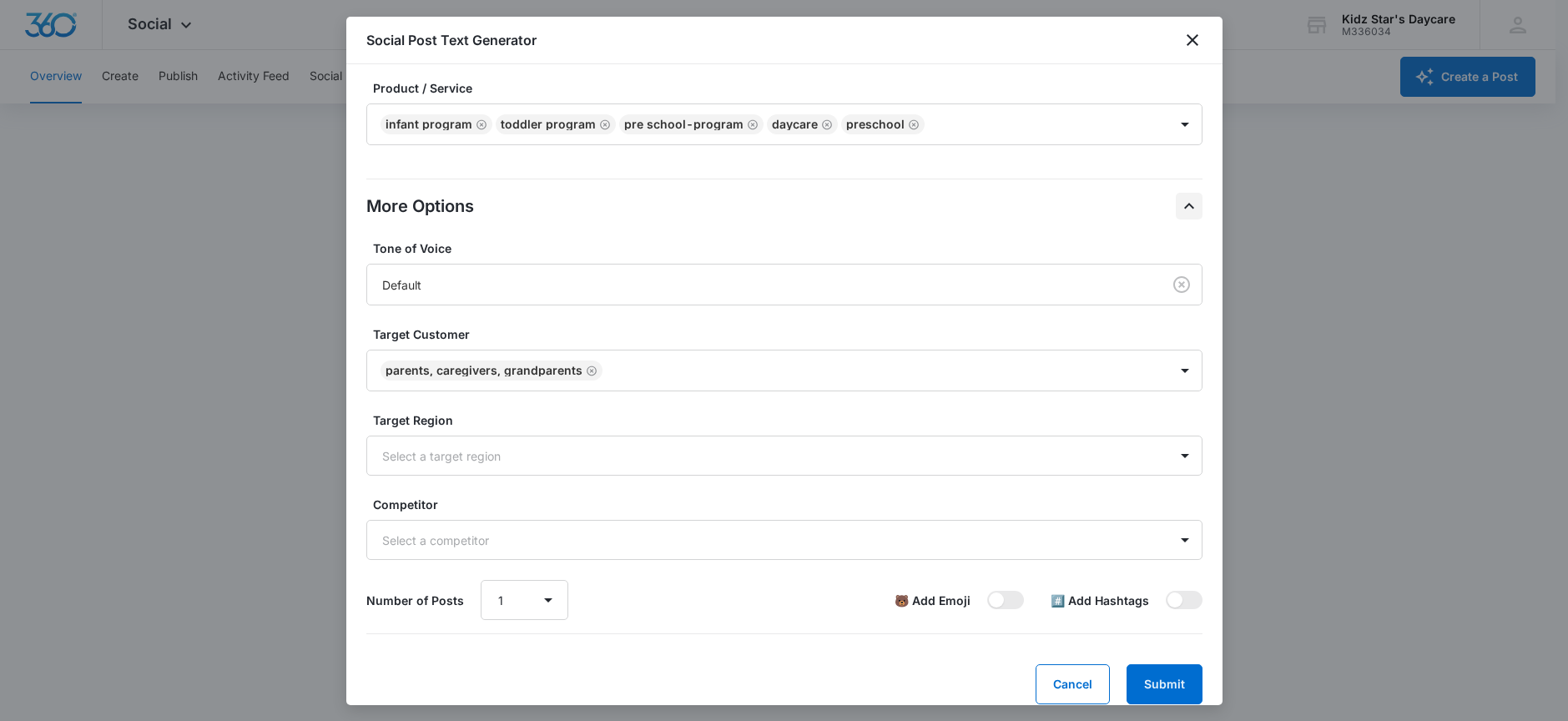
click at [470, 490] on div "Tone of Voice Default Target Customer Parents, caregivers, grandparents Target …" at bounding box center [784, 429] width 837 height 381
click at [469, 450] on div at bounding box center [764, 456] width 764 height 21
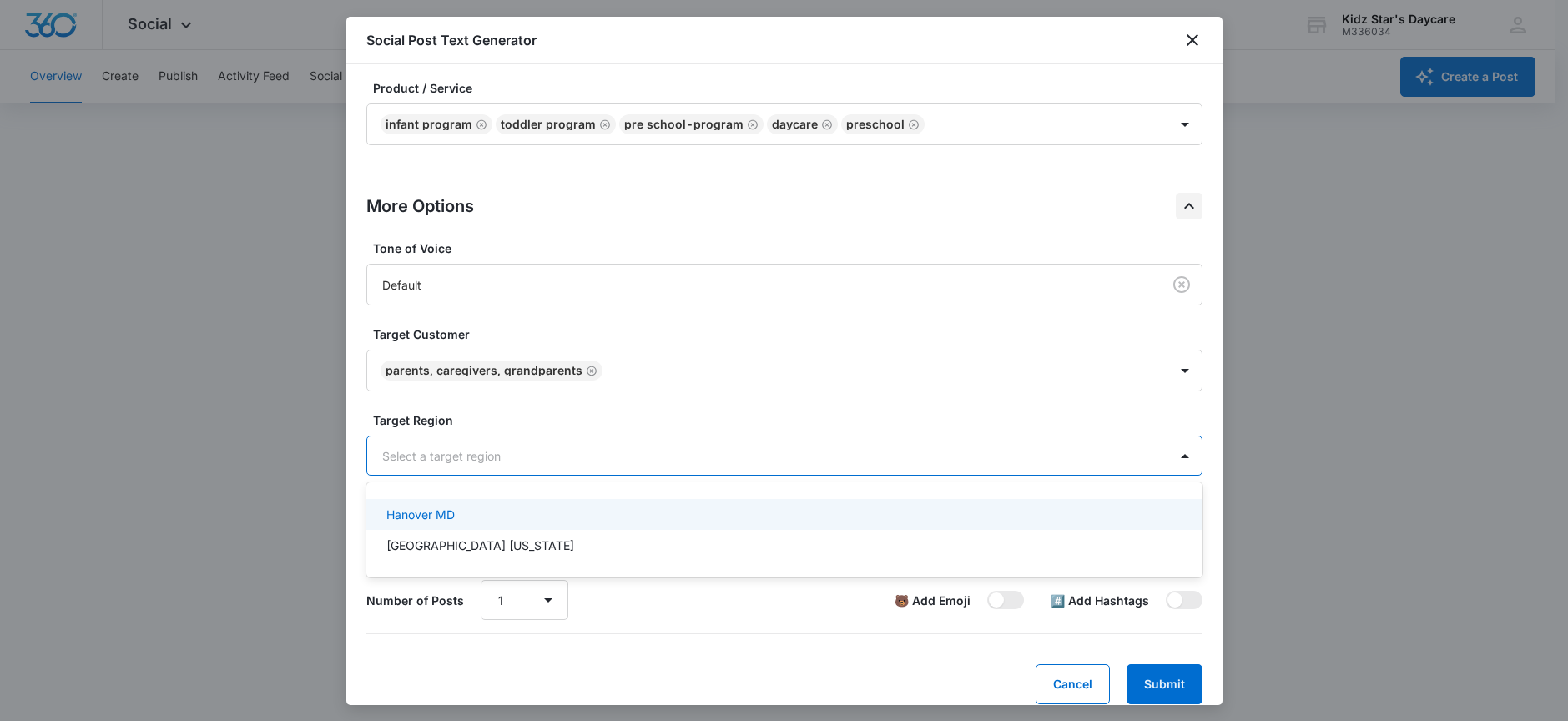
click at [456, 527] on div "Hanover MD" at bounding box center [784, 514] width 837 height 31
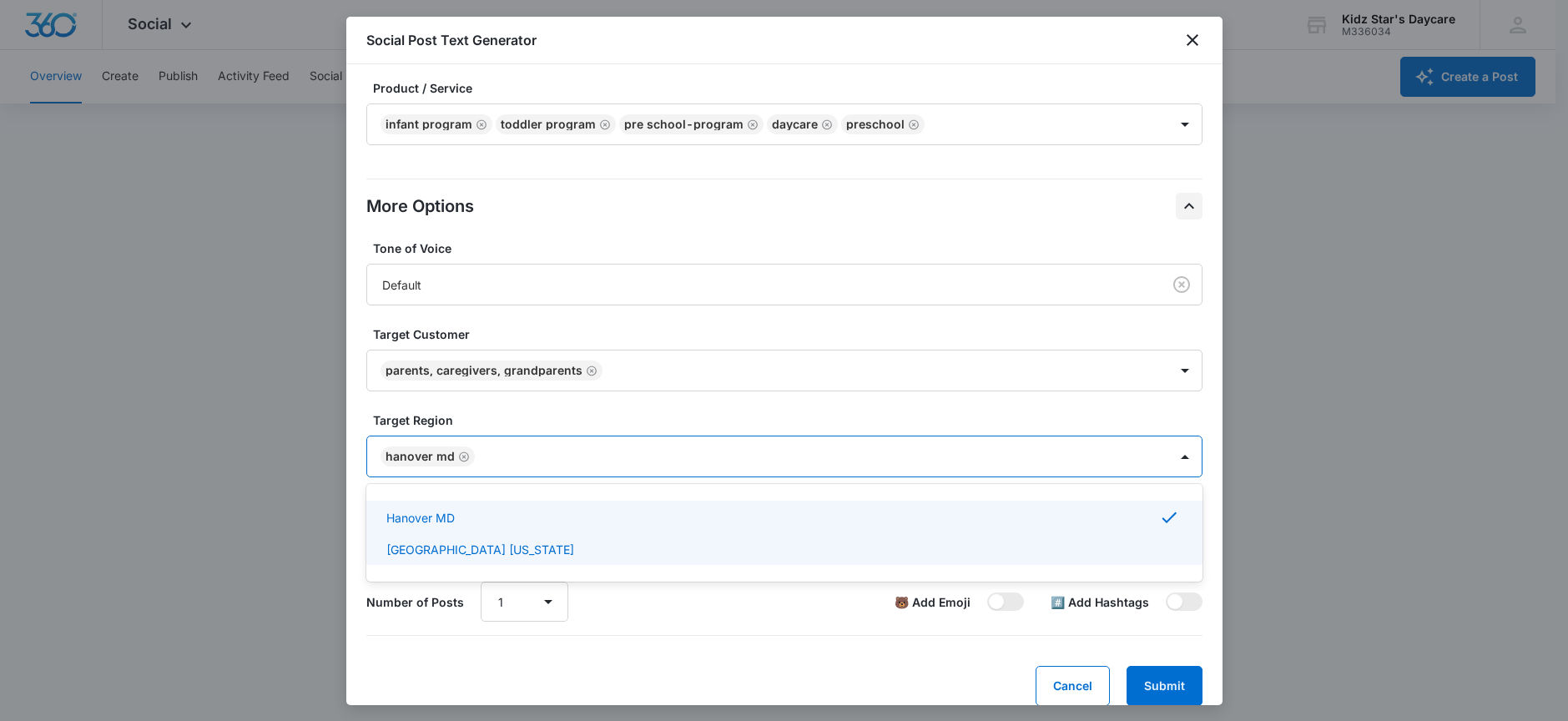
click at [454, 549] on p "Hanover Maryland" at bounding box center [480, 550] width 188 height 18
click at [356, 606] on div "Define your social post objective Select your main objective and we’ll use AI a…" at bounding box center [784, 384] width 876 height 641
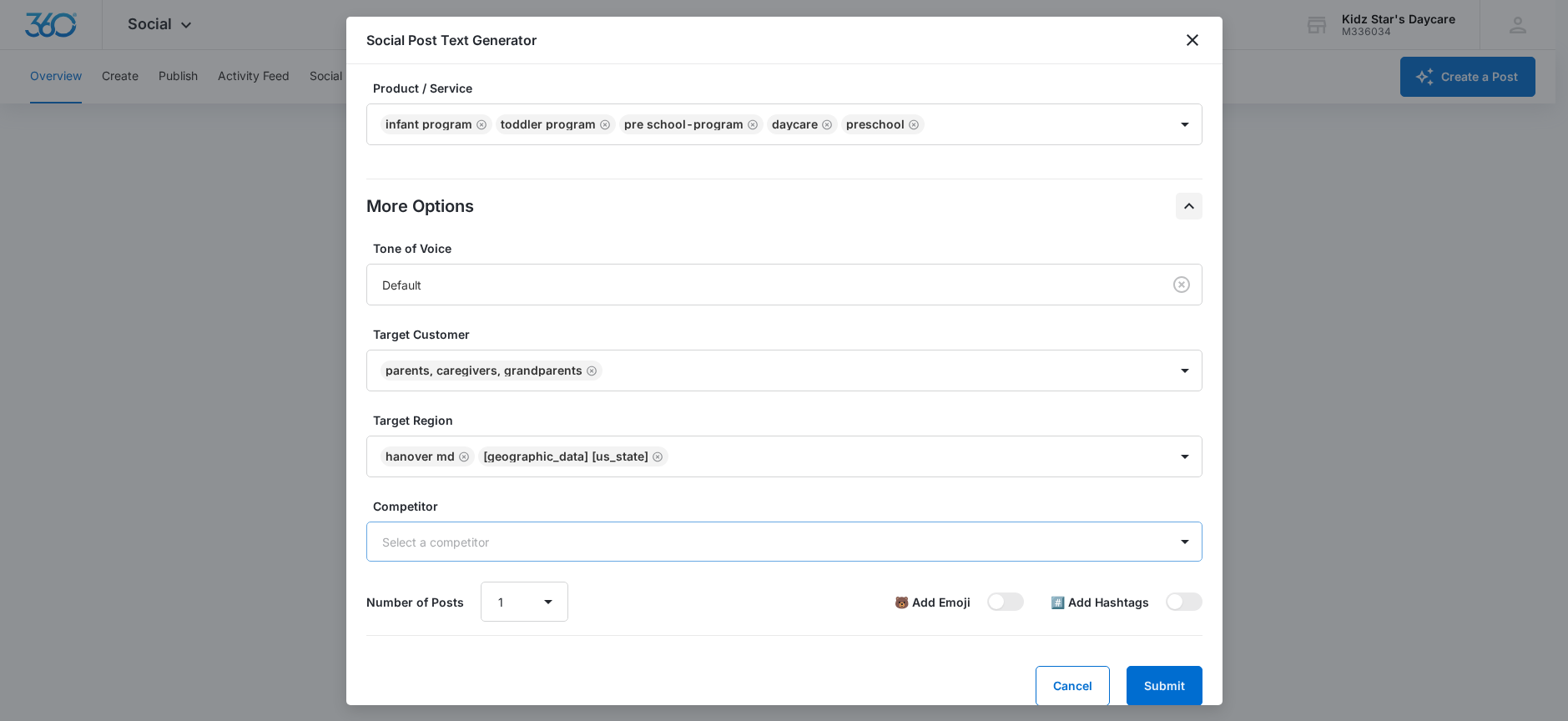
click at [456, 529] on div "Select a competitor" at bounding box center [768, 542] width 801 height 38
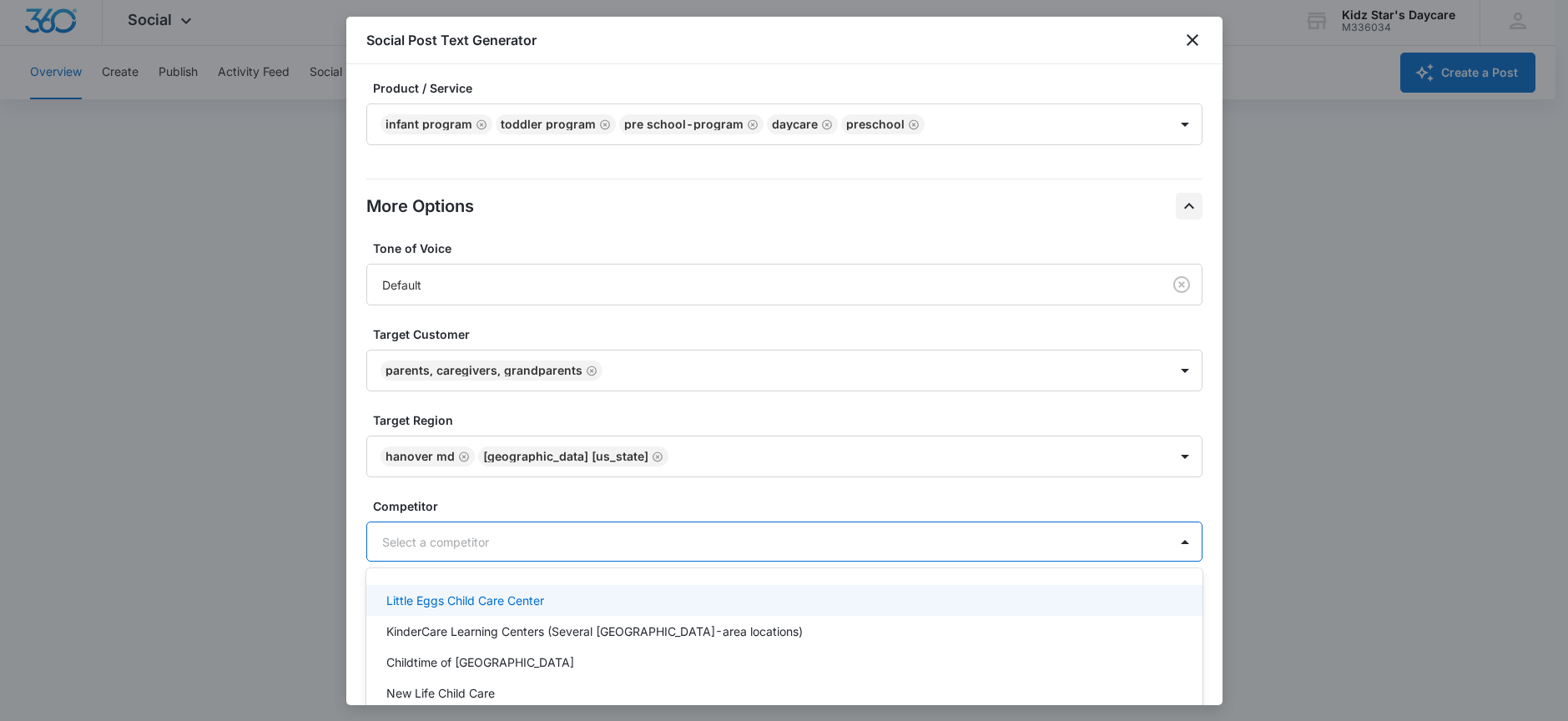
click at [464, 604] on p "Little Eggs Child Care Center" at bounding box center [465, 601] width 158 height 18
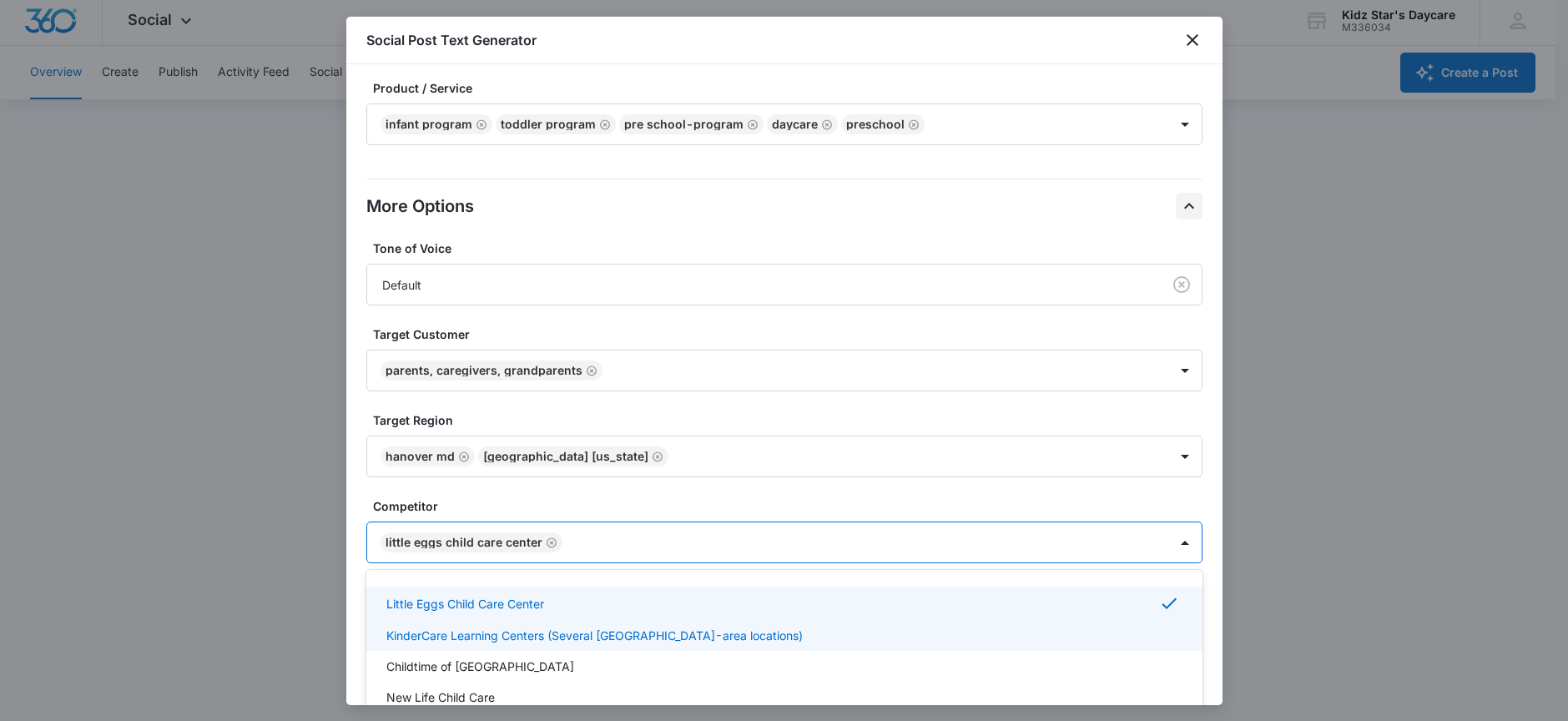
click at [503, 645] on div "KinderCare Learning Centers (Several Hanover-area locations)" at bounding box center [784, 635] width 837 height 31
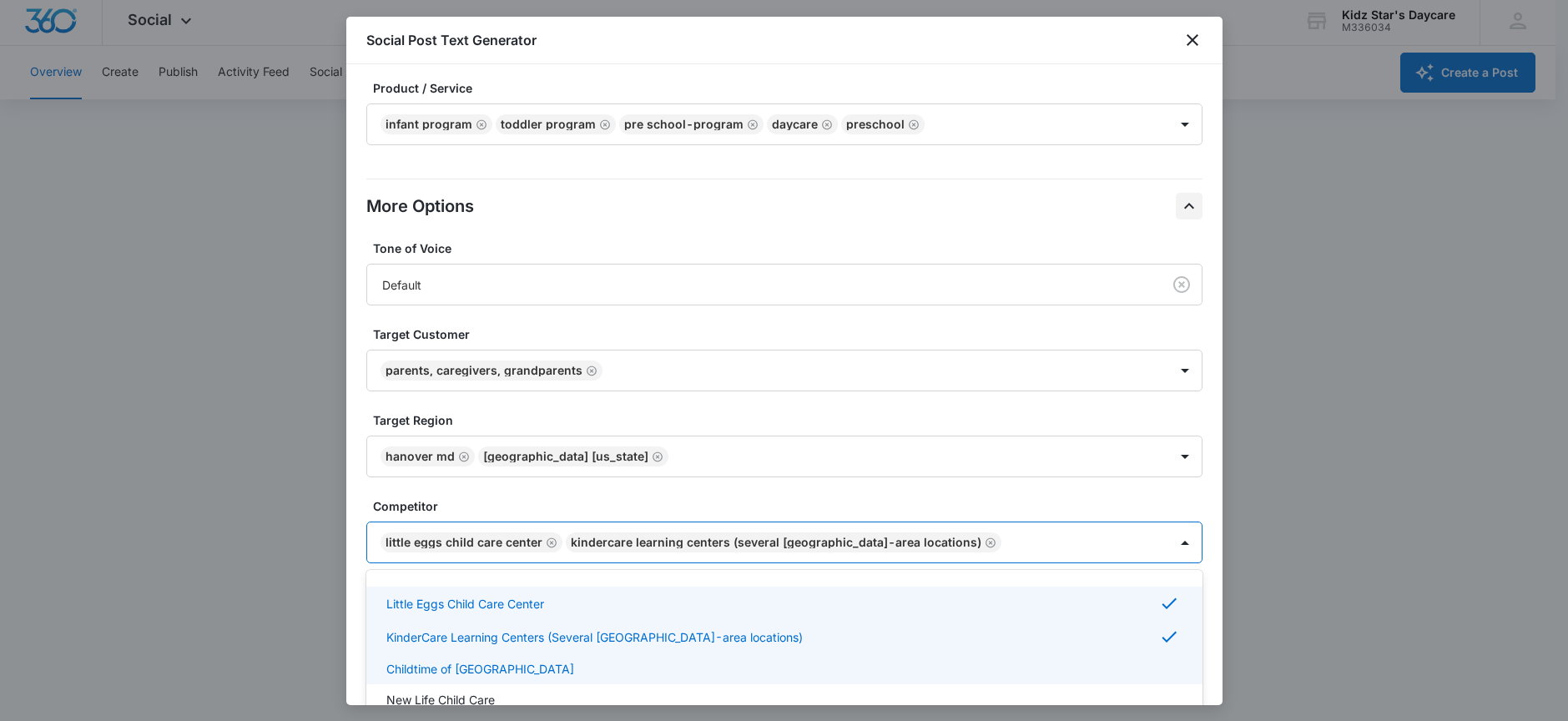
click at [482, 672] on p "Childtime of Hanover" at bounding box center [480, 669] width 188 height 18
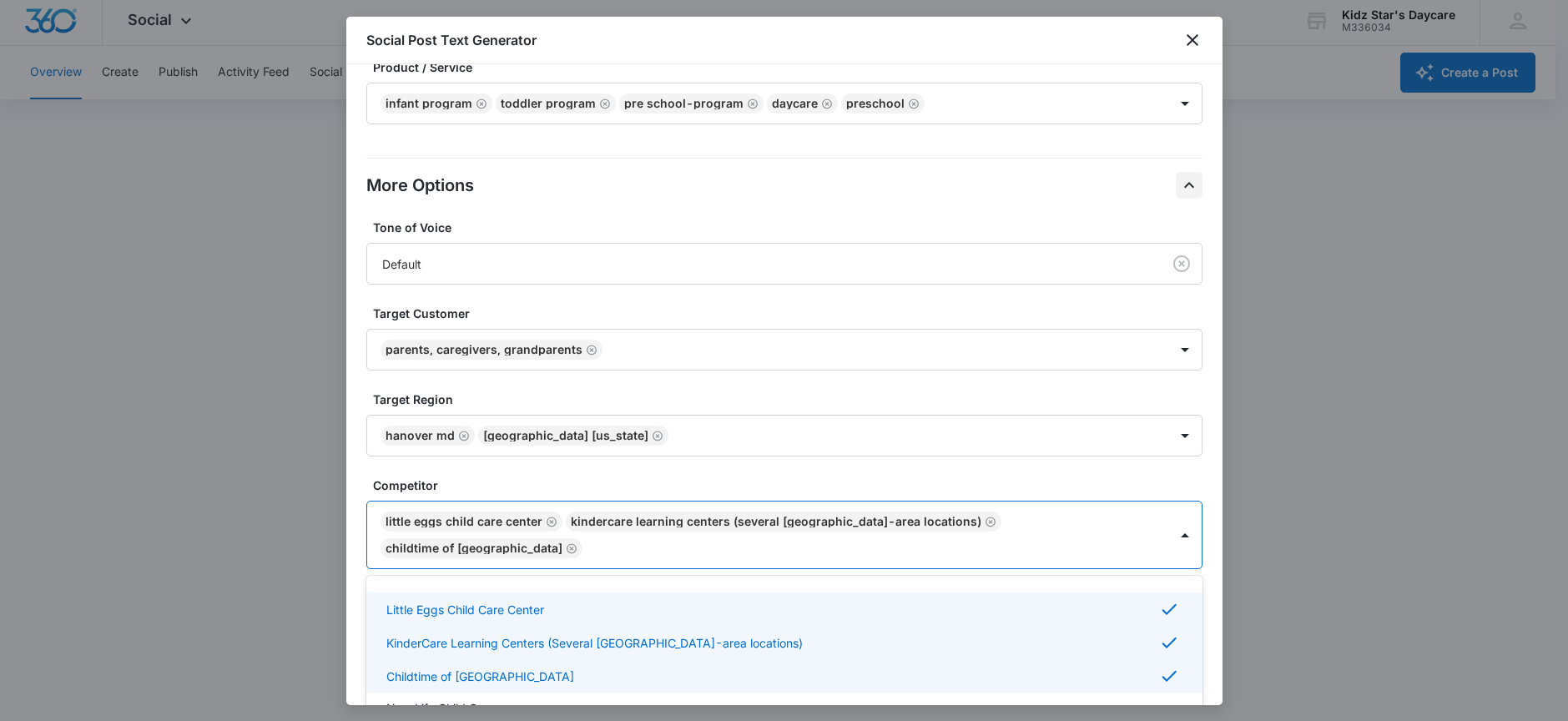
scroll to position [391, 0]
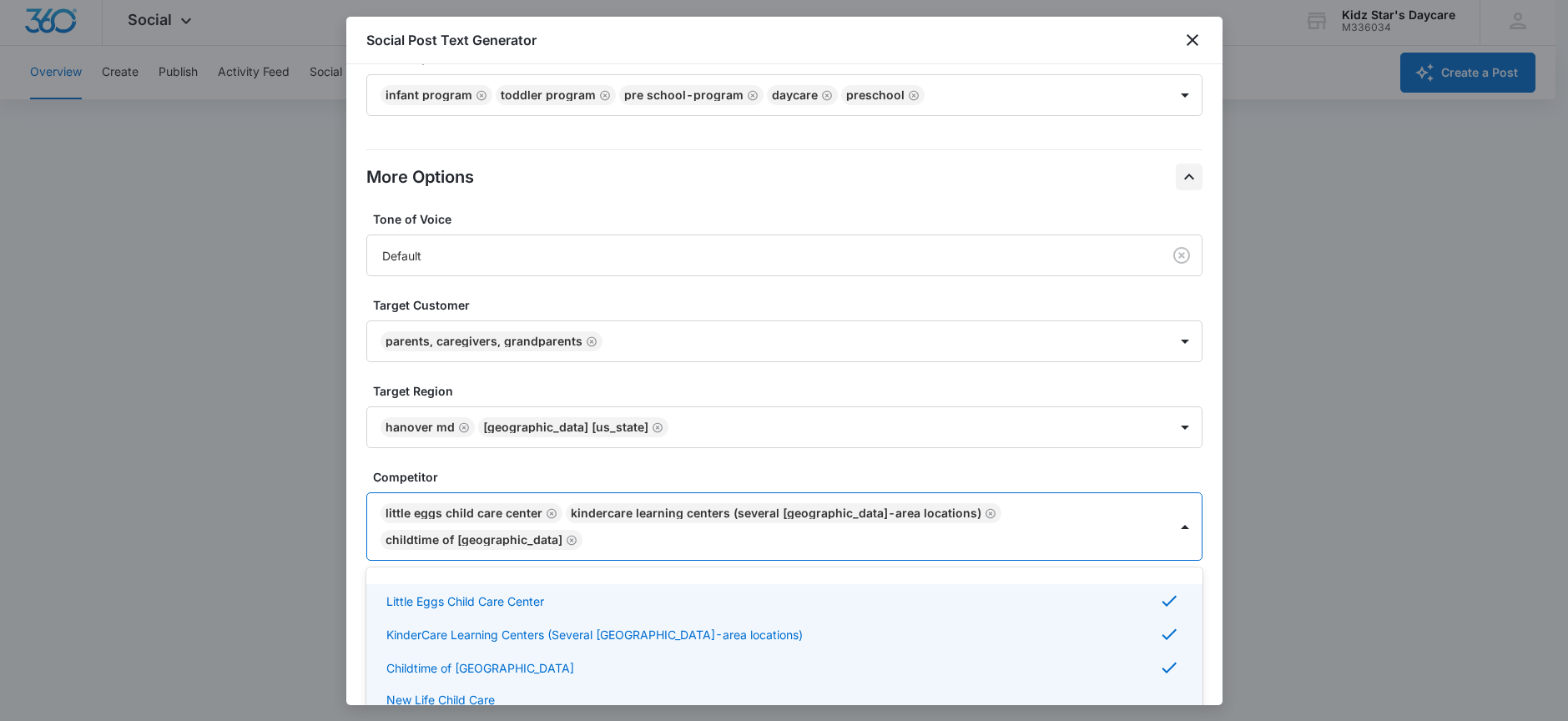
click at [400, 691] on p "New Life Child Care" at bounding box center [440, 700] width 109 height 18
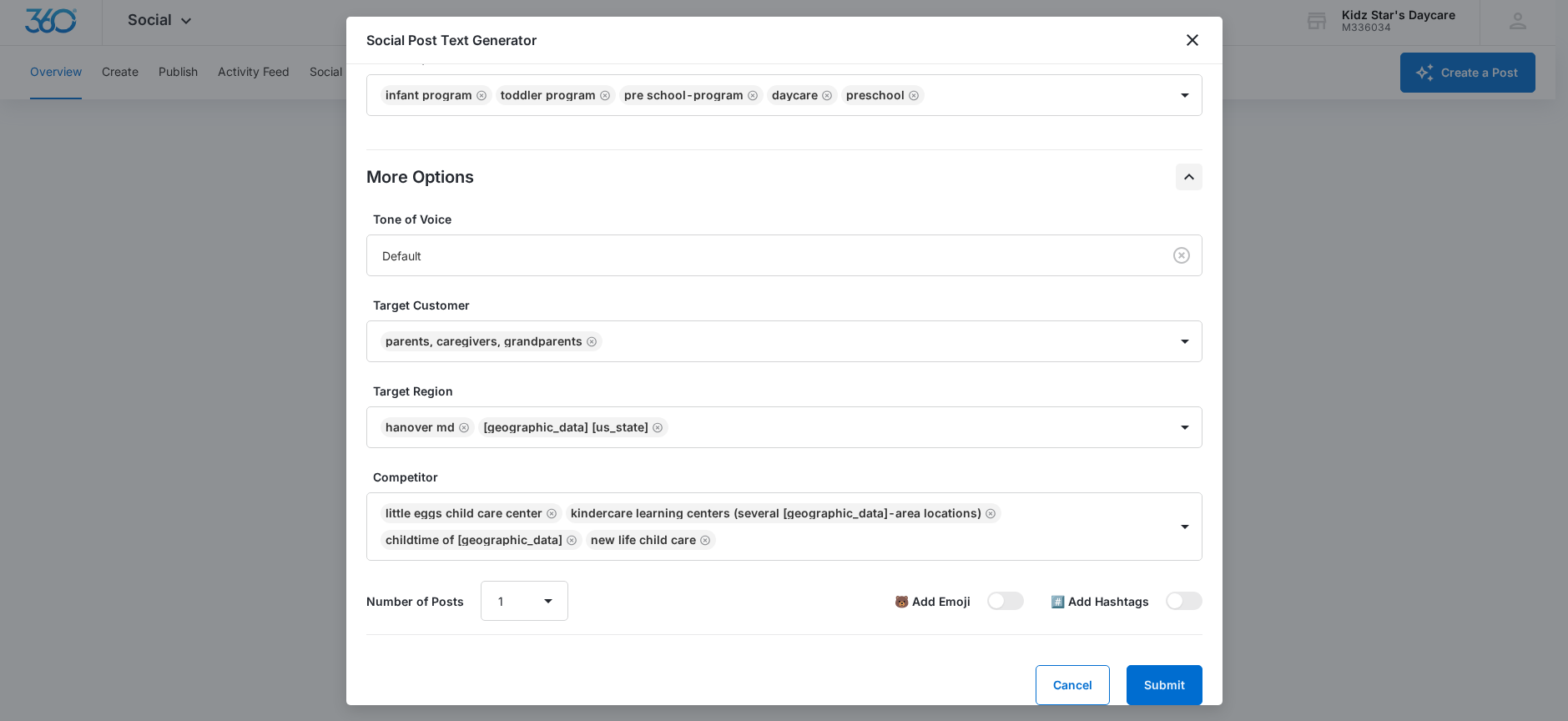
click at [362, 474] on div "Define your social post objective Select your main objective and we’ll use AI a…" at bounding box center [784, 384] width 876 height 641
click at [543, 599] on select "1 2 3 4 5 6 7 8 9 10" at bounding box center [524, 600] width 87 height 40
click at [481, 581] on select "1 2 3 4 5 6 7 8 9 10" at bounding box center [524, 600] width 87 height 40
click at [1184, 605] on span at bounding box center [1185, 601] width 37 height 19
click at [1166, 592] on input "checkbox" at bounding box center [1165, 591] width 1 height 1
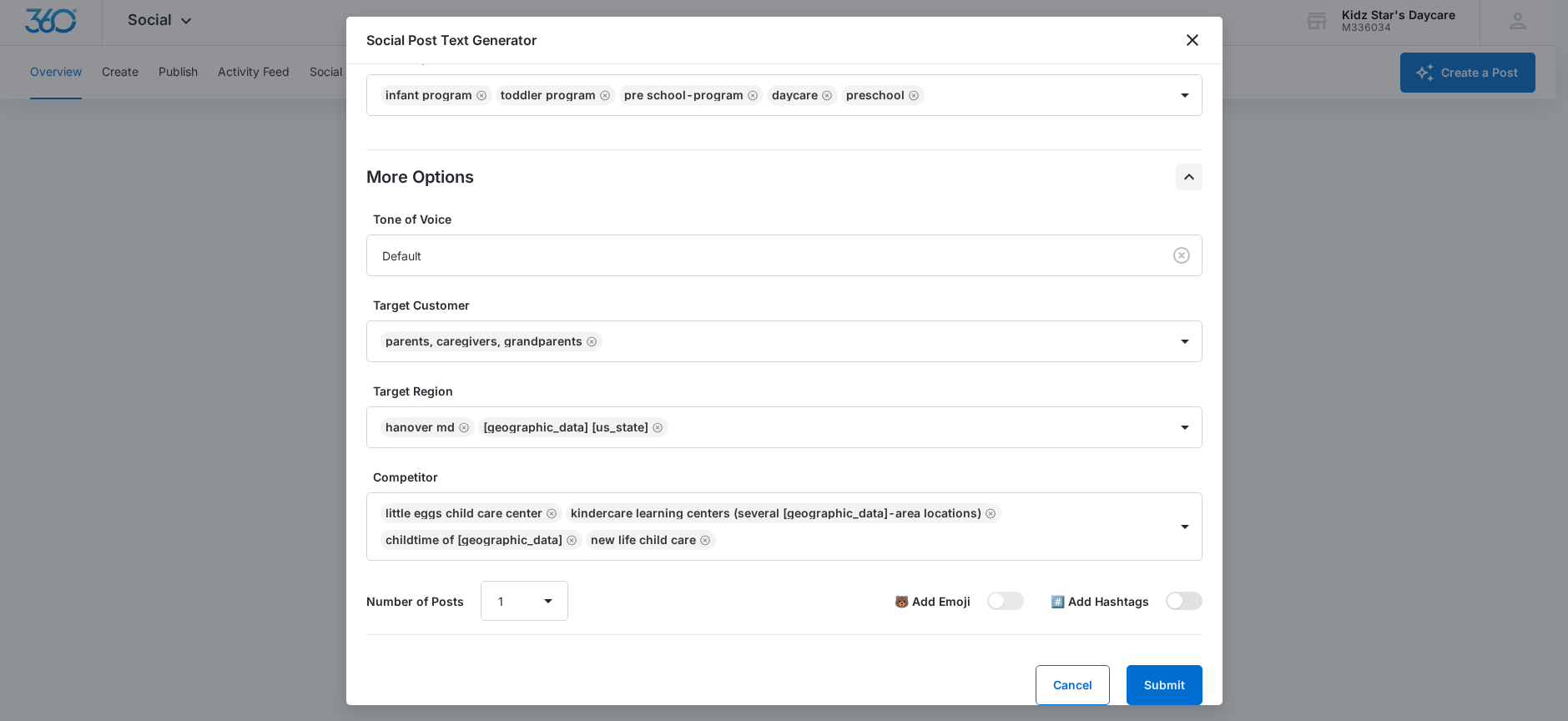
checkbox input "true"
click at [991, 603] on span at bounding box center [1005, 601] width 37 height 19
click at [987, 592] on input "checkbox" at bounding box center [987, 591] width 1 height 1
checkbox input "true"
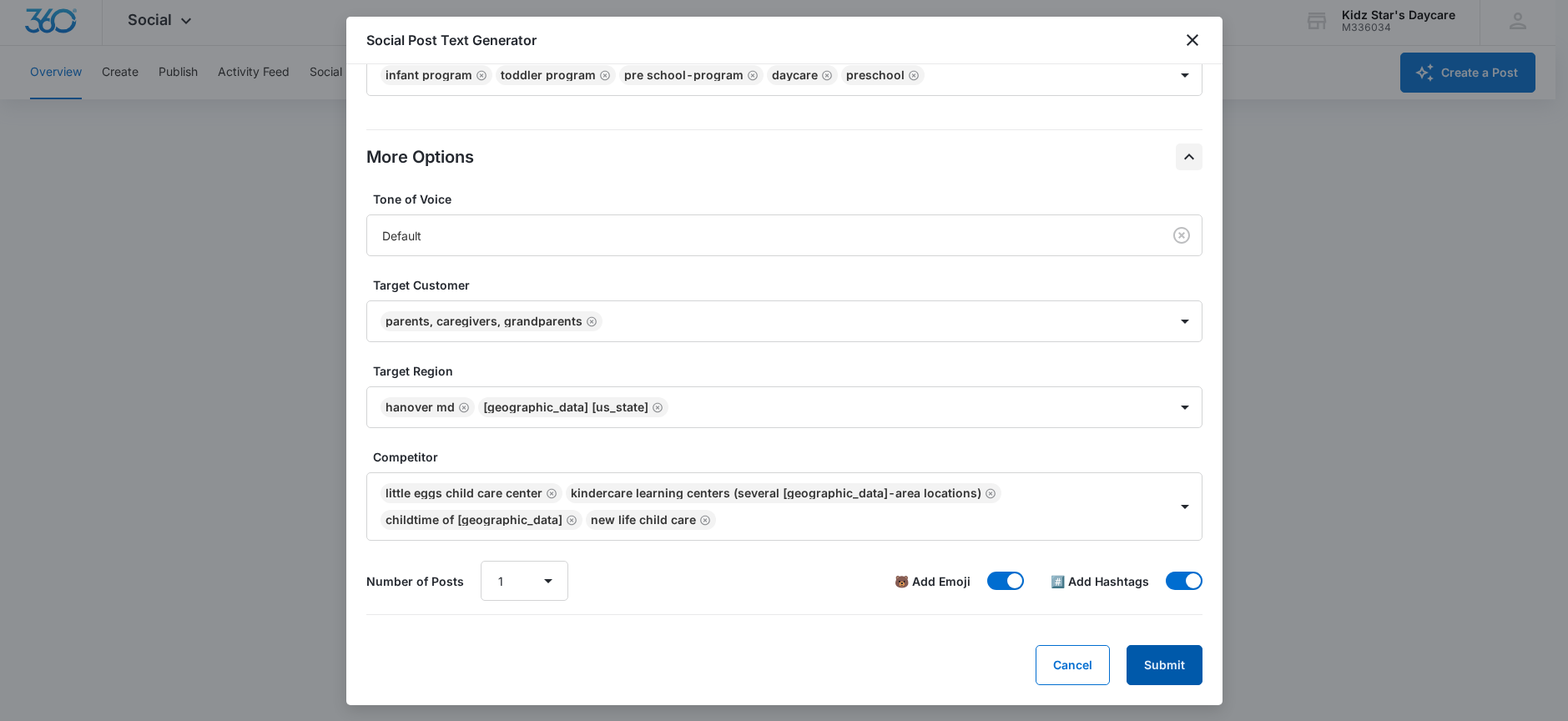
click at [1153, 670] on button "Submit" at bounding box center [1164, 664] width 76 height 40
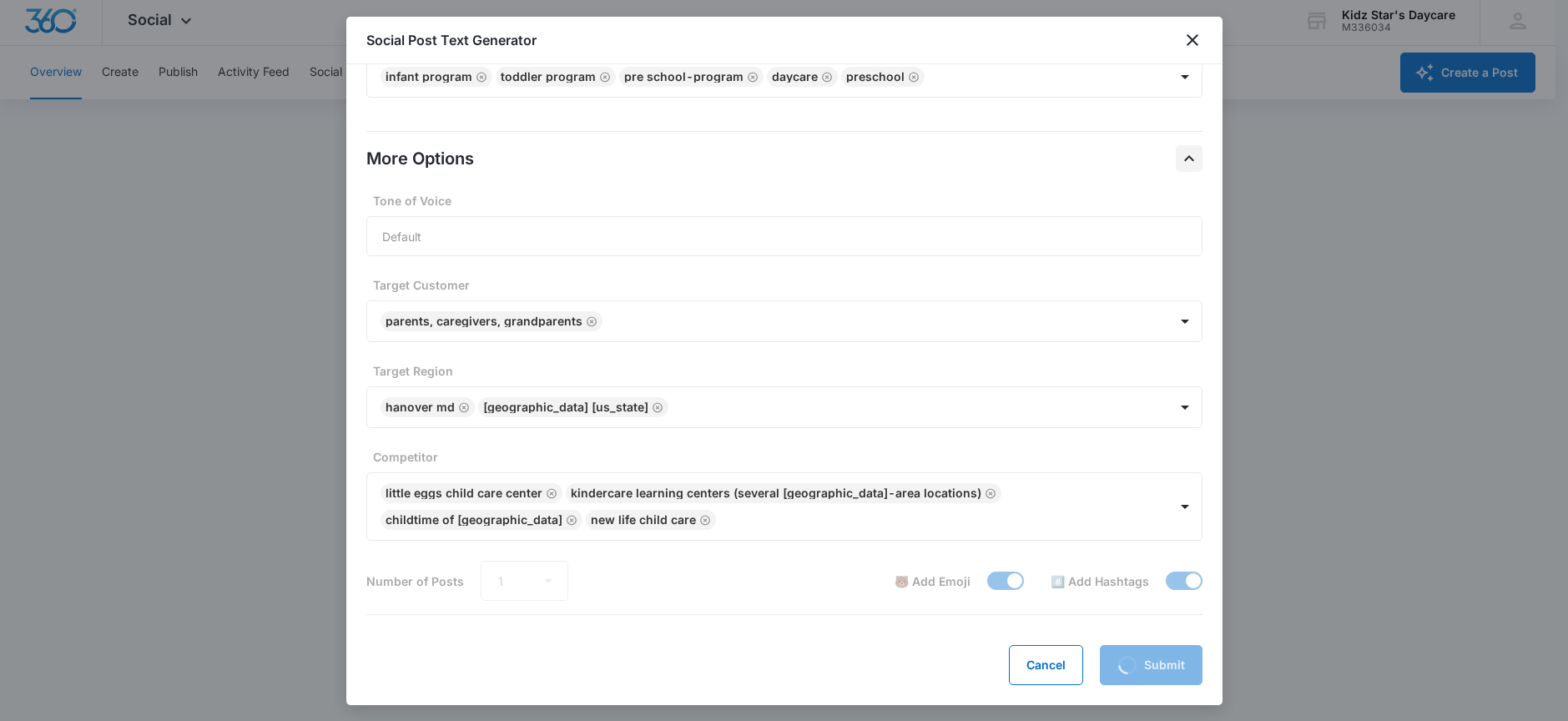
scroll to position [410, 0]
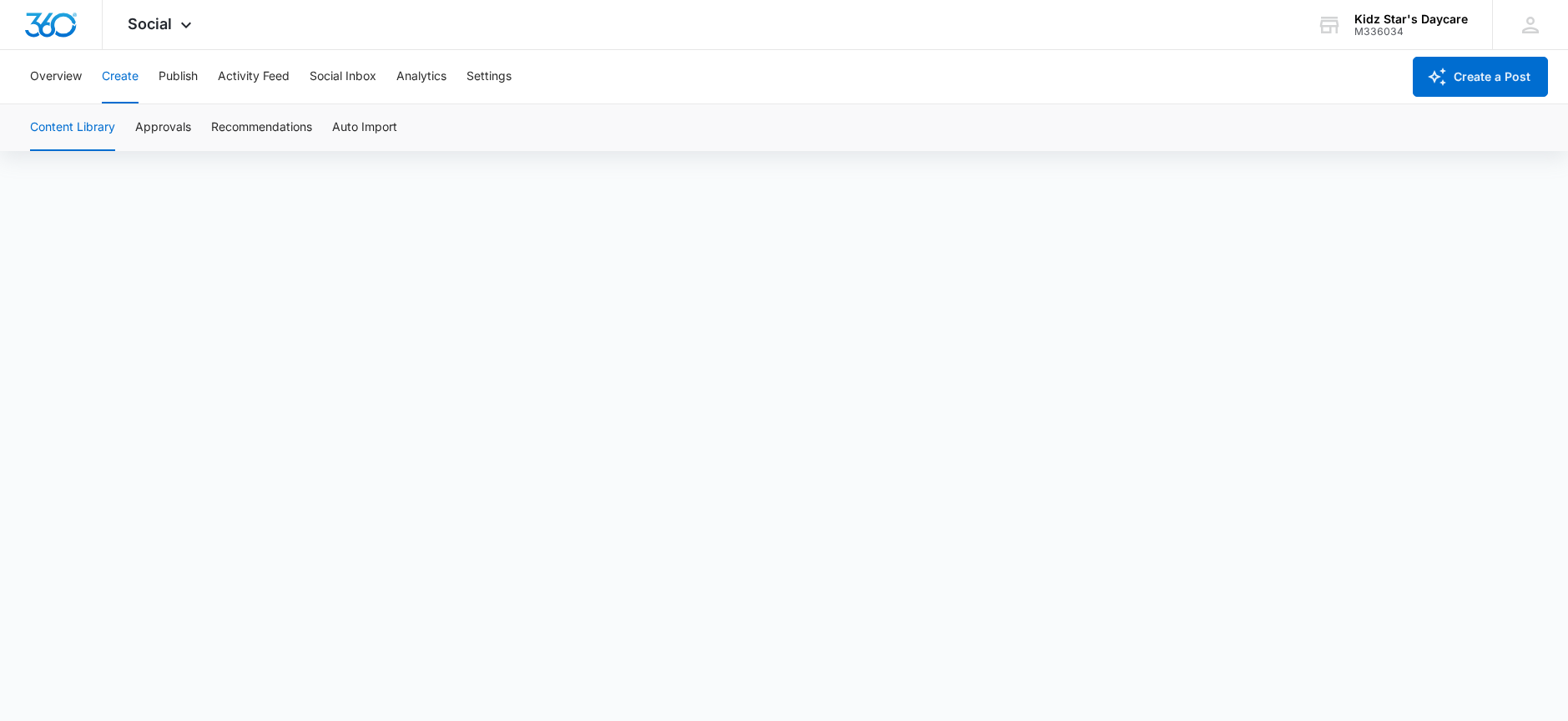
scroll to position [11, 0]
click at [259, 131] on button "Recommendations" at bounding box center [261, 127] width 101 height 47
click at [60, 87] on button "Overview" at bounding box center [56, 77] width 52 height 53
click at [333, 85] on button "Social Inbox" at bounding box center [343, 77] width 67 height 53
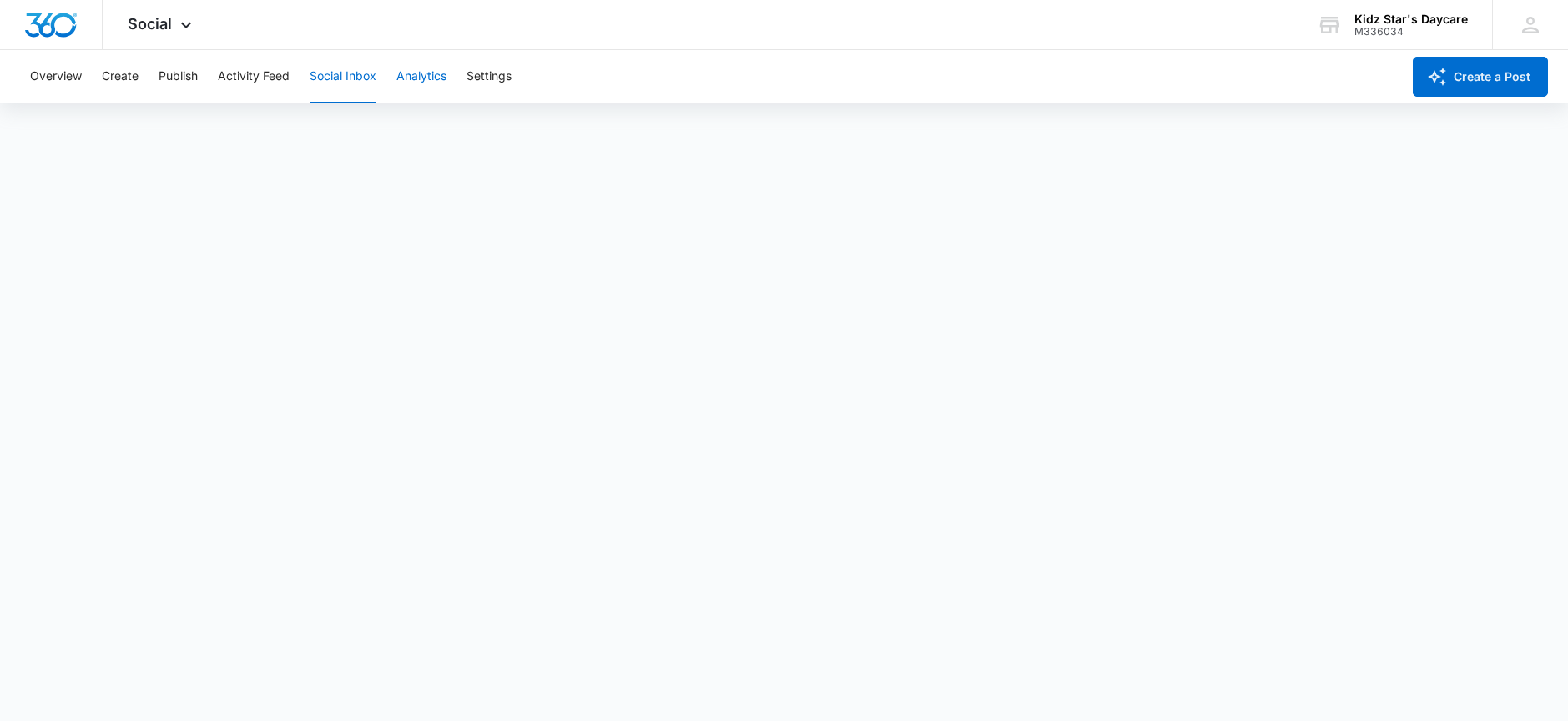
click at [403, 76] on button "Analytics" at bounding box center [421, 77] width 50 height 53
